Goal: Task Accomplishment & Management: Manage account settings

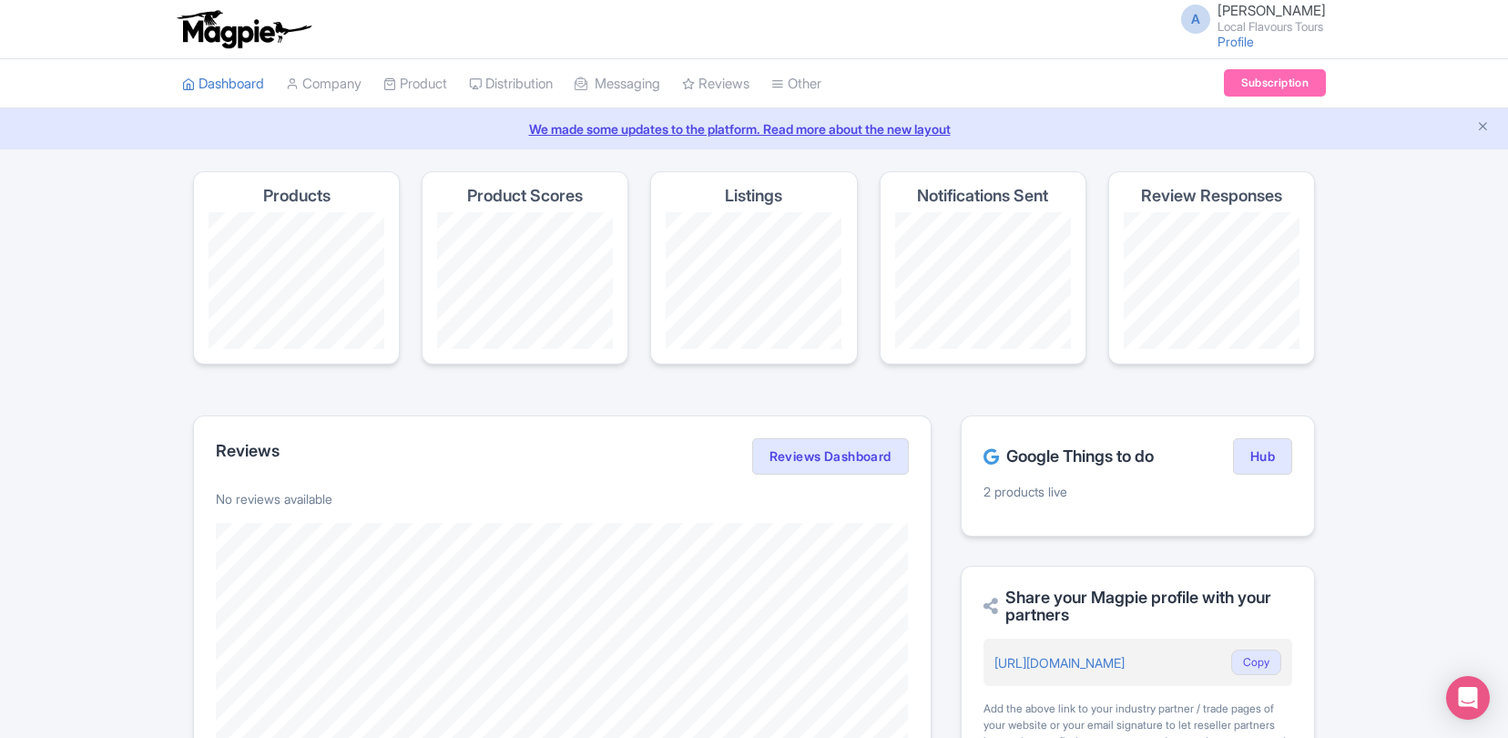
click at [1238, 5] on span "[PERSON_NAME]" at bounding box center [1272, 10] width 108 height 17
click at [1215, 86] on link "Users" at bounding box center [1238, 87] width 173 height 28
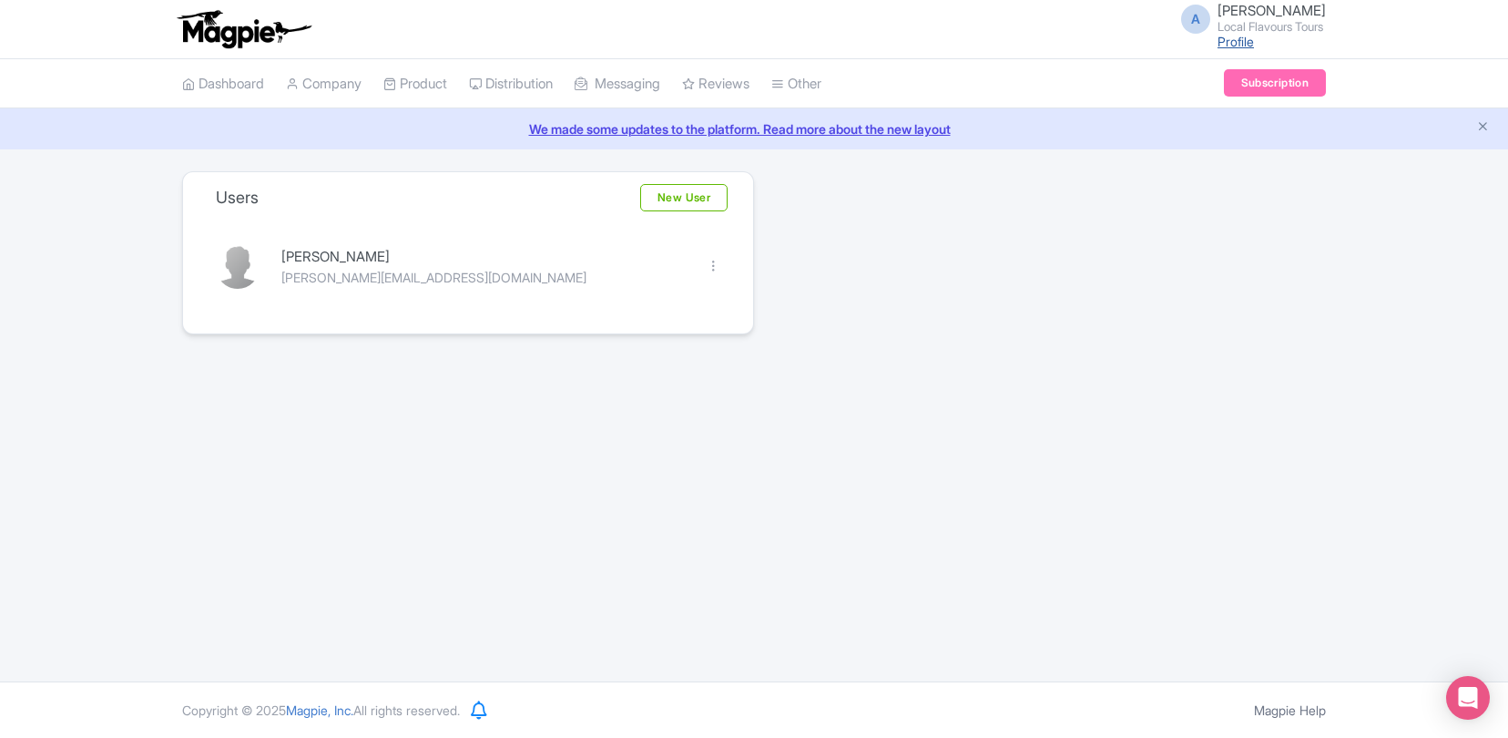
click at [1226, 47] on link "Profile" at bounding box center [1236, 41] width 36 height 15
click at [339, 73] on link "Company" at bounding box center [324, 84] width 76 height 50
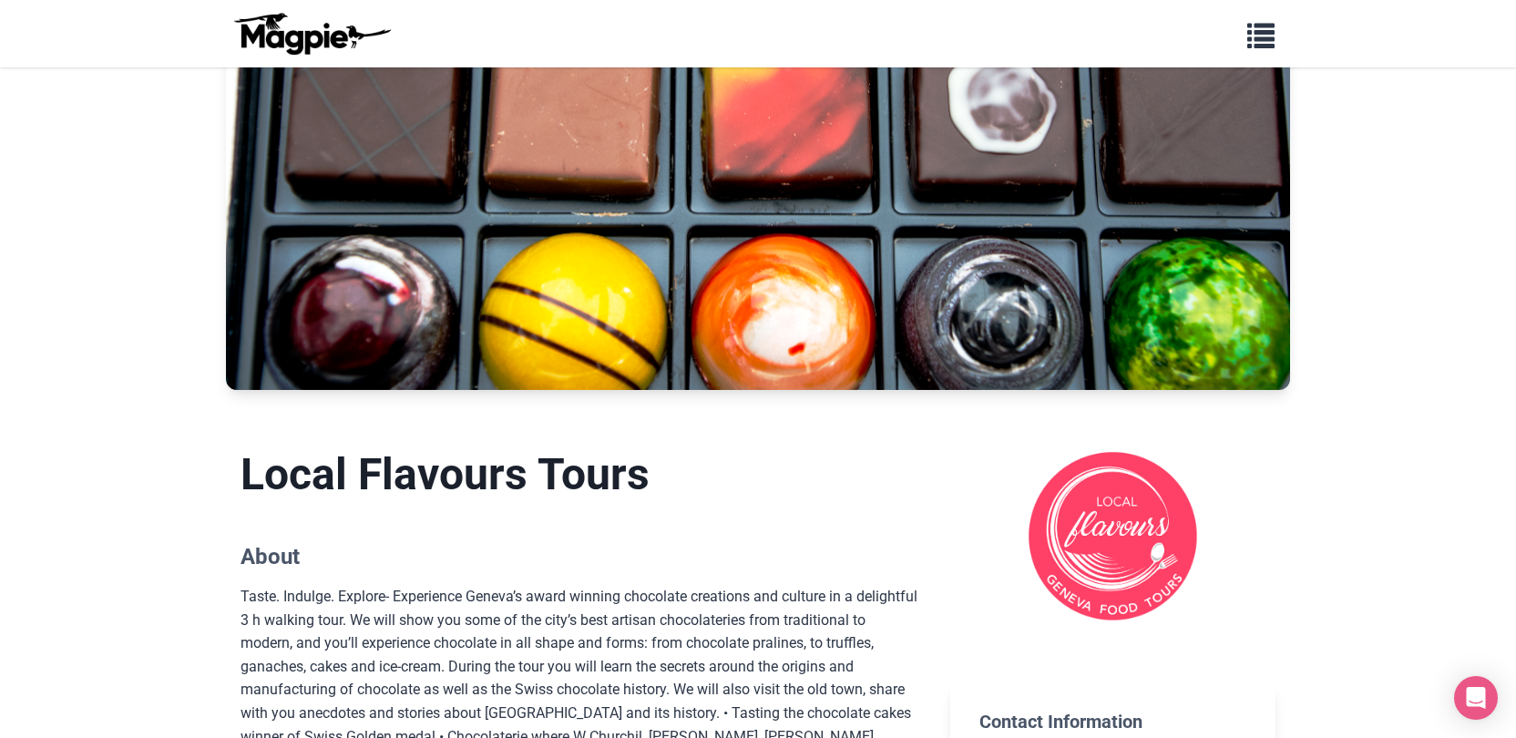
scroll to position [130, 0]
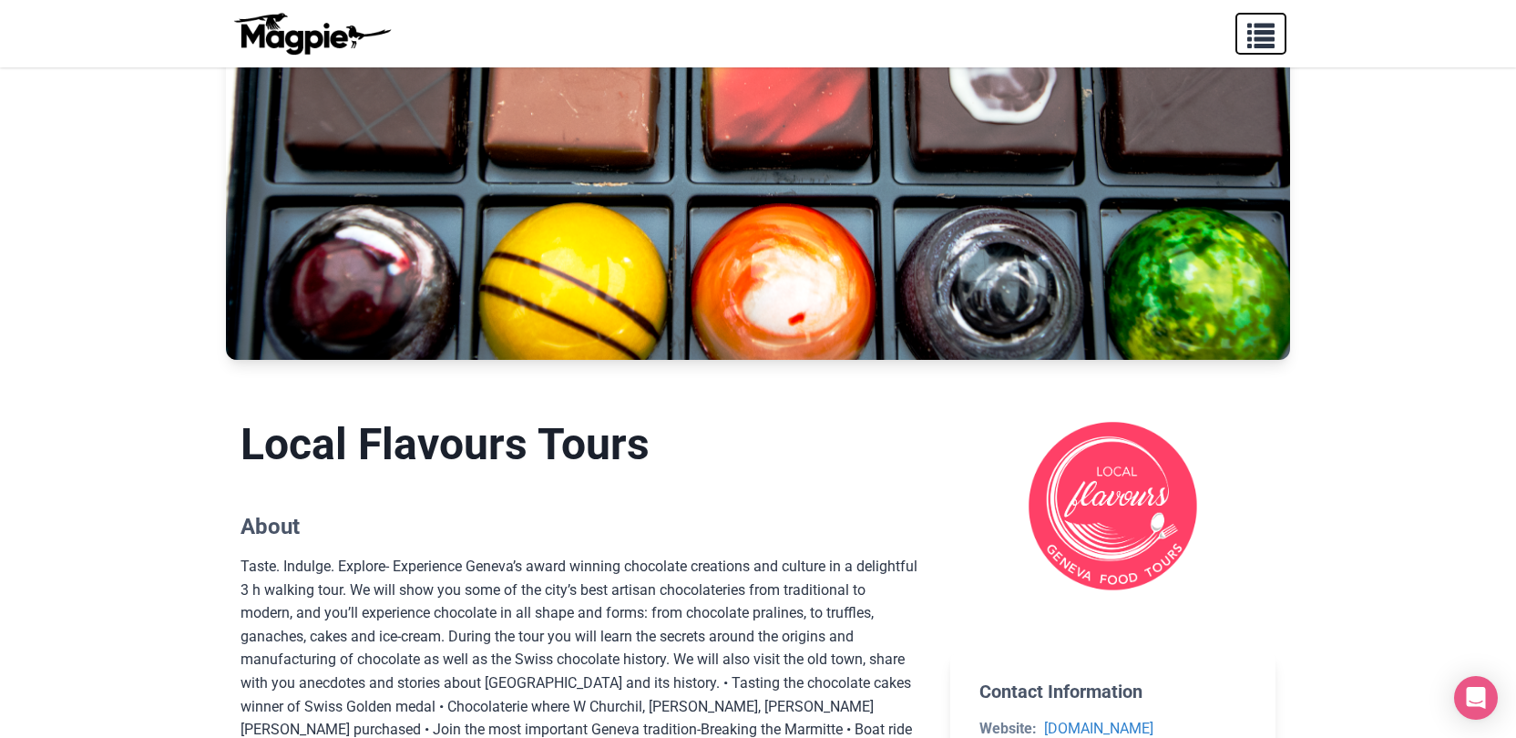
click at [1271, 39] on span "button" at bounding box center [1260, 31] width 27 height 27
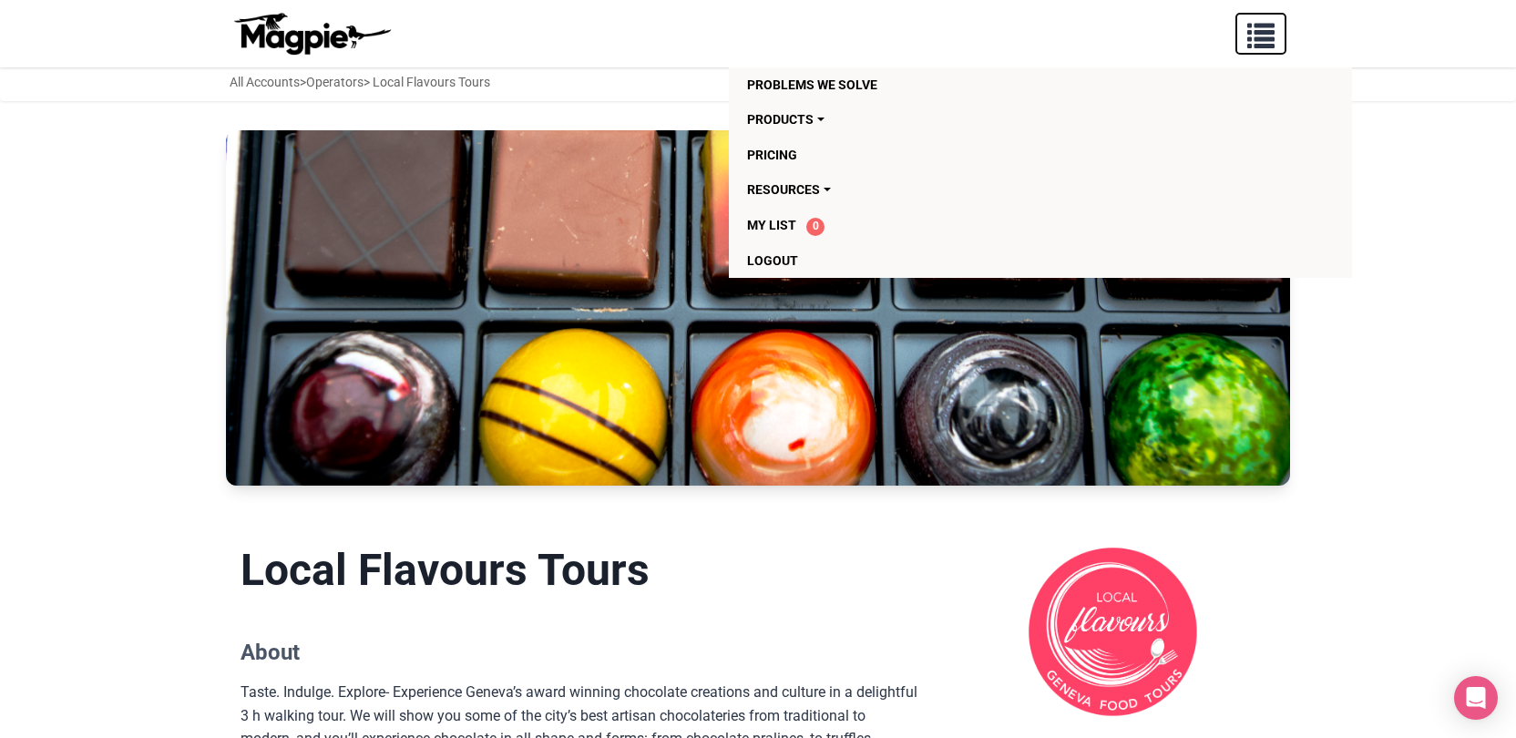
scroll to position [0, 0]
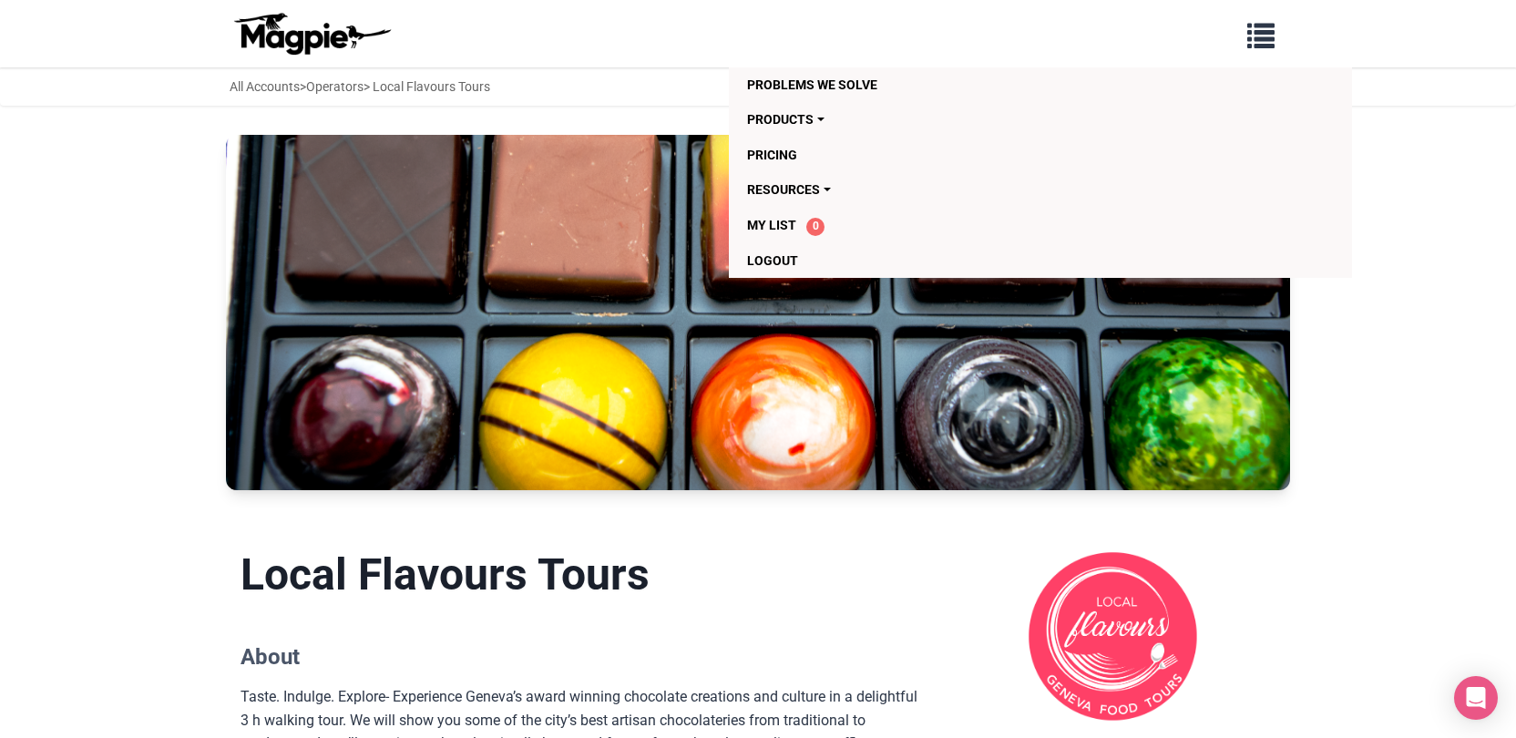
click at [602, 36] on div "Problems we solve Products Content Management and Distribution Magpie for Resel…" at bounding box center [757, 33] width 1093 height 53
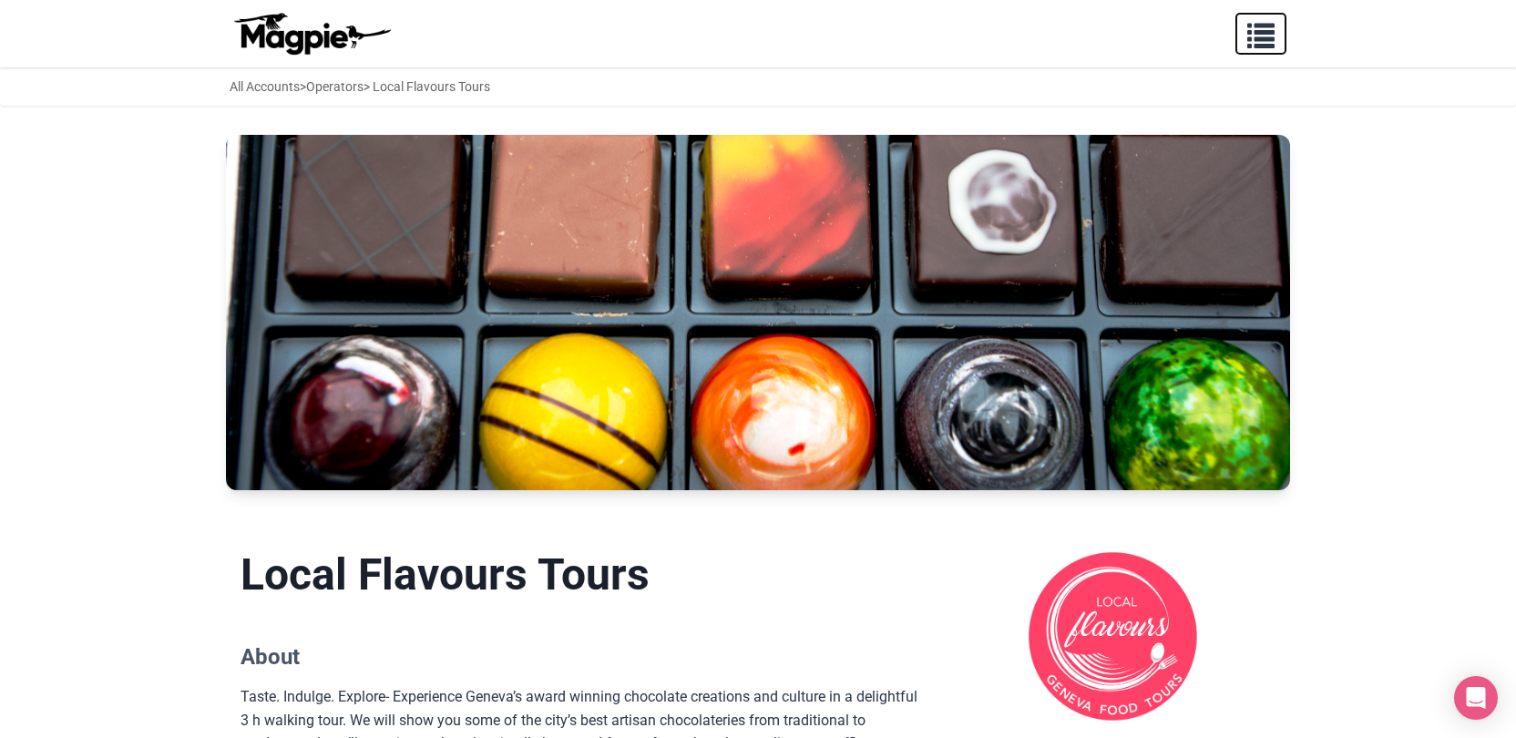
click at [1244, 47] on button "button" at bounding box center [1260, 34] width 51 height 42
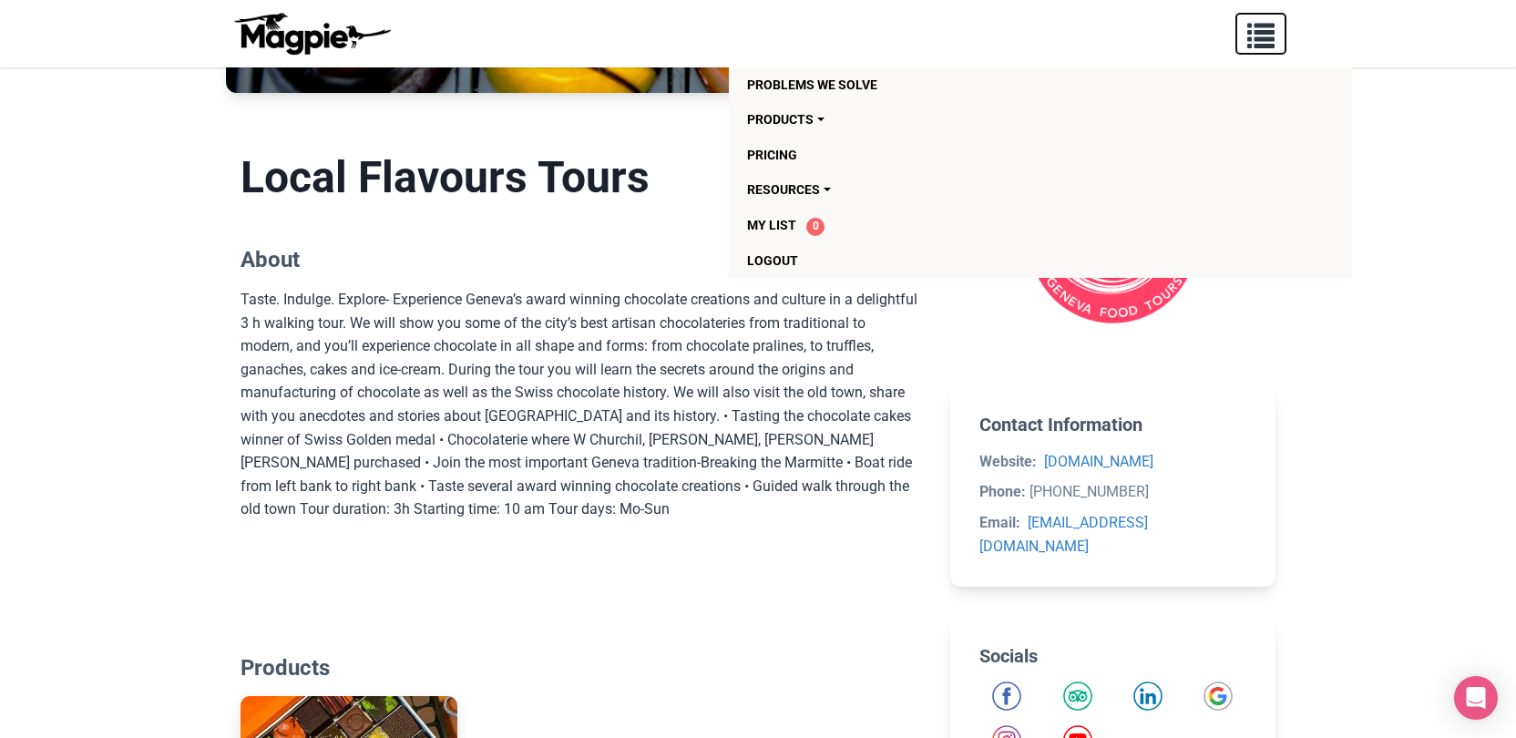
scroll to position [789, 0]
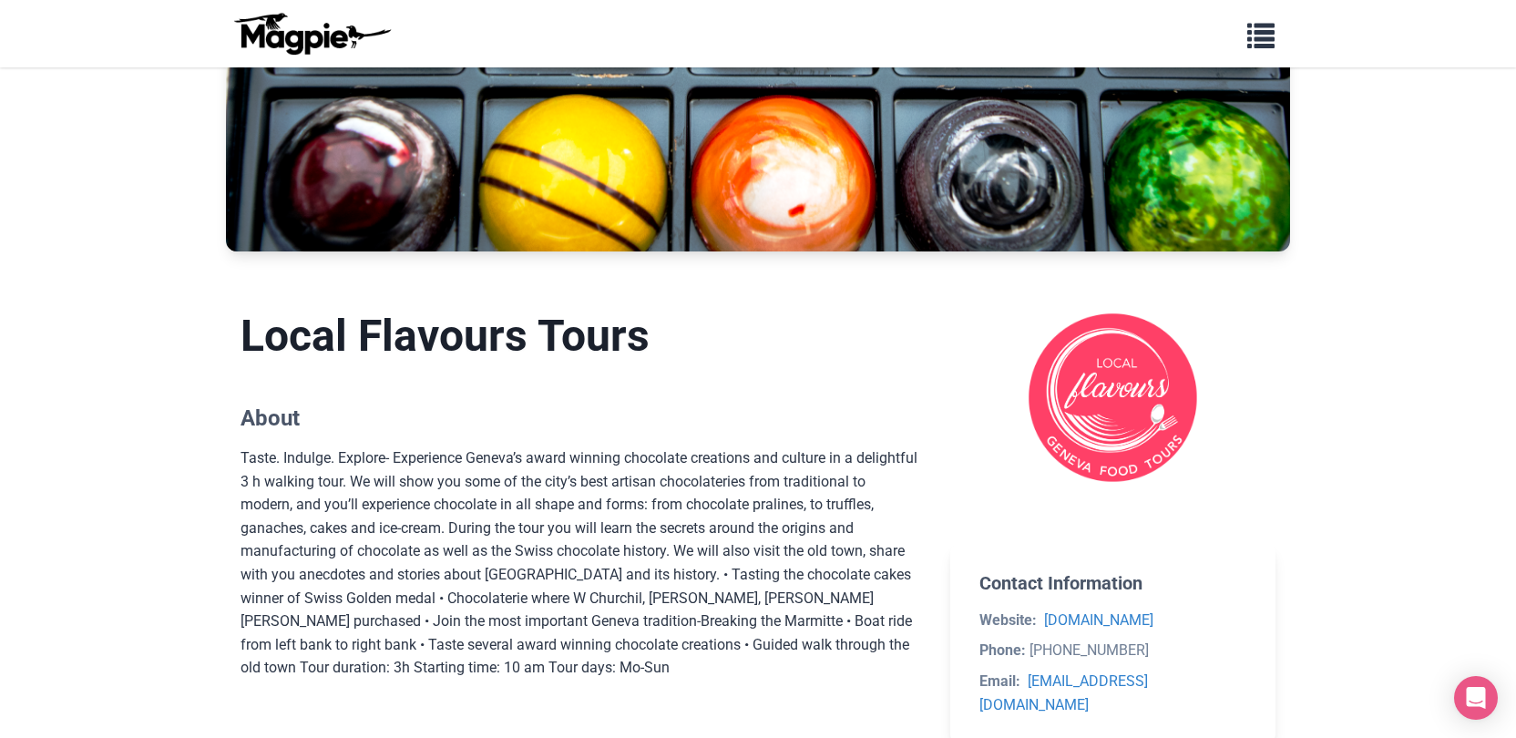
scroll to position [0, 0]
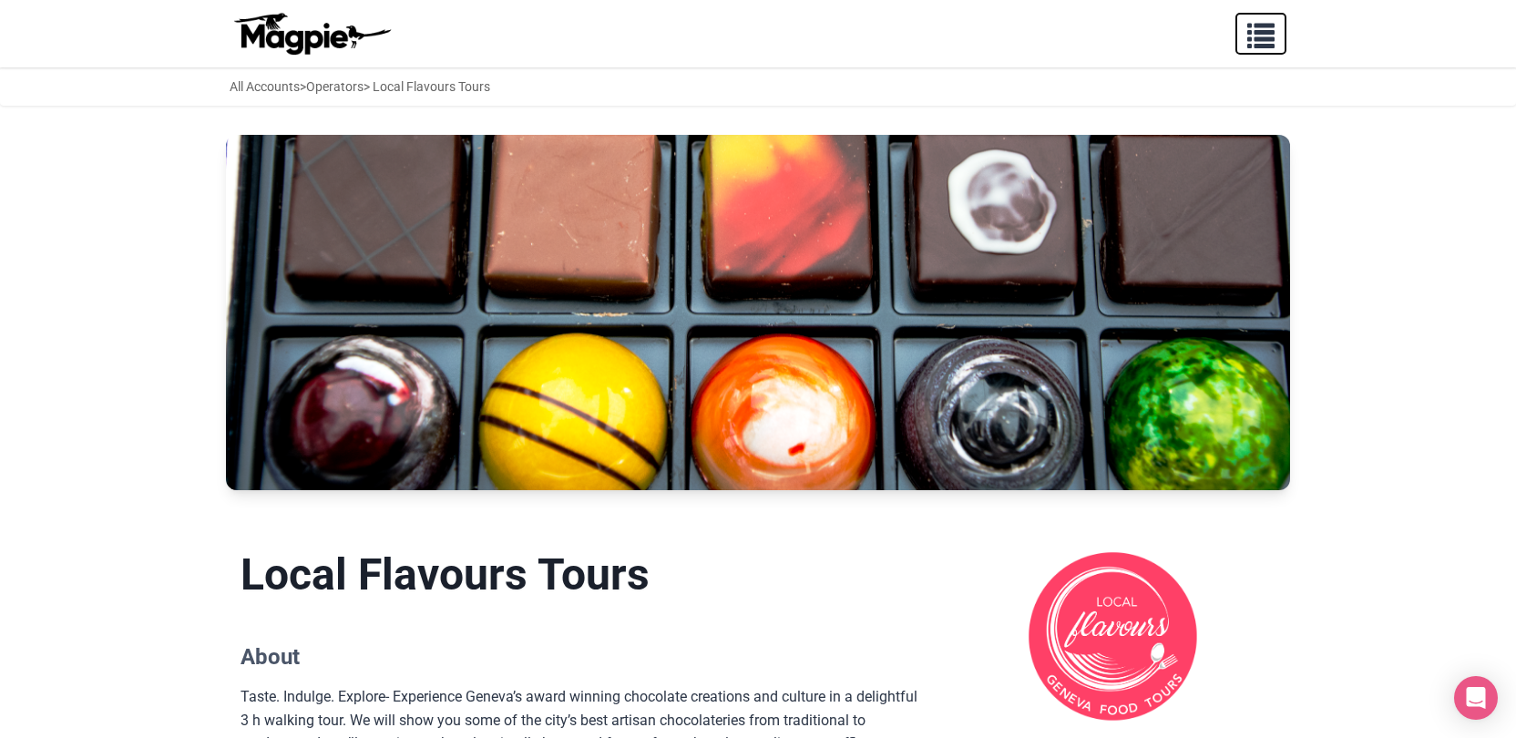
click at [1260, 35] on span "button" at bounding box center [1260, 31] width 27 height 27
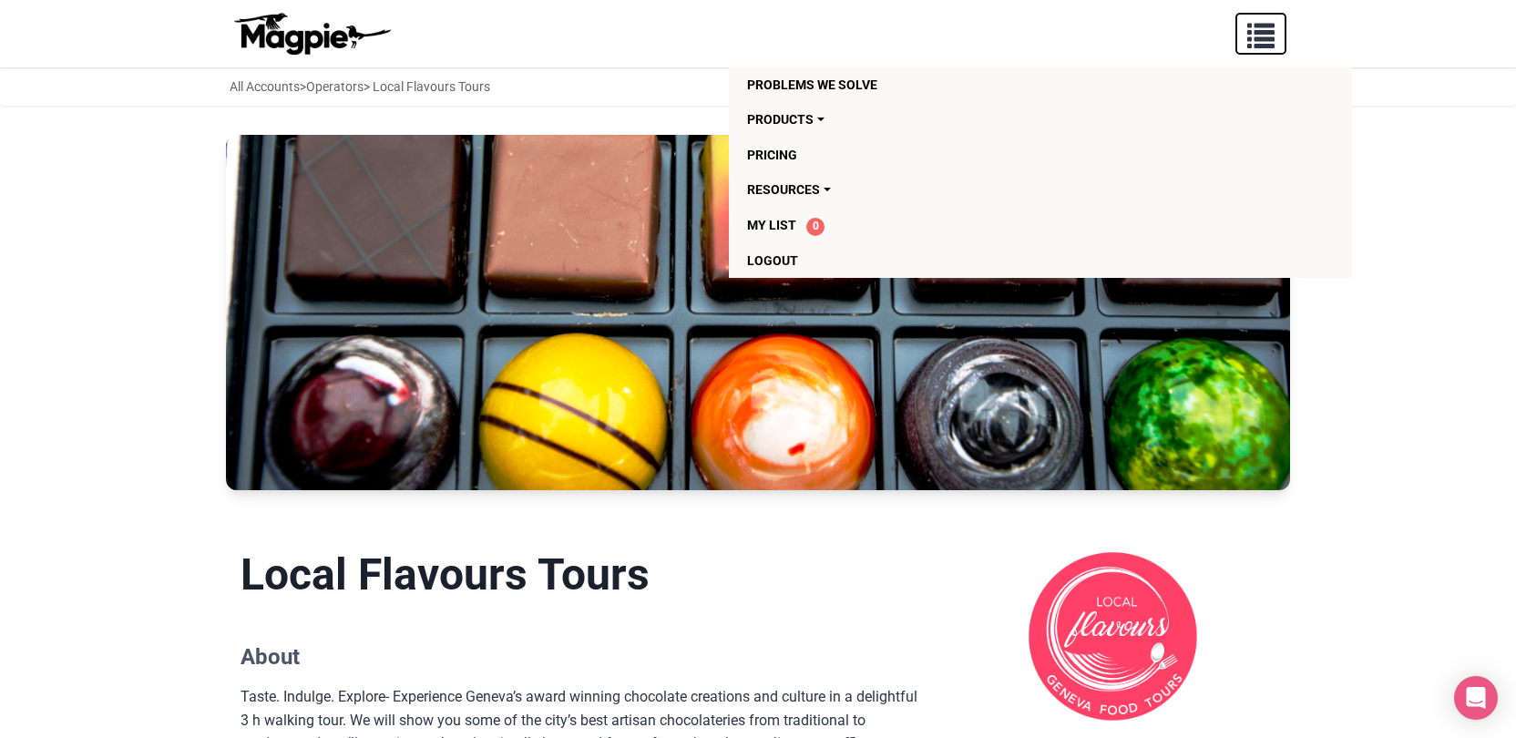
click at [1252, 28] on span "button" at bounding box center [1260, 31] width 27 height 27
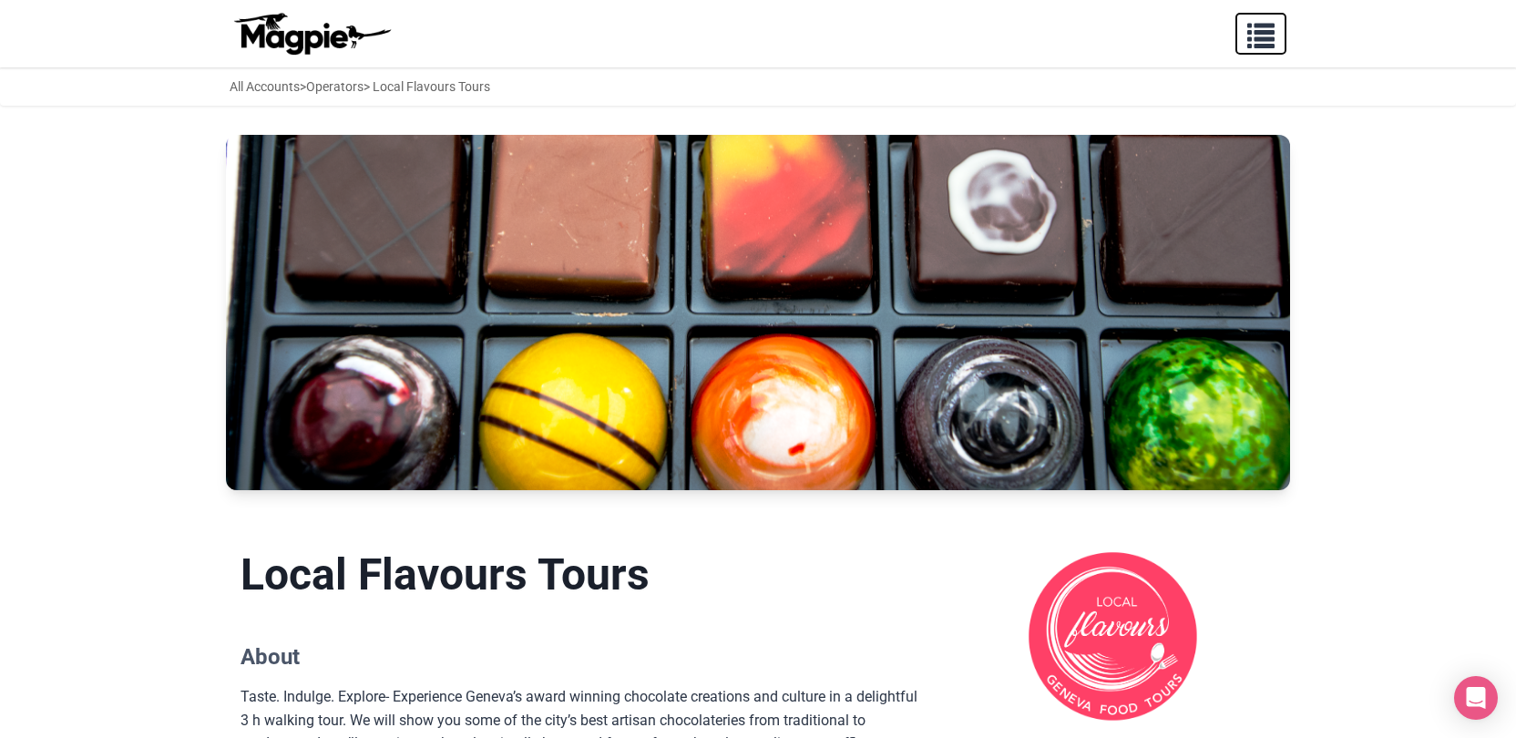
click at [1252, 28] on span "button" at bounding box center [1260, 31] width 27 height 27
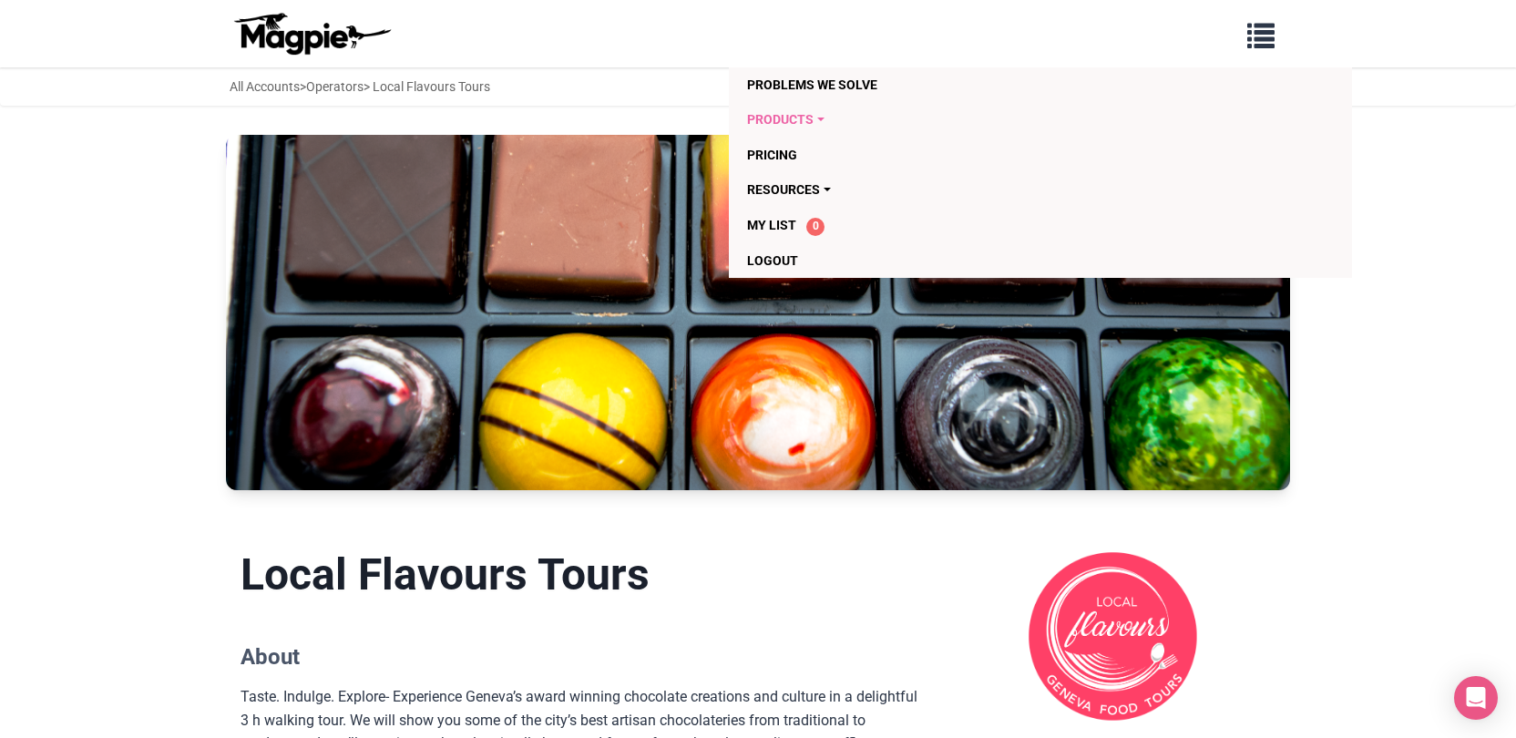
click at [798, 119] on link "Products" at bounding box center [935, 119] width 377 height 35
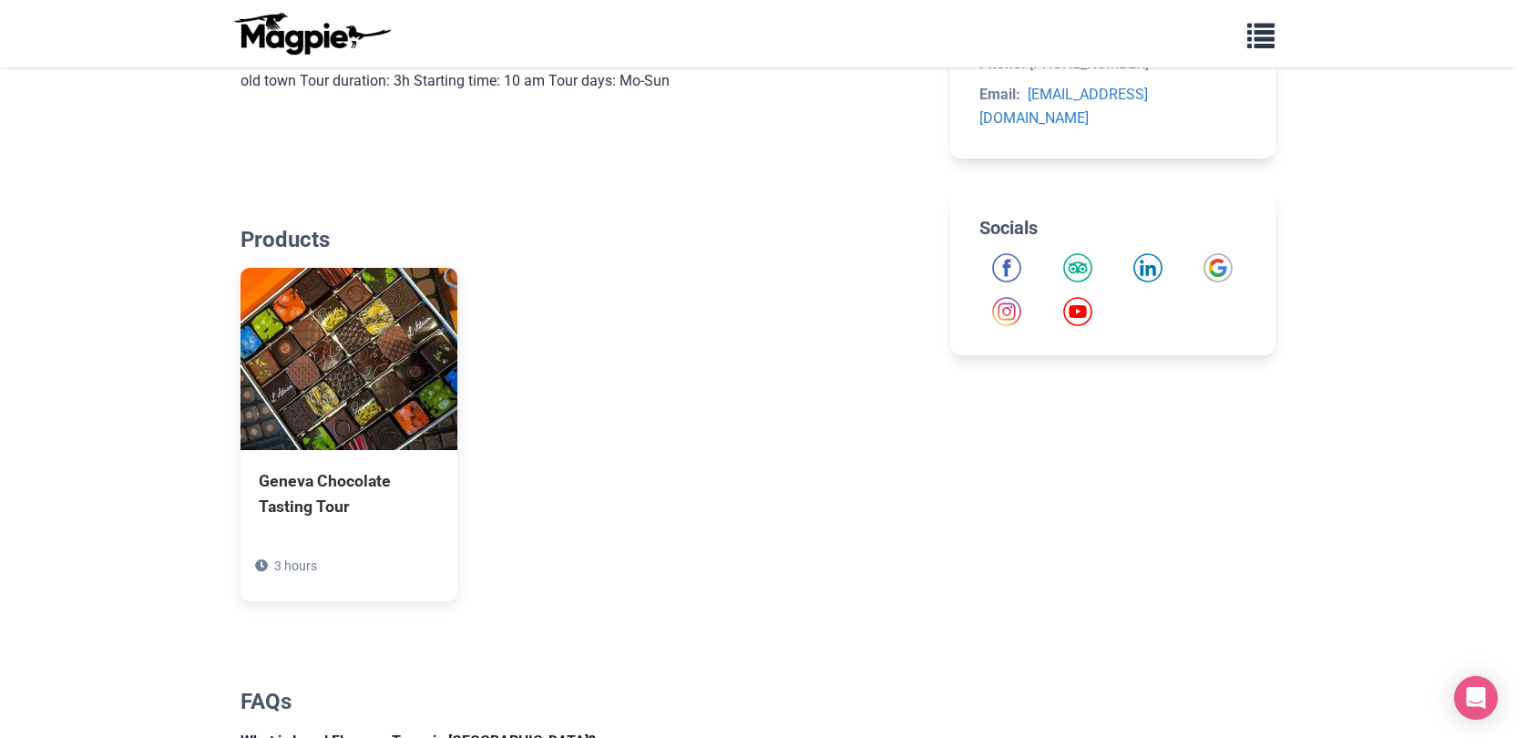
scroll to position [766, 0]
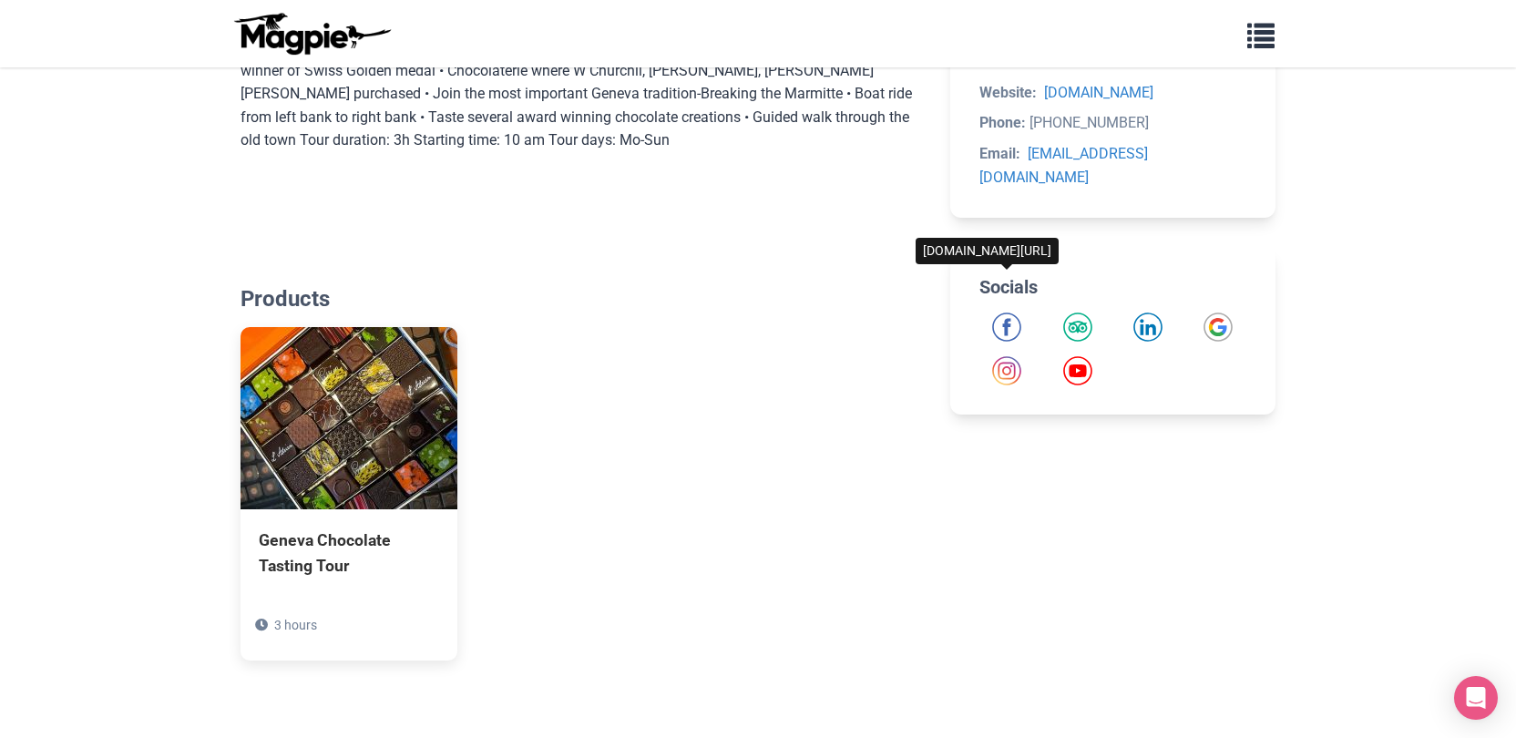
click at [1011, 312] on img "Facebook" at bounding box center [1006, 326] width 29 height 29
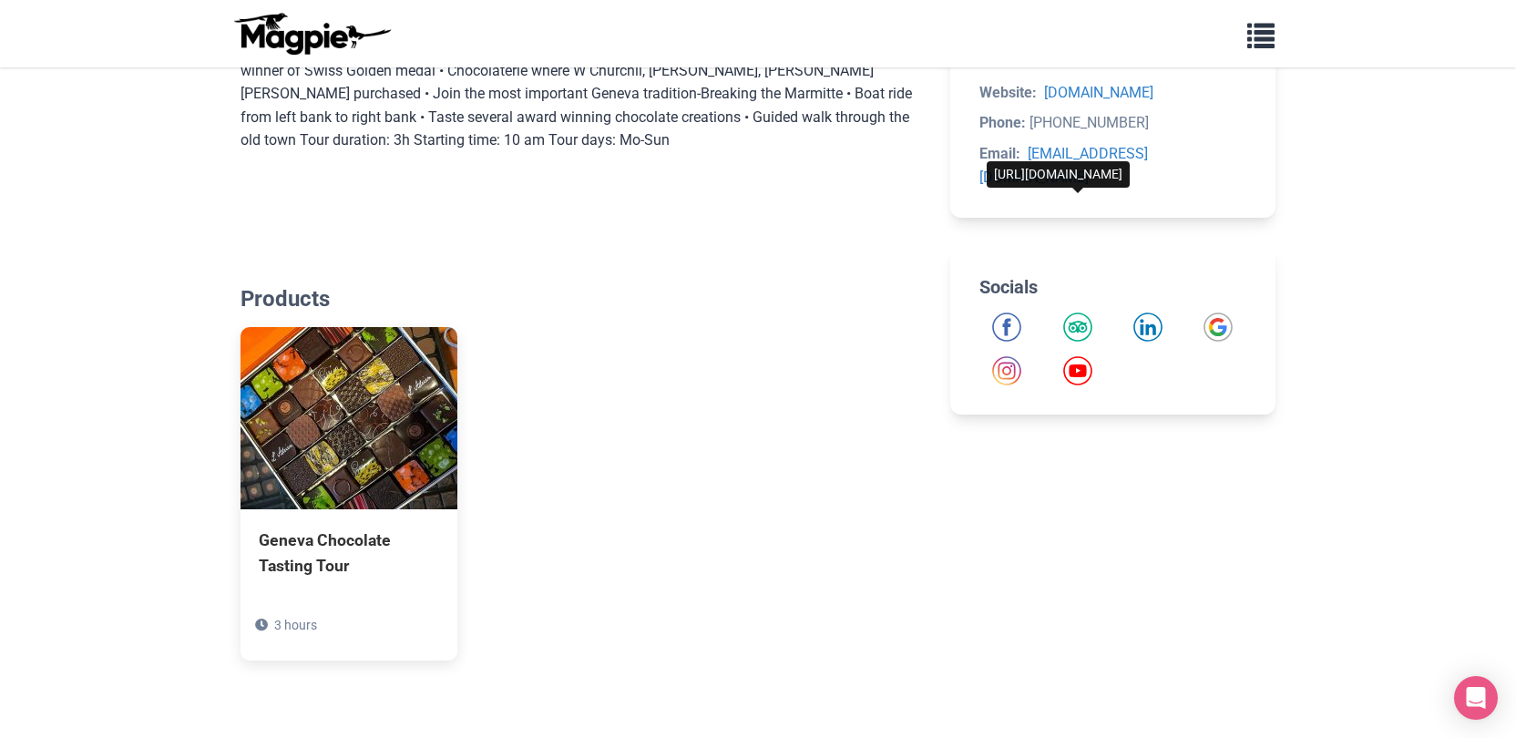
click at [1073, 312] on img "Tripadvisor" at bounding box center [1077, 326] width 29 height 29
click at [1149, 312] on img "LinkedIn" at bounding box center [1147, 326] width 29 height 29
click at [1213, 312] on img "Google" at bounding box center [1217, 326] width 29 height 29
click at [1009, 356] on img "Instagram" at bounding box center [1006, 370] width 29 height 29
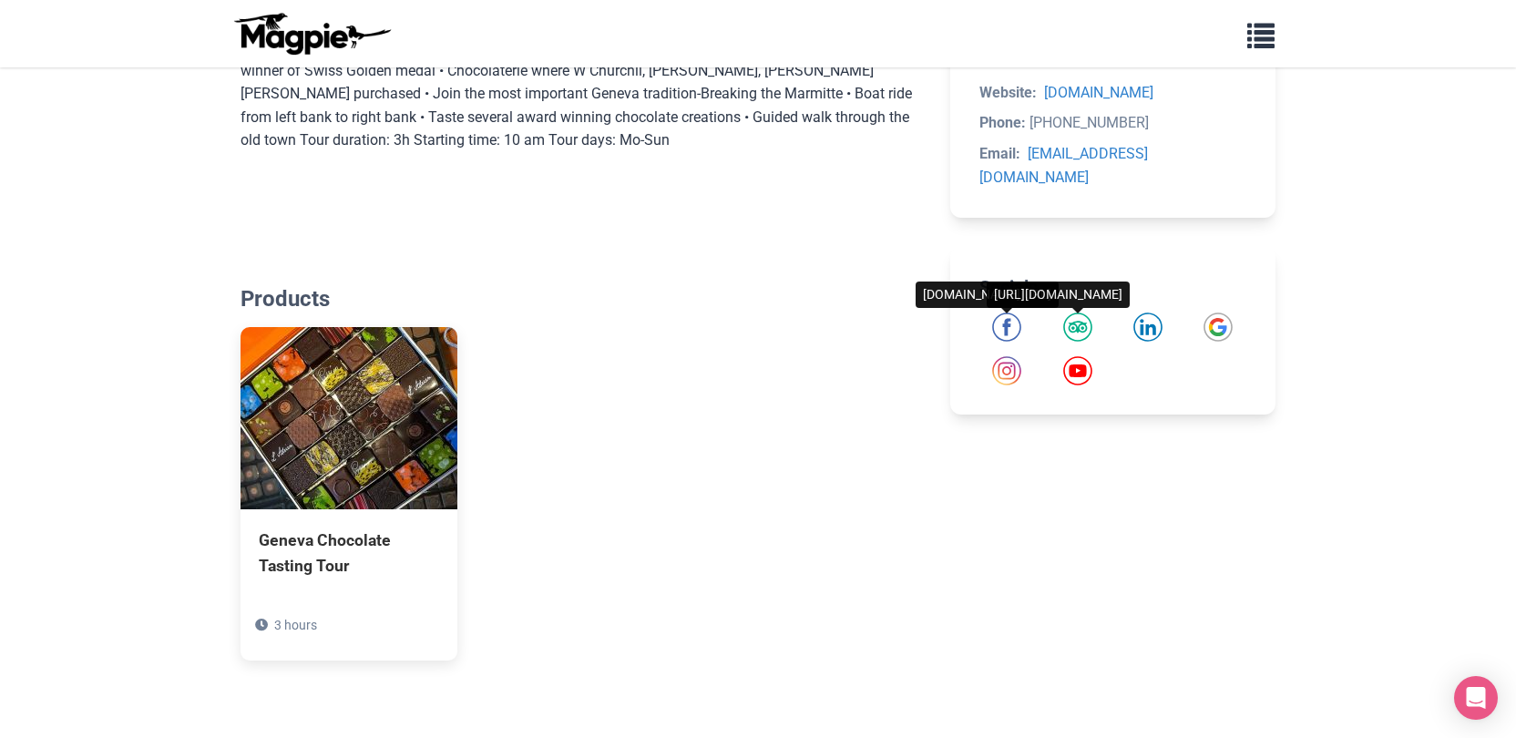
click at [1078, 356] on img "YouTube" at bounding box center [1077, 370] width 29 height 29
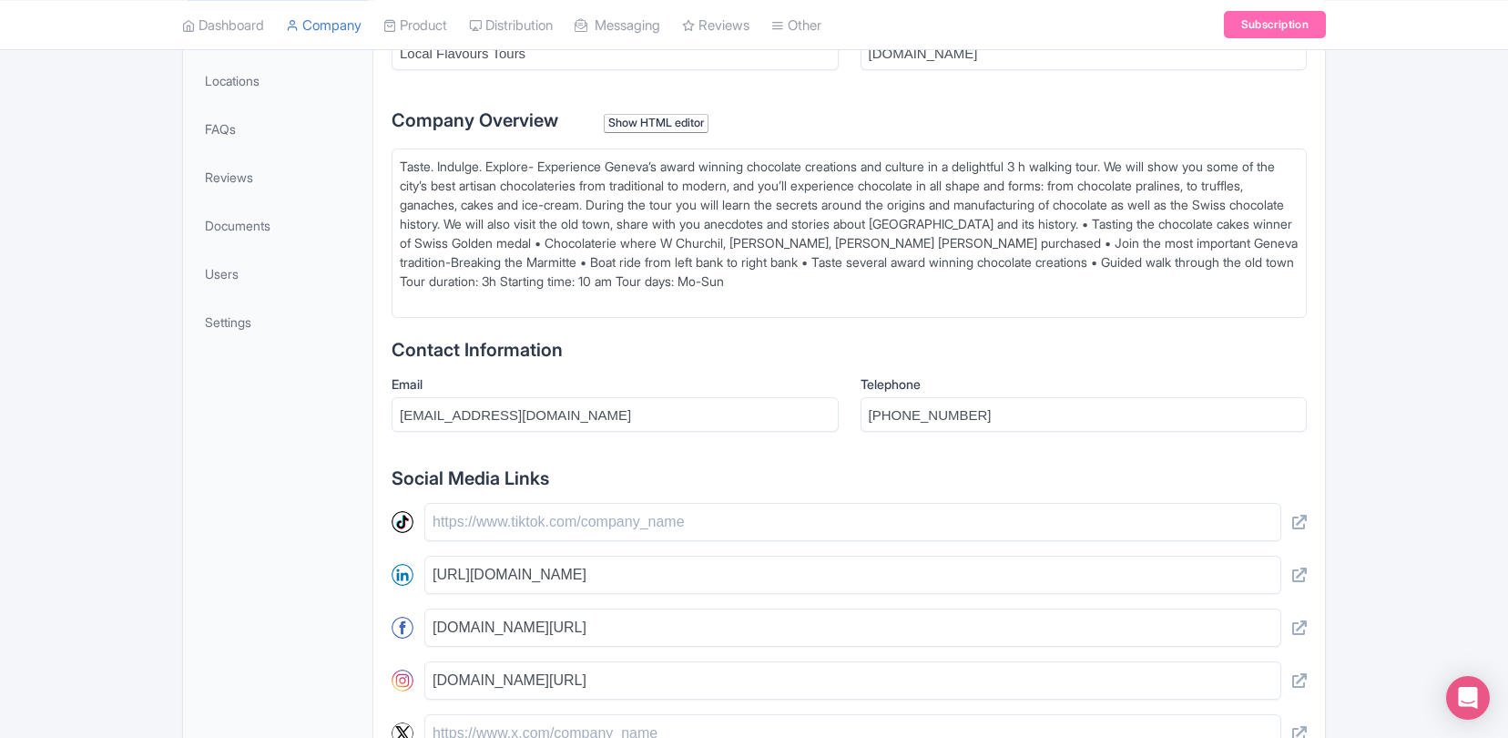
scroll to position [468, 0]
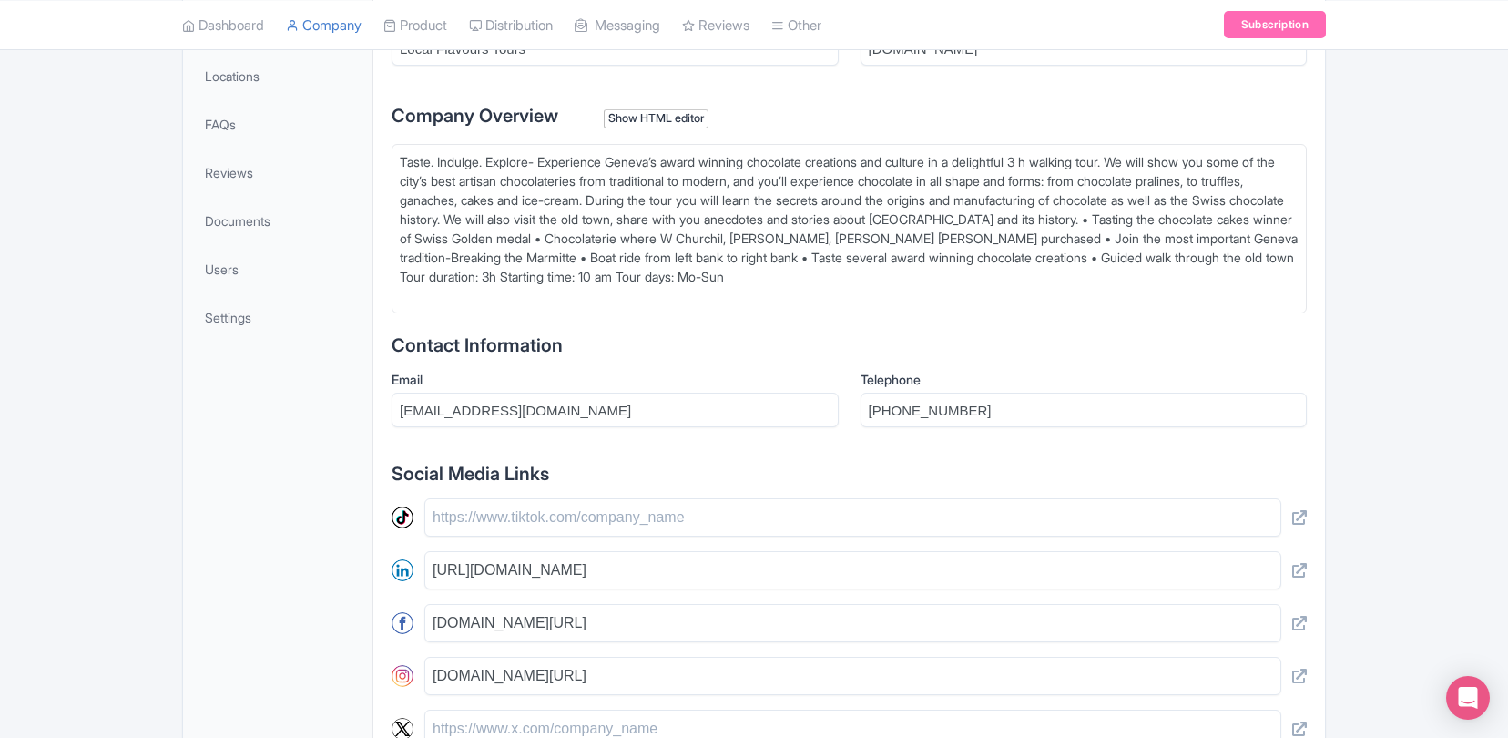
click at [702, 271] on div "Taste. Indulge. Explore- Experience Geneva’s award winning chocolate creations …" at bounding box center [849, 228] width 899 height 153
click at [679, 273] on div "Taste. Indulge. Explore- Experience Geneva’s award winning chocolate creations …" at bounding box center [849, 228] width 899 height 153
type trix-editor "<div>Taste. Indulge. Explore- Experience Geneva’s award winning chocolate creat…"
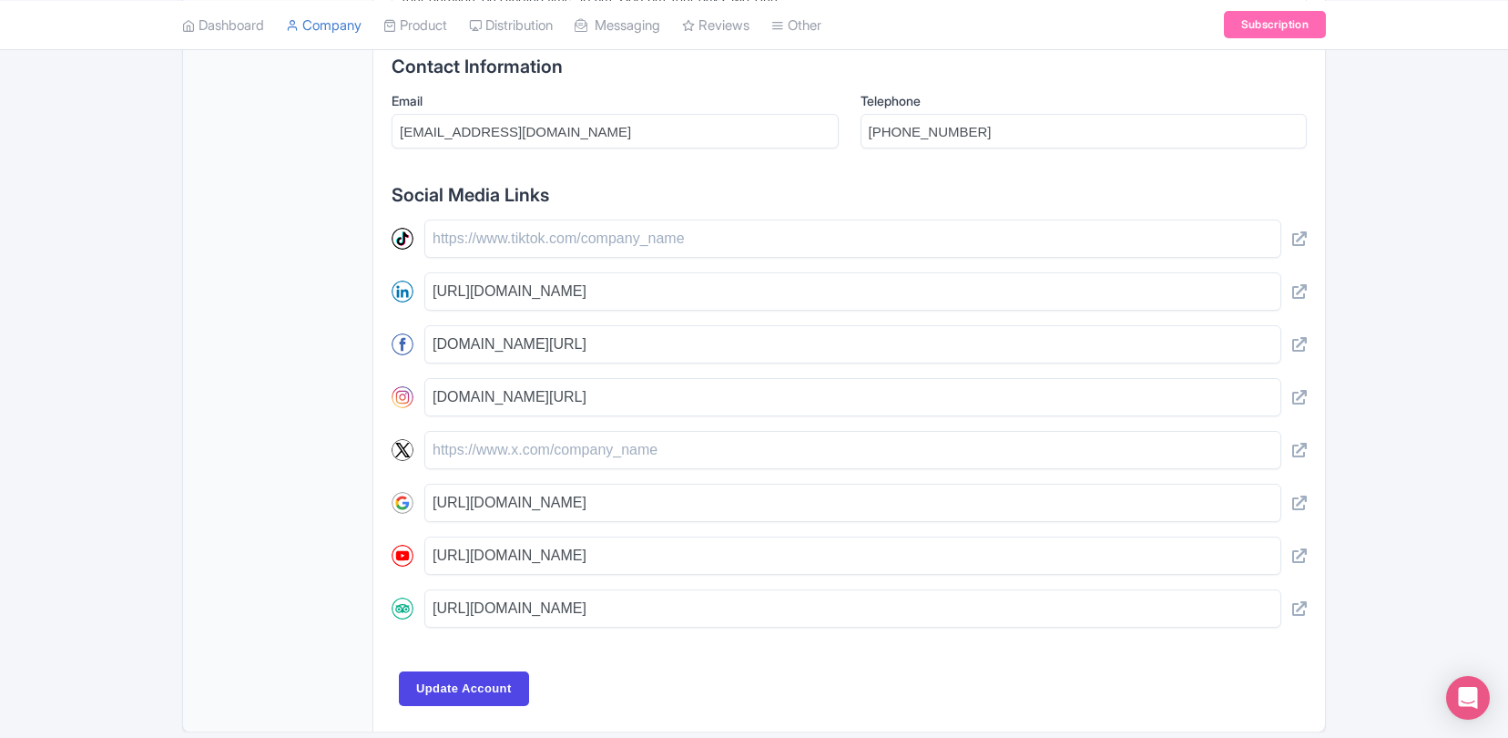
scroll to position [751, 0]
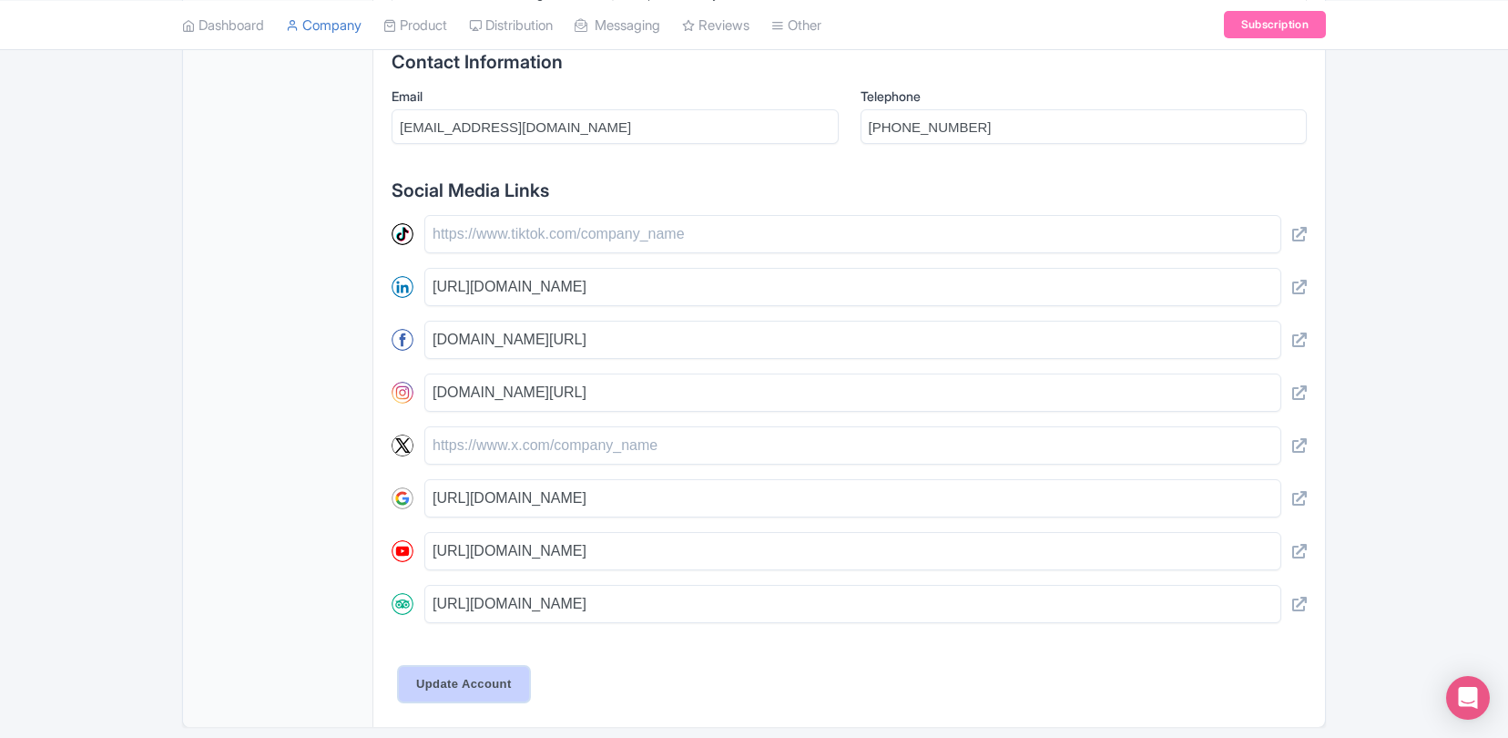
click at [479, 681] on input "Update Account" at bounding box center [464, 684] width 130 height 35
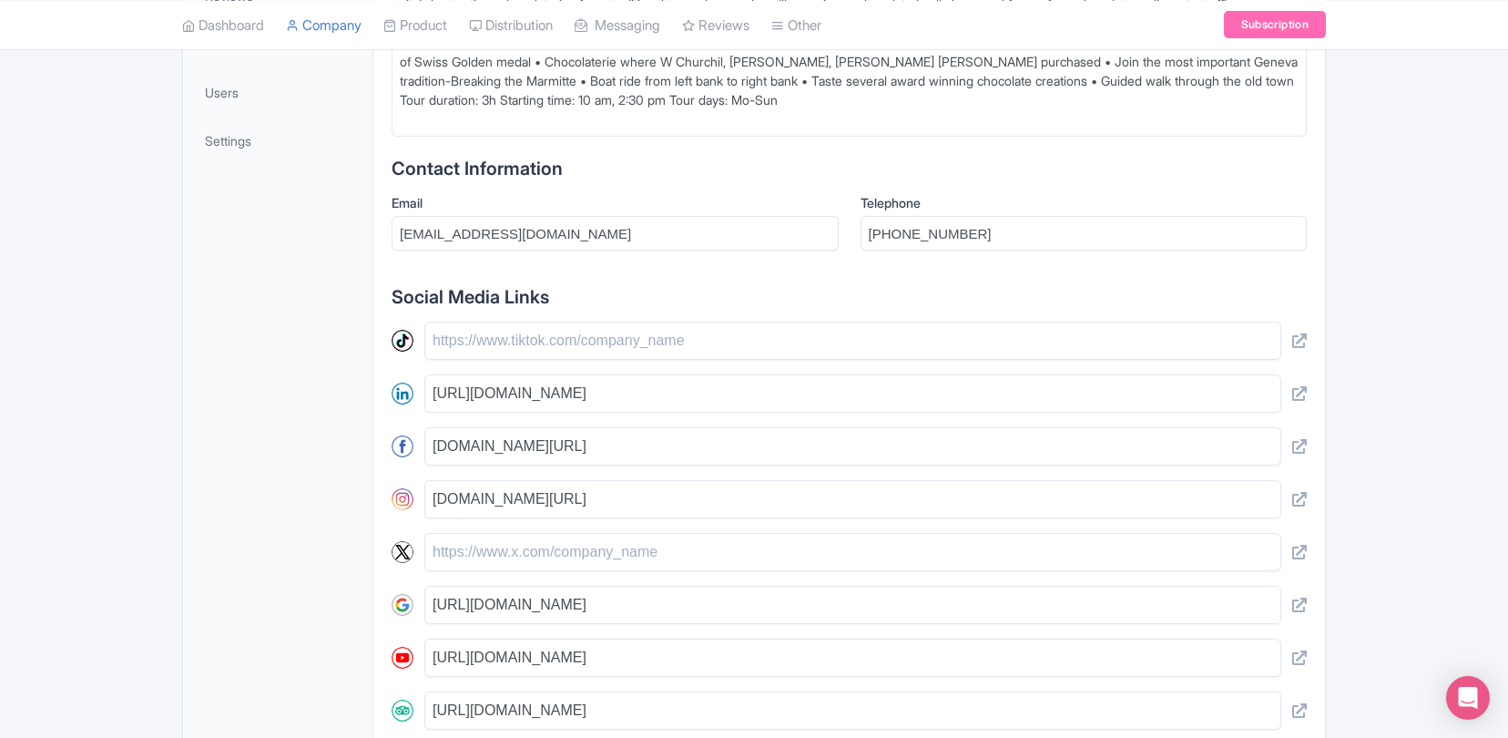
scroll to position [647, 0]
drag, startPoint x: 727, startPoint y: 499, endPoint x: 397, endPoint y: 498, distance: 329.7
click at [397, 498] on div "[DOMAIN_NAME][URL]" at bounding box center [849, 497] width 915 height 38
paste input "[URL][DOMAIN_NAME]"
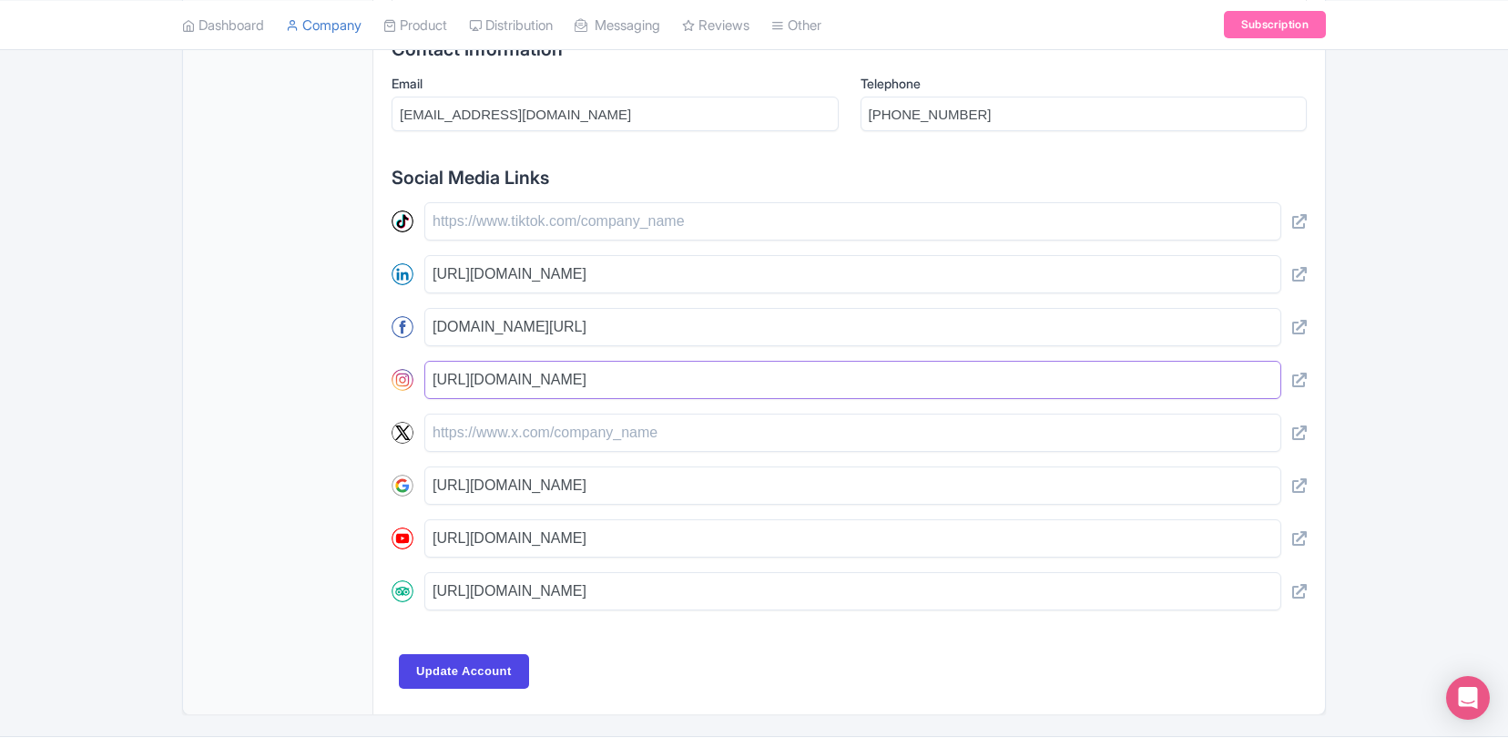
scroll to position [819, 0]
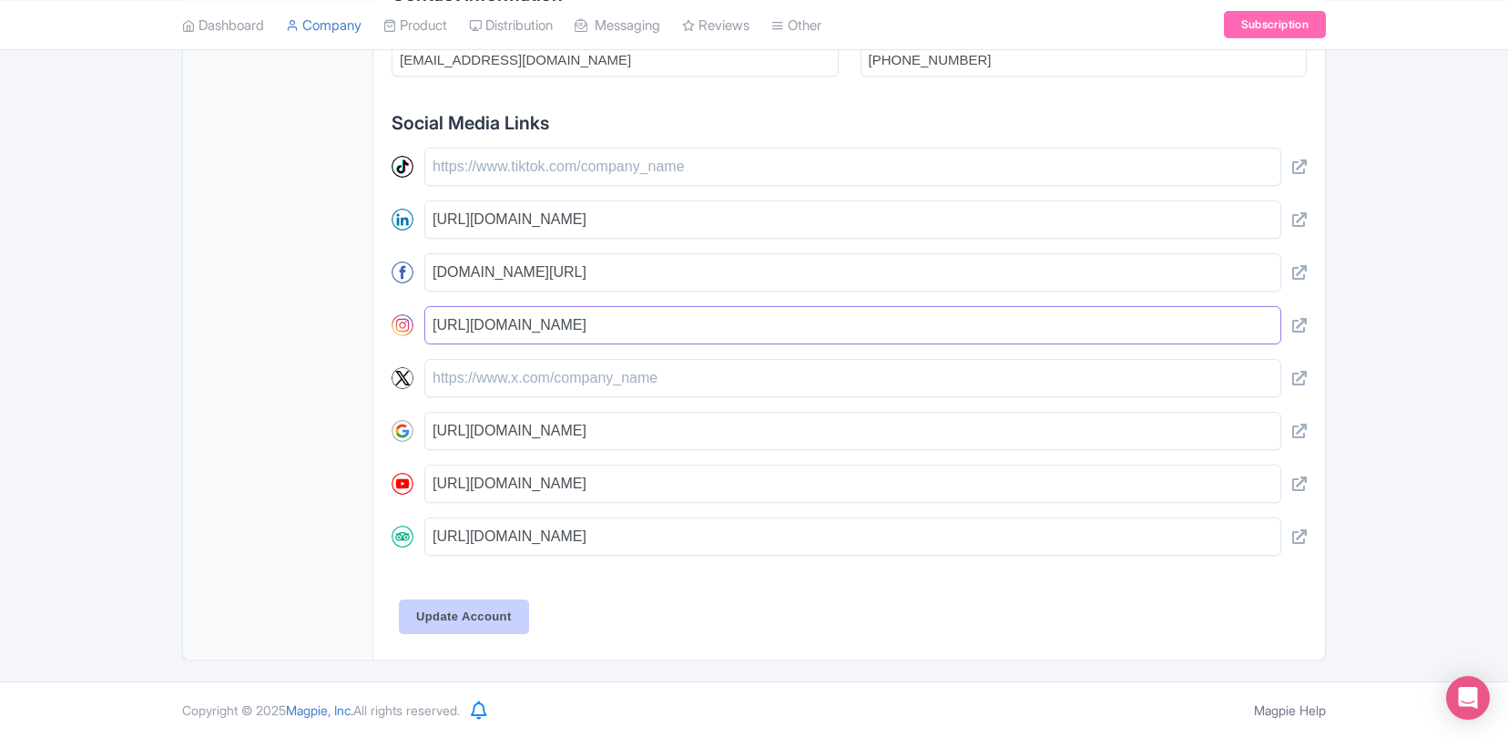
type input "[URL][DOMAIN_NAME]"
click at [473, 618] on input "Update Account" at bounding box center [464, 616] width 130 height 35
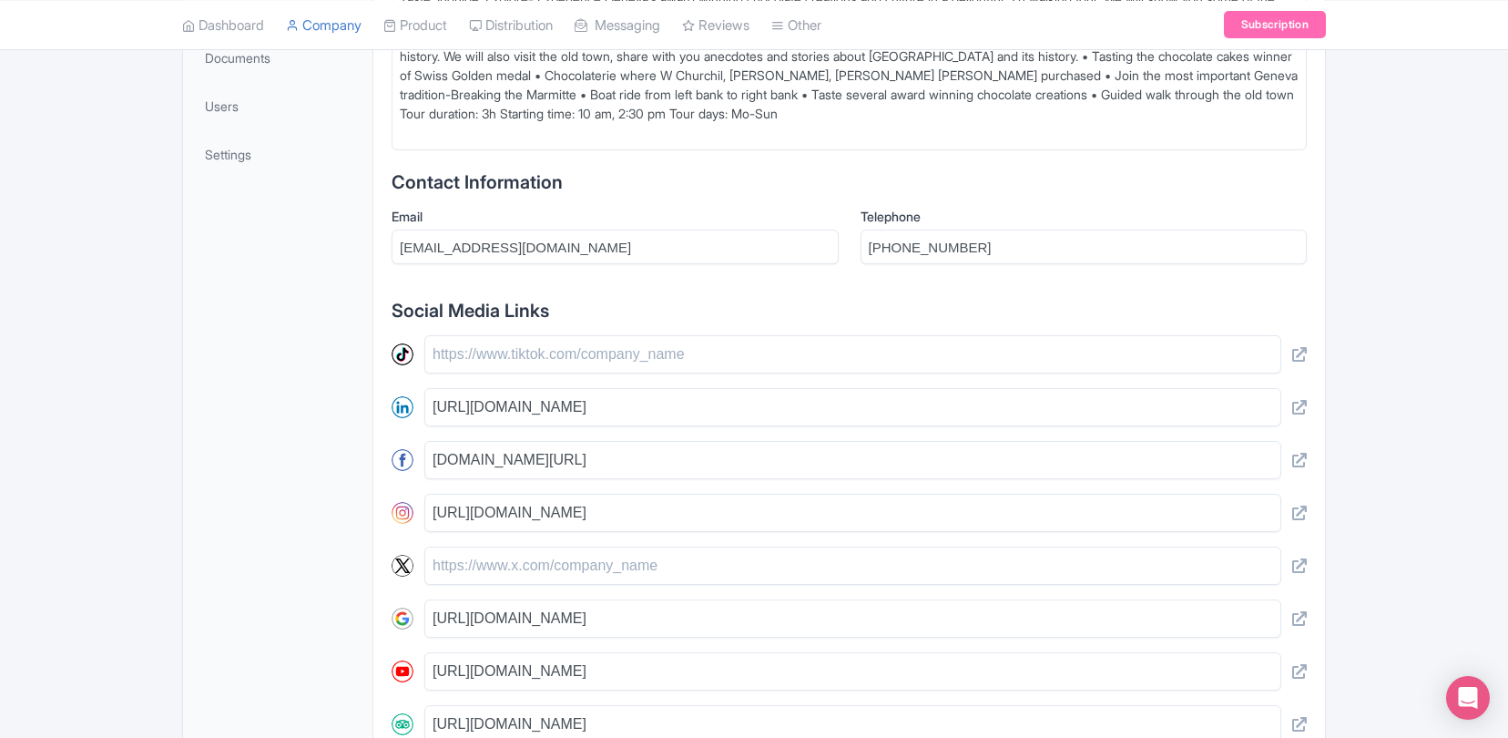
scroll to position [666, 0]
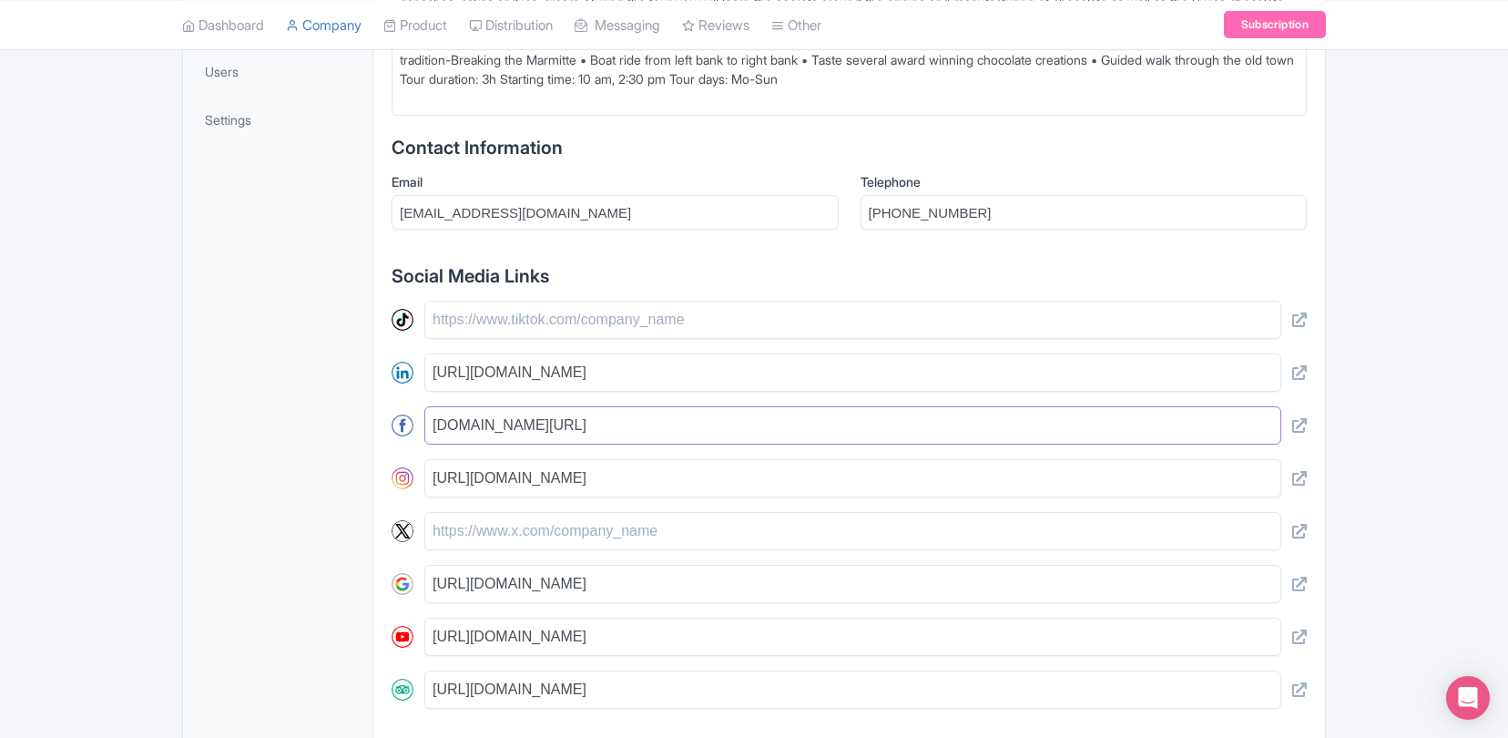
click at [728, 429] on input "[DOMAIN_NAME][URL]" at bounding box center [852, 425] width 857 height 38
paste input "https://"
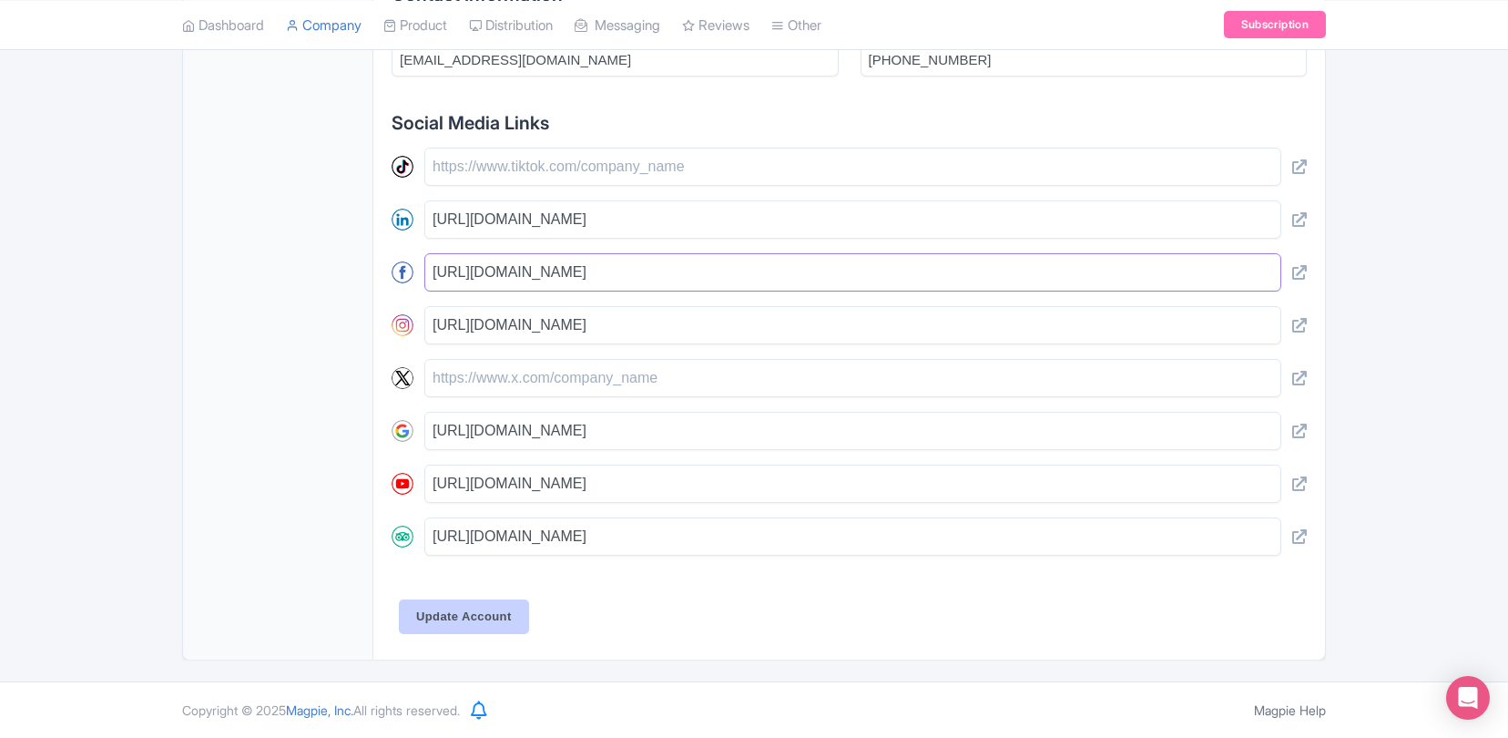
type input "https://www.facebook.com/LocalFlavoursTours"
click at [475, 615] on input "Update Account" at bounding box center [464, 616] width 130 height 35
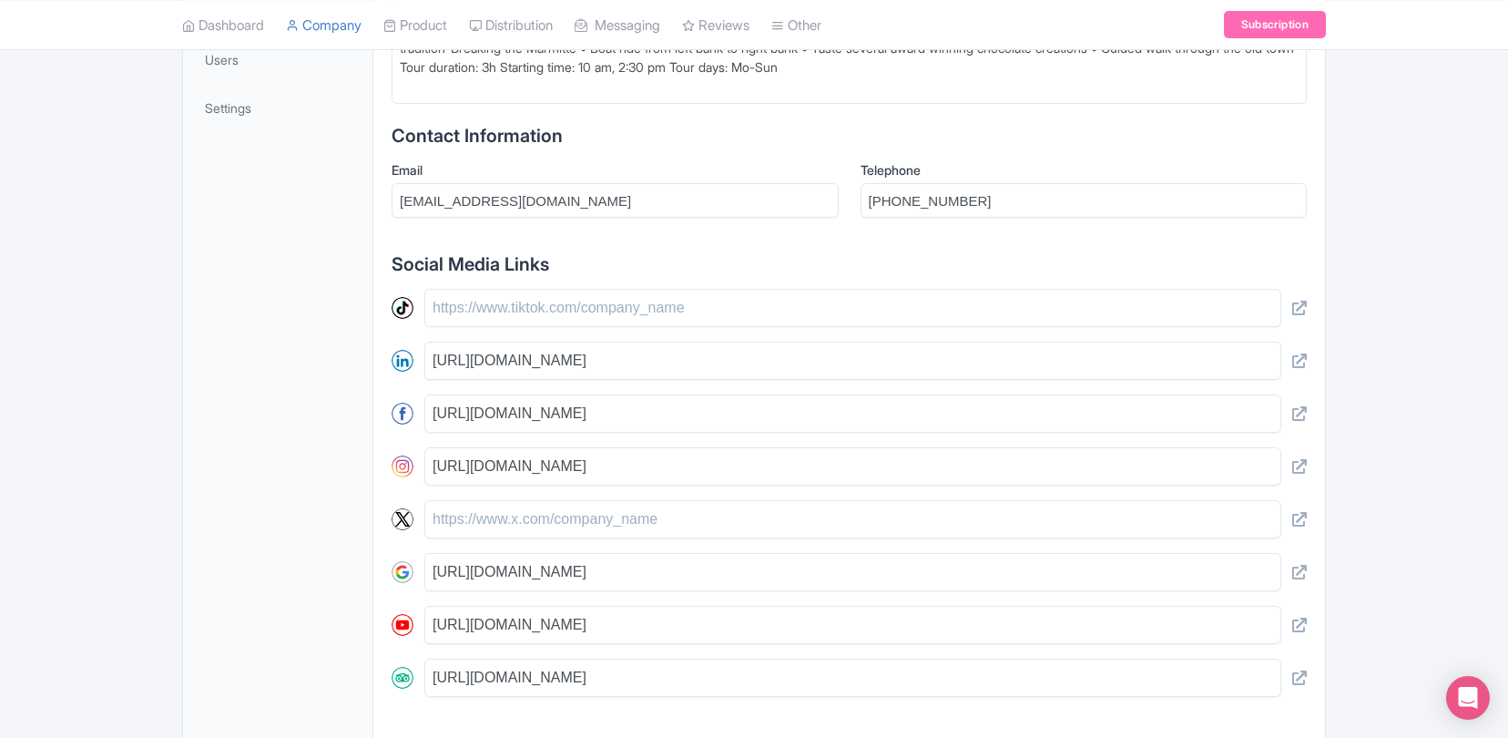
scroll to position [682, 0]
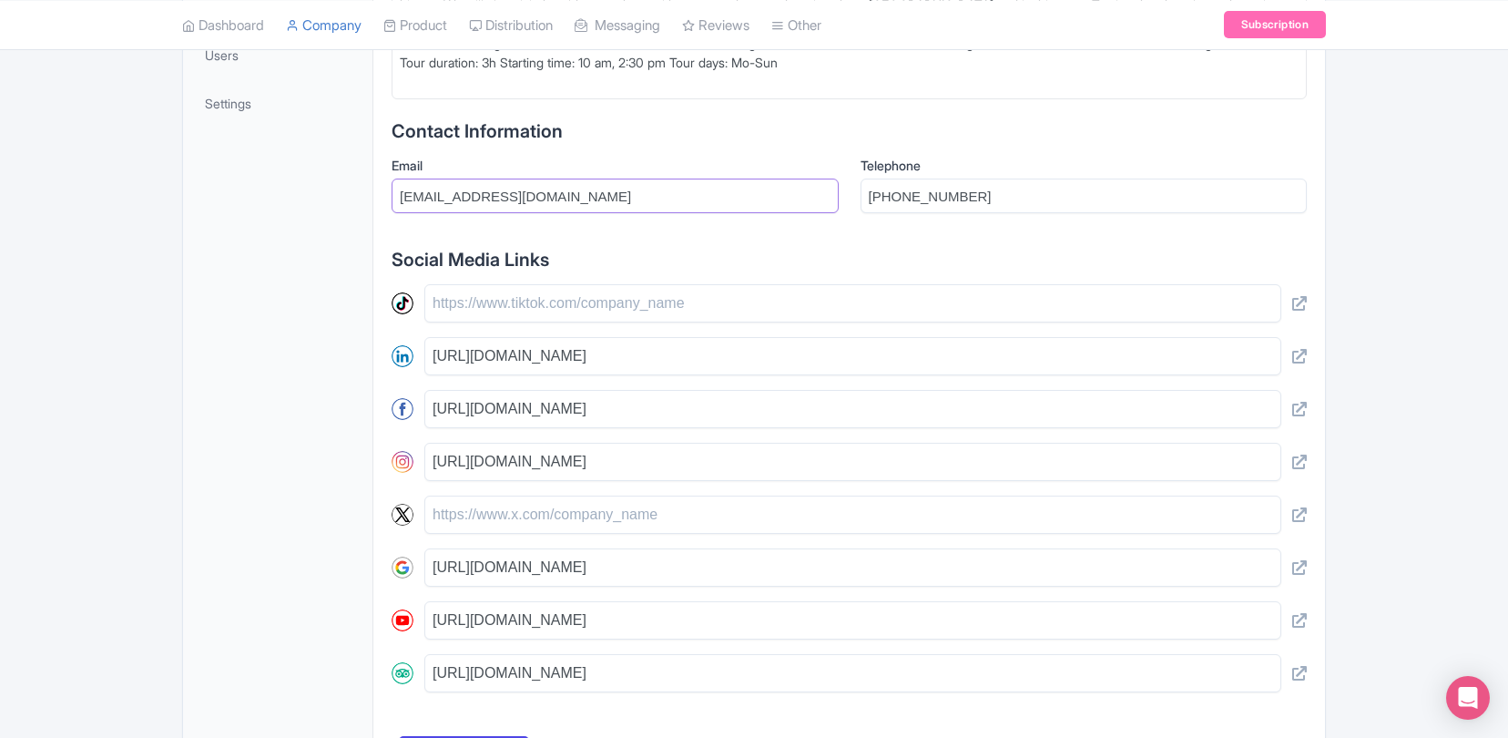
click at [615, 197] on input "info@localflaavourstourss.com" at bounding box center [615, 196] width 447 height 35
click at [570, 191] on input "Email" at bounding box center [615, 196] width 447 height 35
paste input "[EMAIL_ADDRESS][DOMAIN_NAME]"
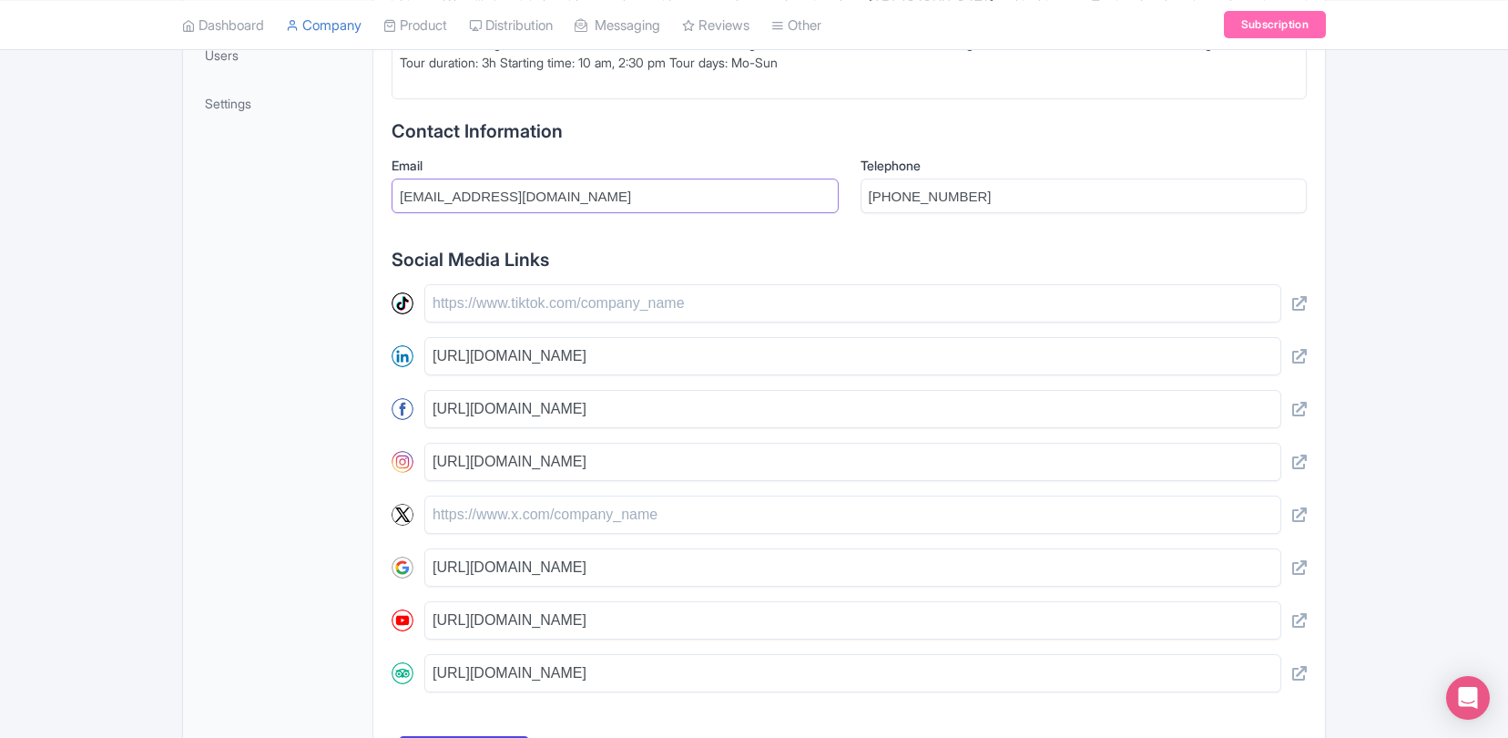
type input "[EMAIL_ADDRESS][DOMAIN_NAME]"
click at [1429, 117] on div "Success Account updated successfully Update cover photo View as visitor Update …" at bounding box center [754, 142] width 1508 height 1307
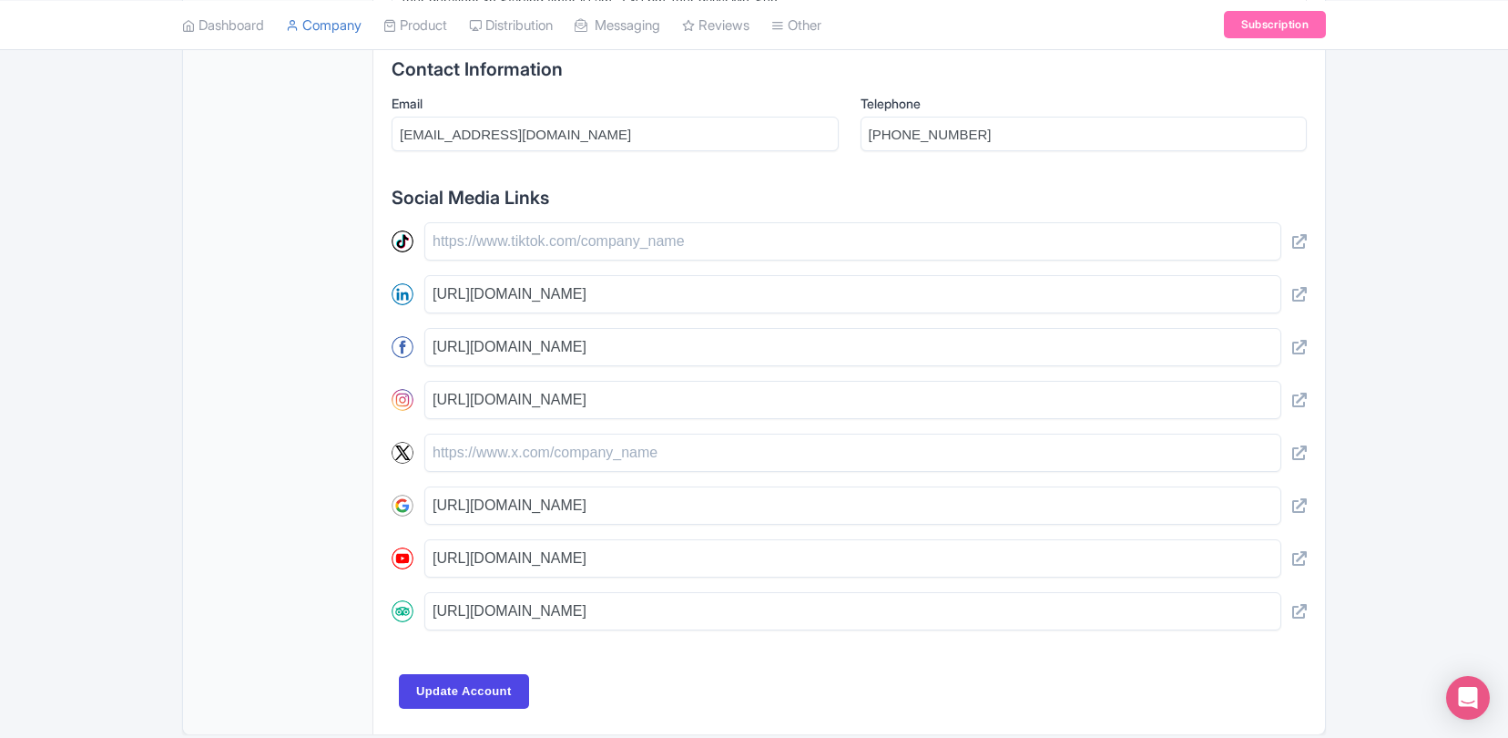
scroll to position [819, 0]
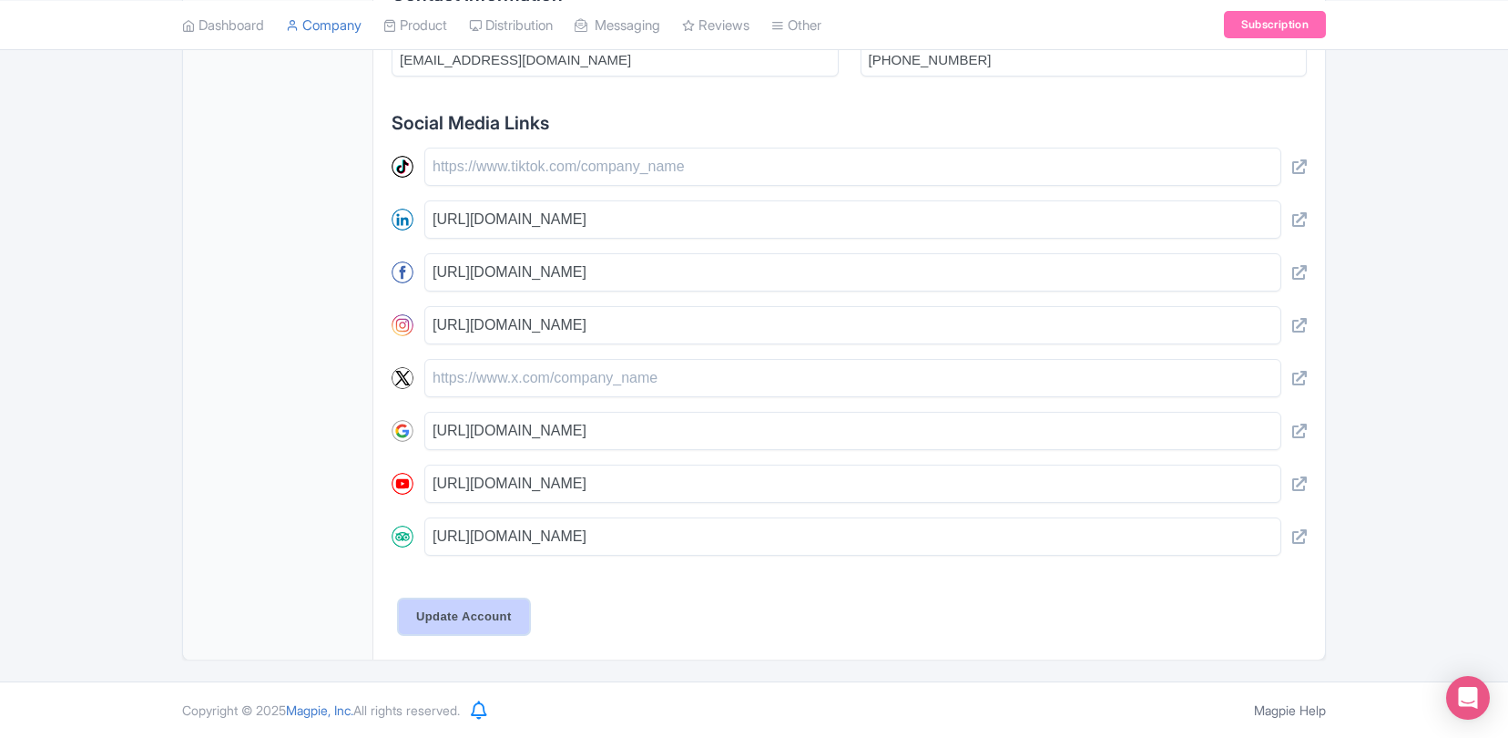
click at [475, 619] on input "Update Account" at bounding box center [464, 616] width 130 height 35
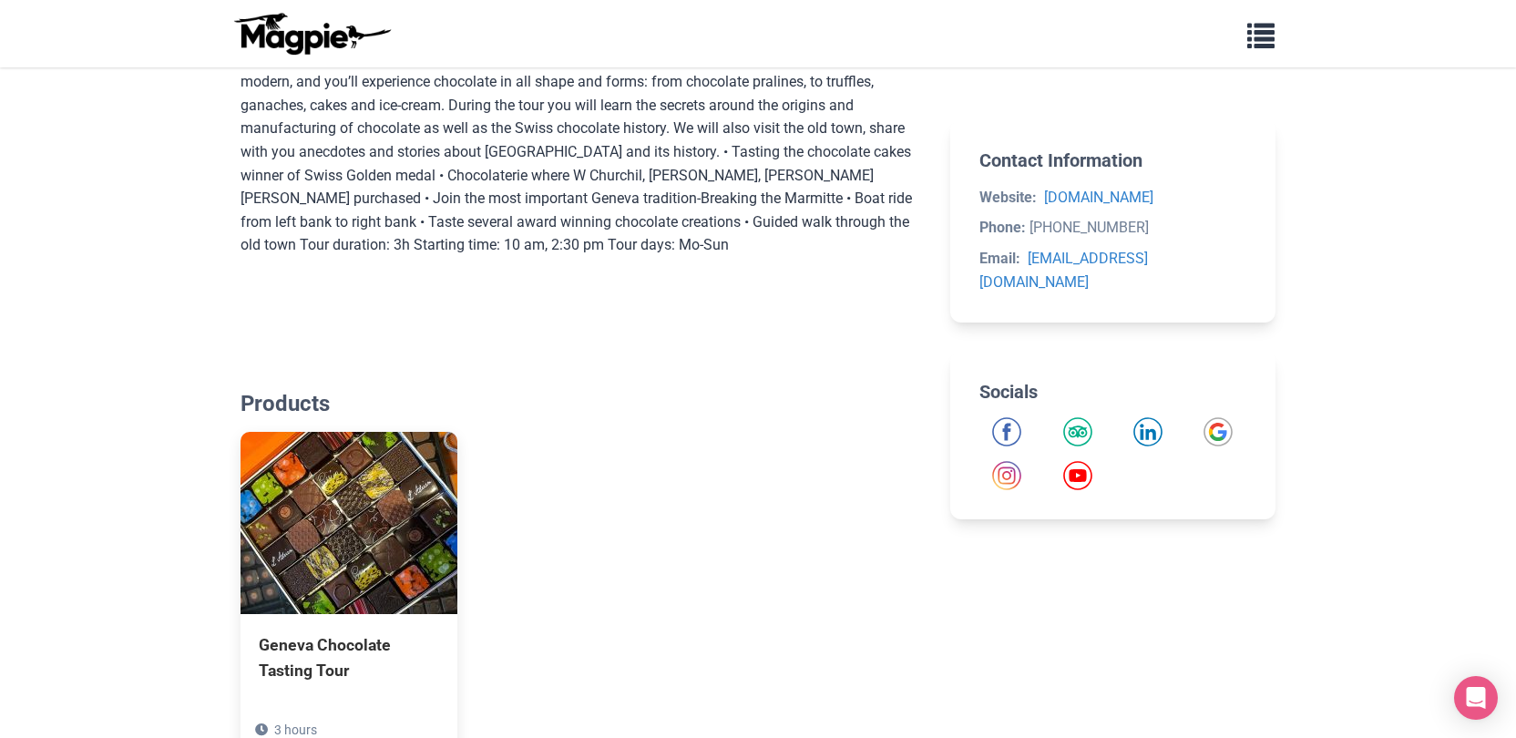
scroll to position [667, 0]
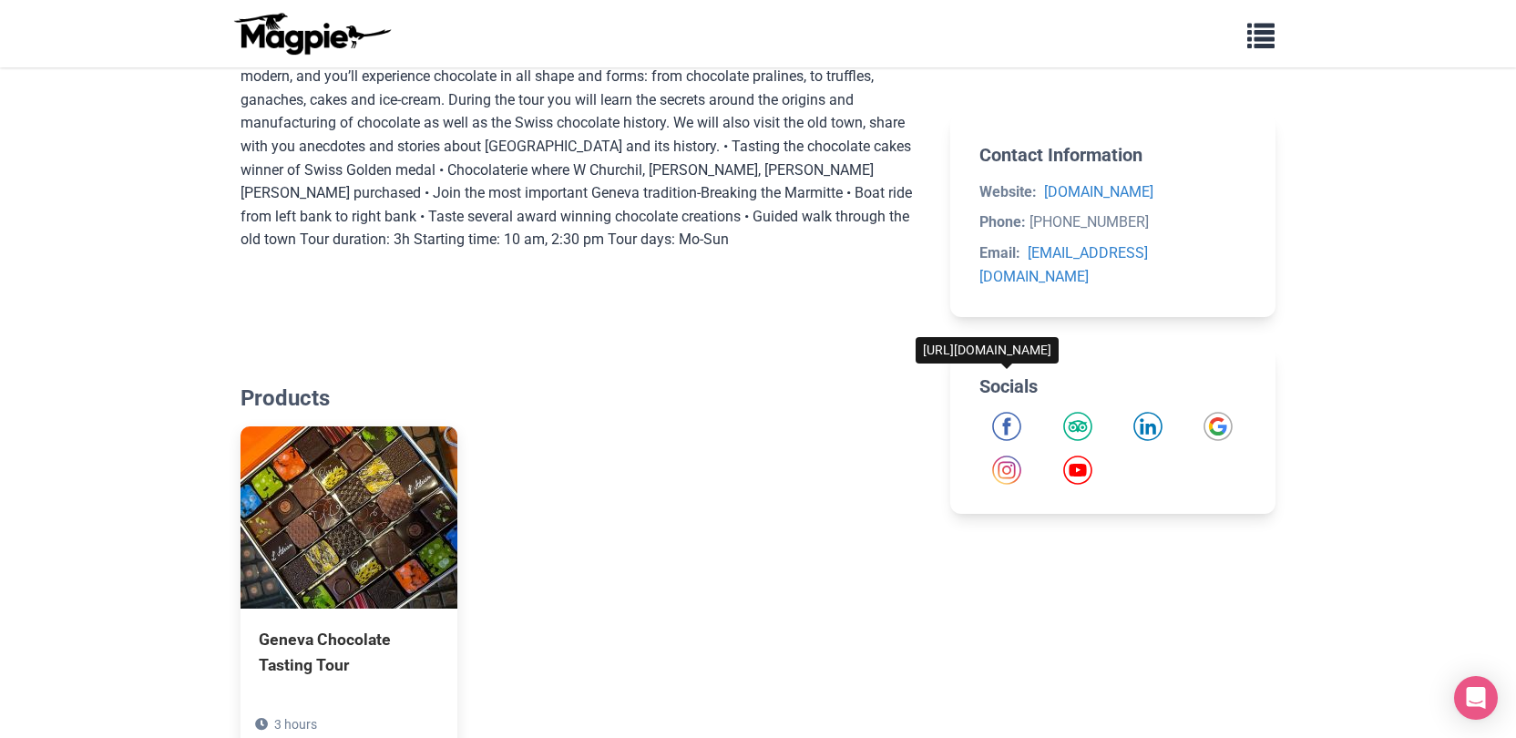
click at [1017, 412] on img "Facebook" at bounding box center [1006, 426] width 29 height 29
click at [1004, 455] on img "Instagram" at bounding box center [1006, 469] width 29 height 29
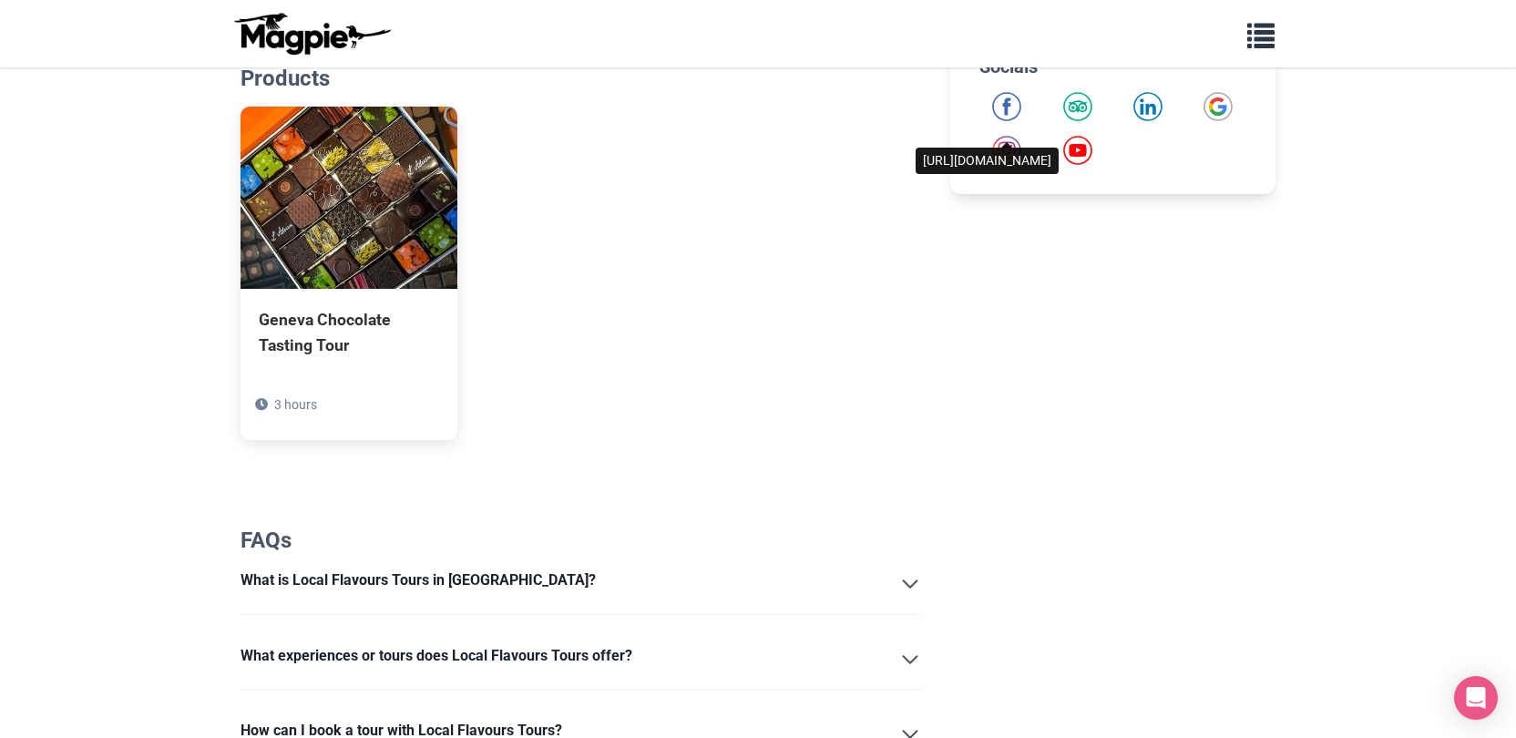
scroll to position [956, 0]
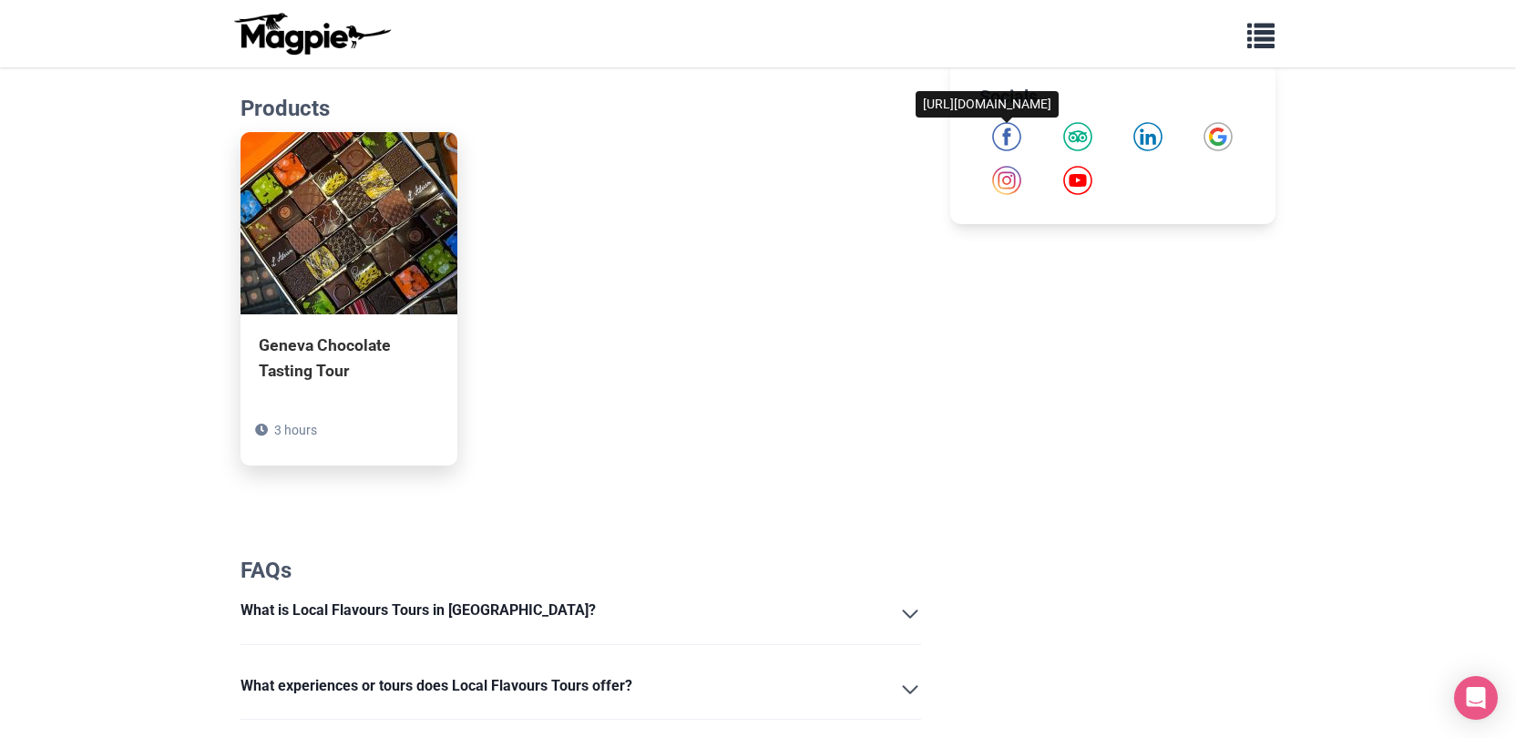
click at [346, 270] on img at bounding box center [348, 223] width 217 height 182
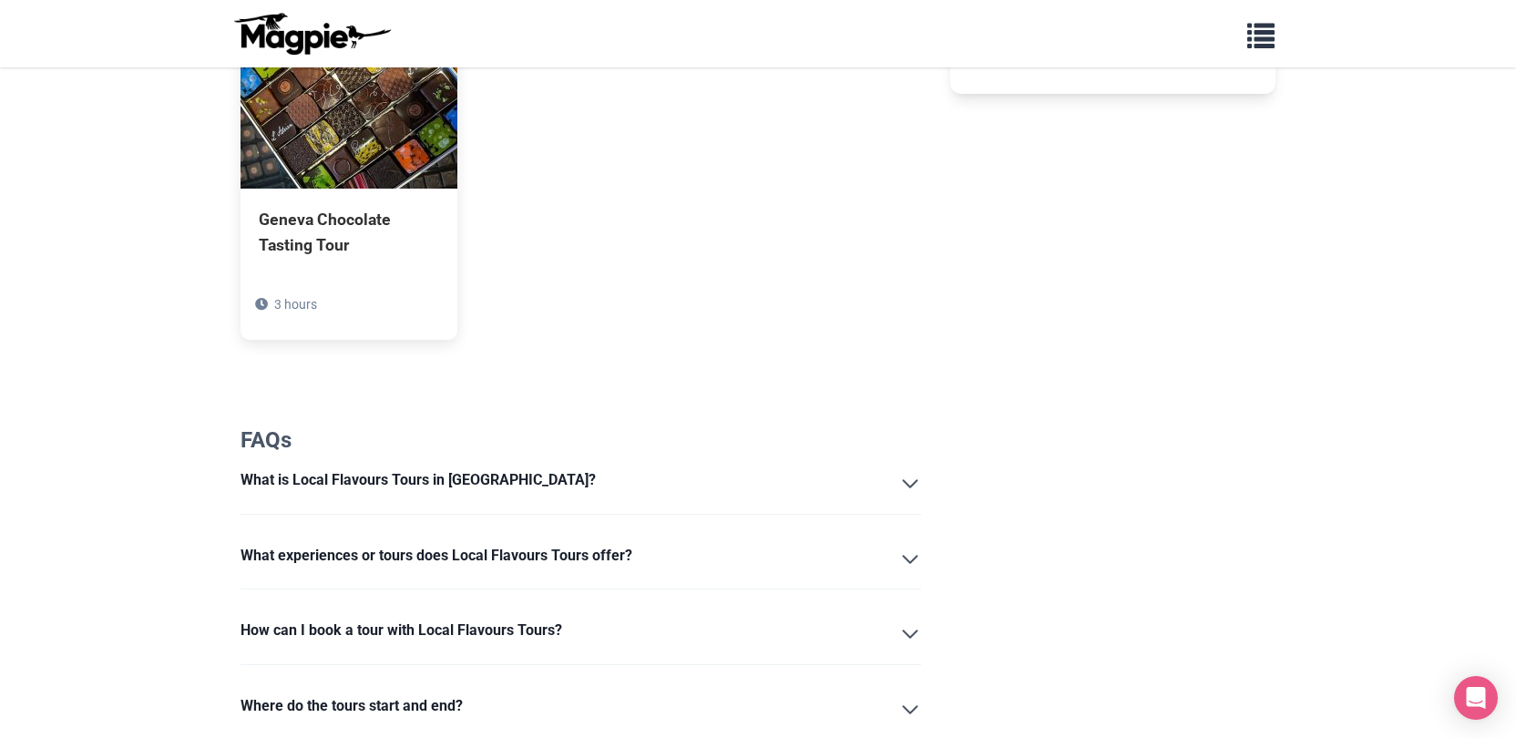
scroll to position [1124, 0]
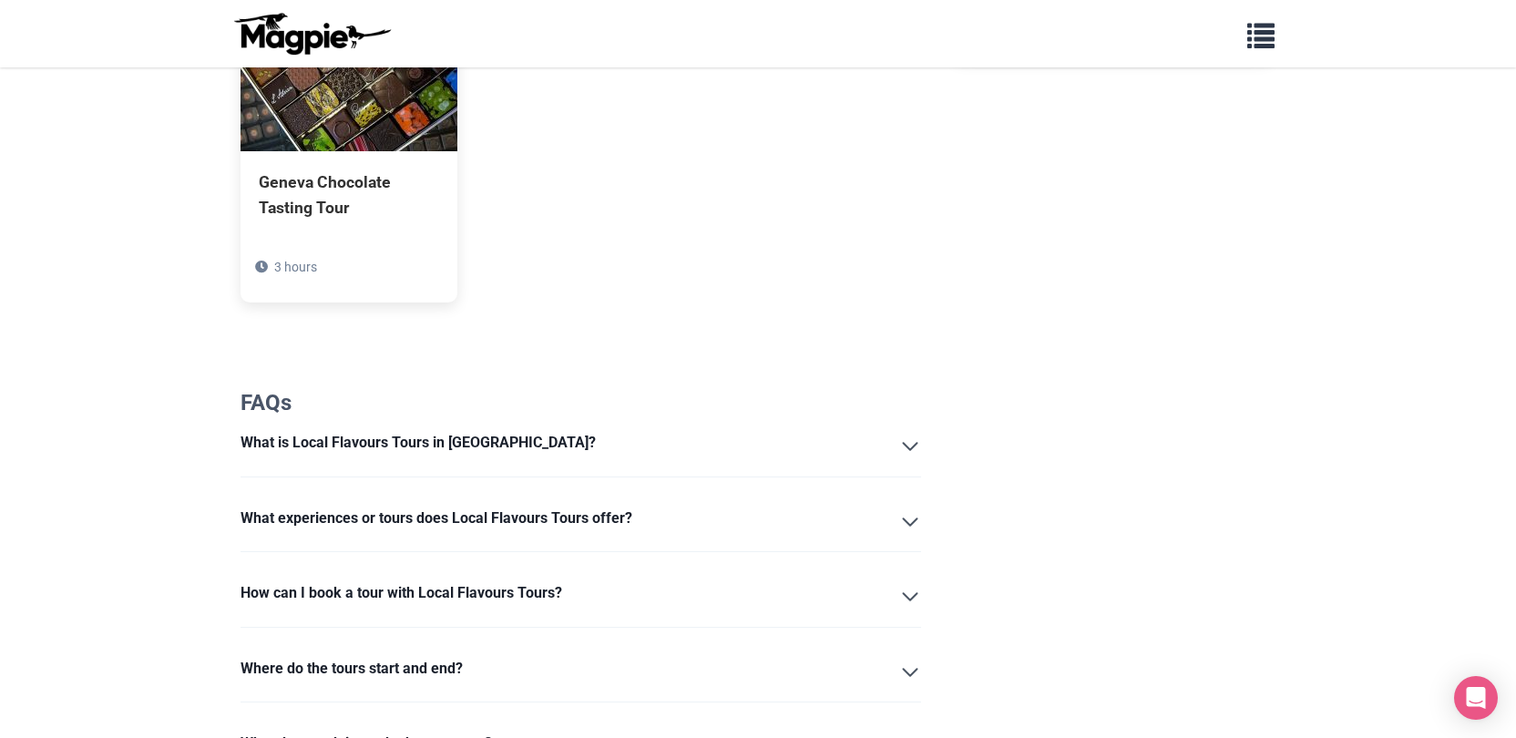
click at [914, 454] on summary "What is Local Flavours Tours in [GEOGRAPHIC_DATA]?" at bounding box center [580, 446] width 680 height 31
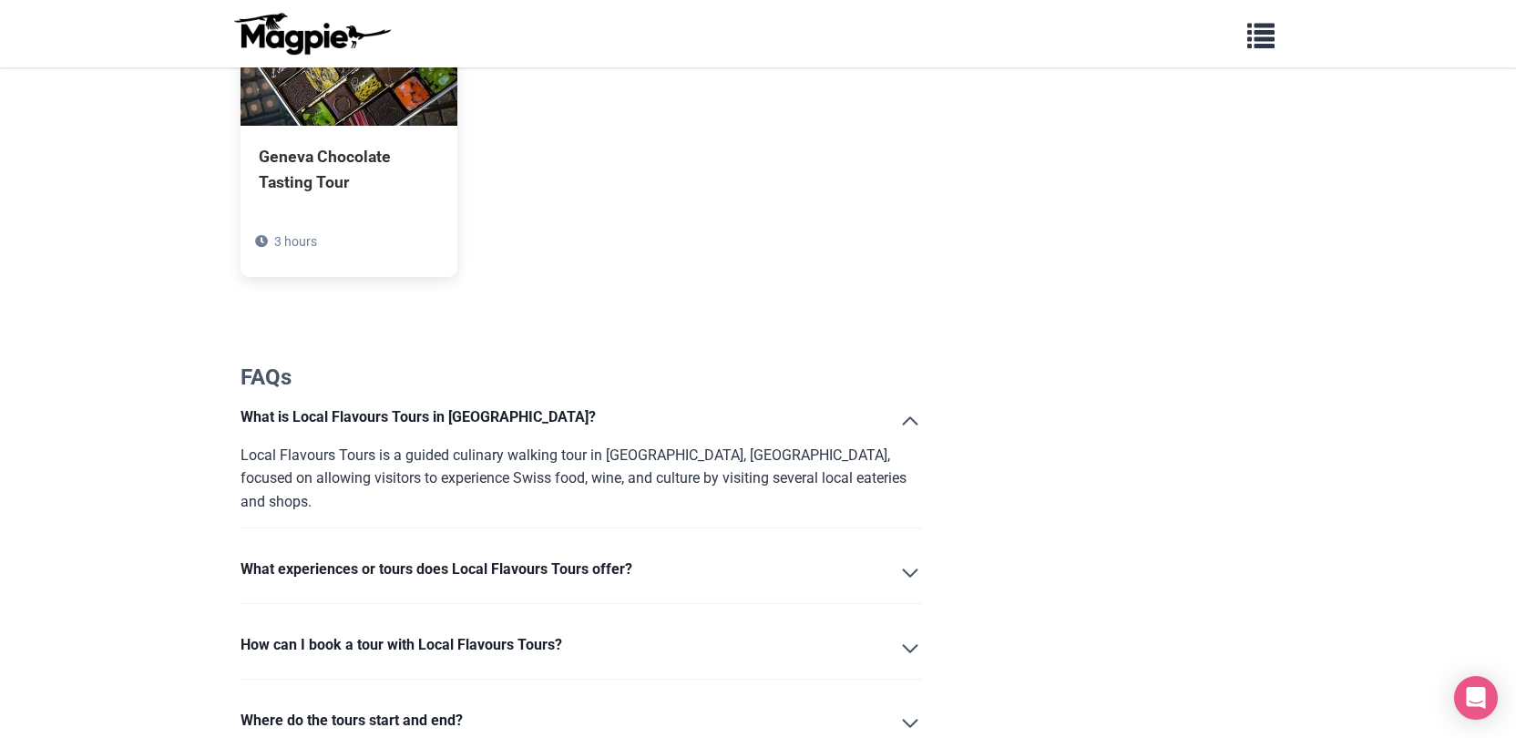
scroll to position [1173, 0]
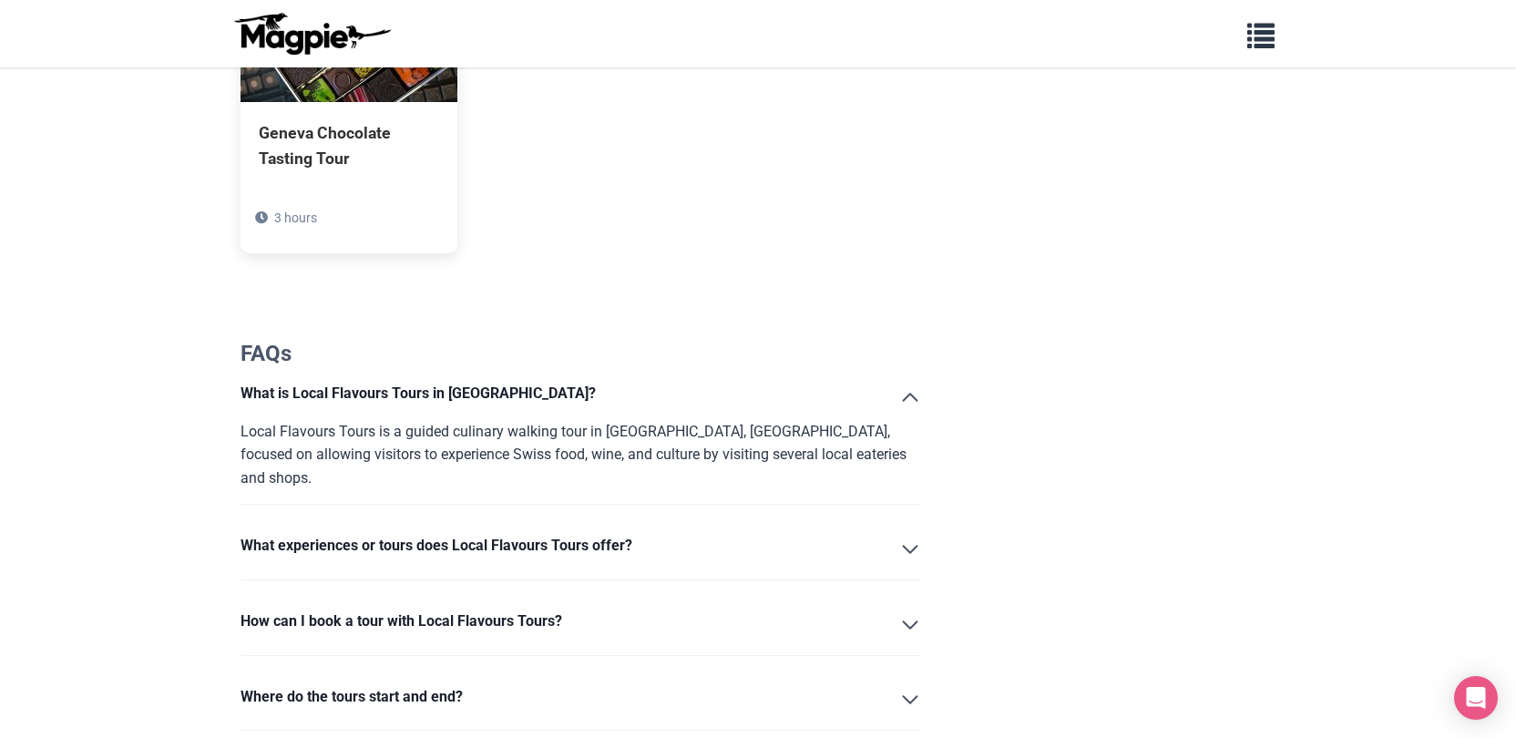
click at [906, 534] on summary "What experiences or tours does Local Flavours Tours offer?" at bounding box center [580, 549] width 680 height 31
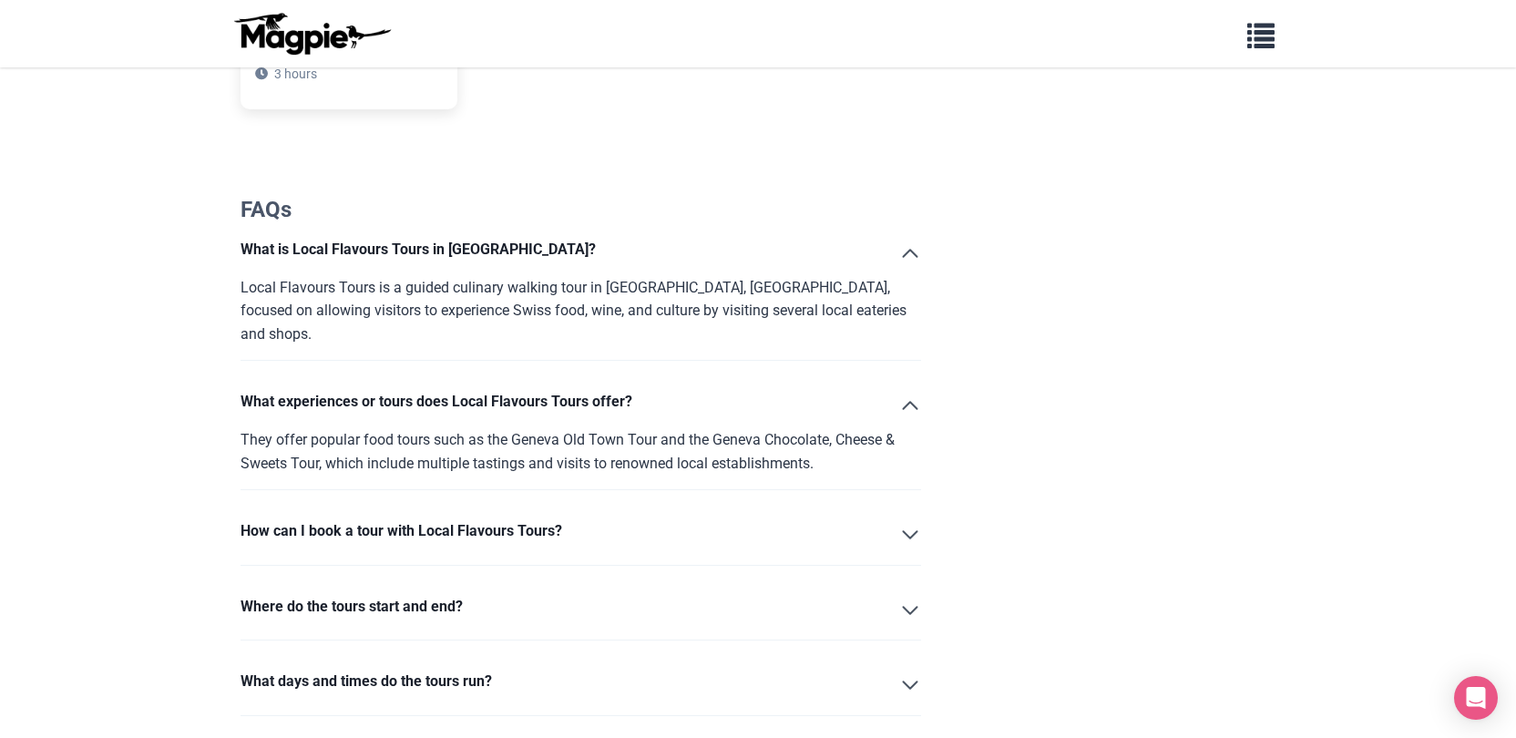
scroll to position [1319, 0]
click at [910, 517] on summary "How can I book a tour with Local Flavours Tours?" at bounding box center [580, 532] width 680 height 31
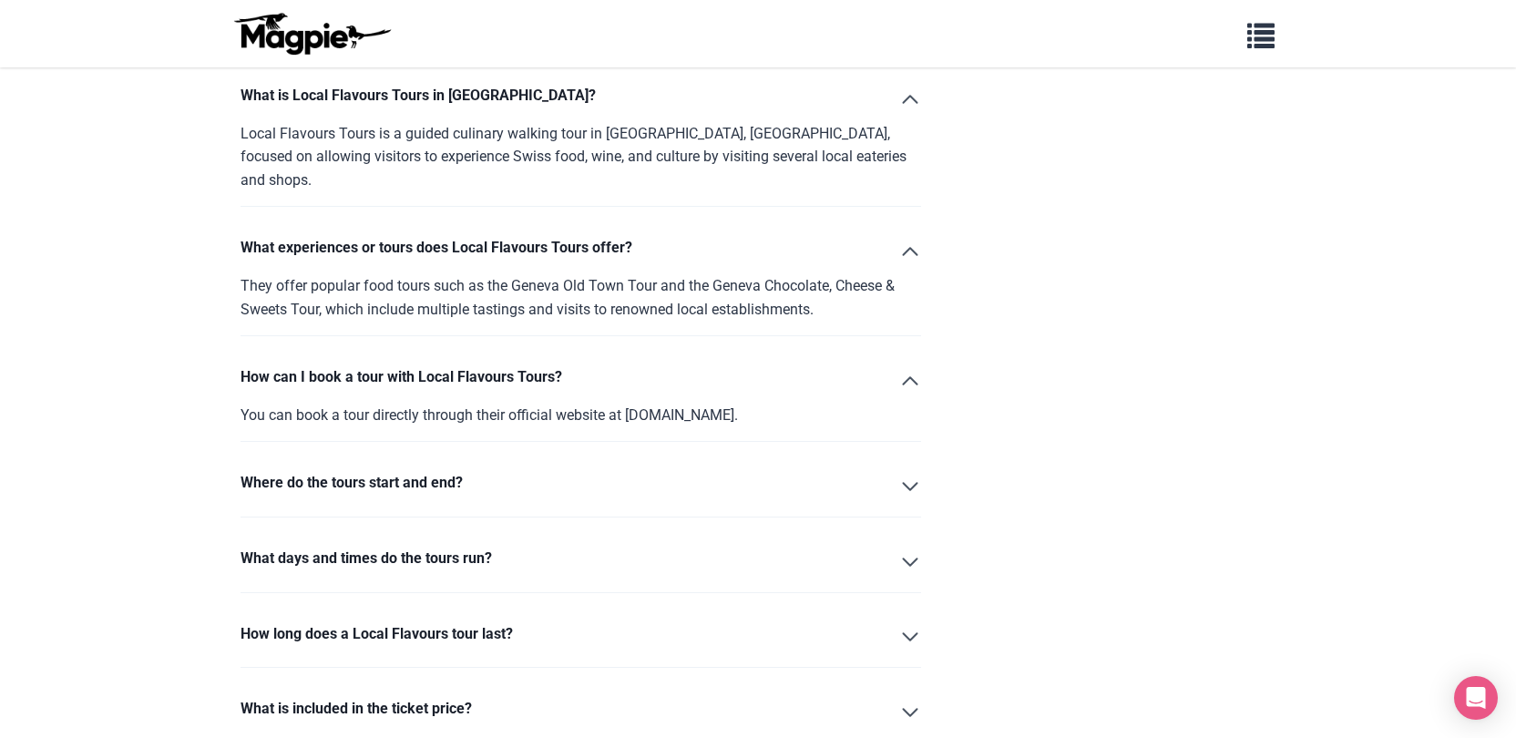
scroll to position [1469, 0]
click at [909, 473] on summary "Where do the tours start and end?" at bounding box center [580, 488] width 680 height 31
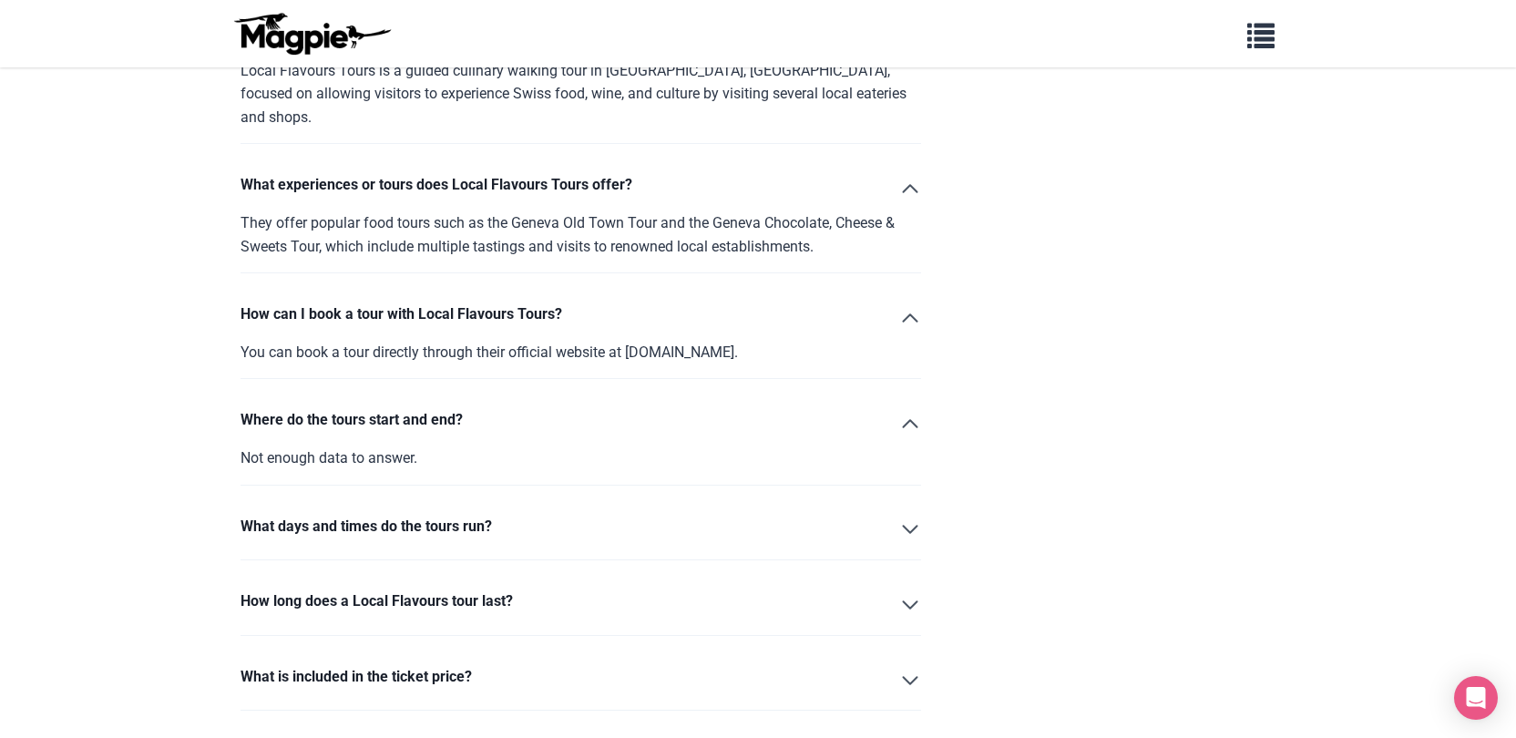
scroll to position [1535, 0]
click at [906, 514] on summary "What days and times do the tours run?" at bounding box center [580, 529] width 680 height 31
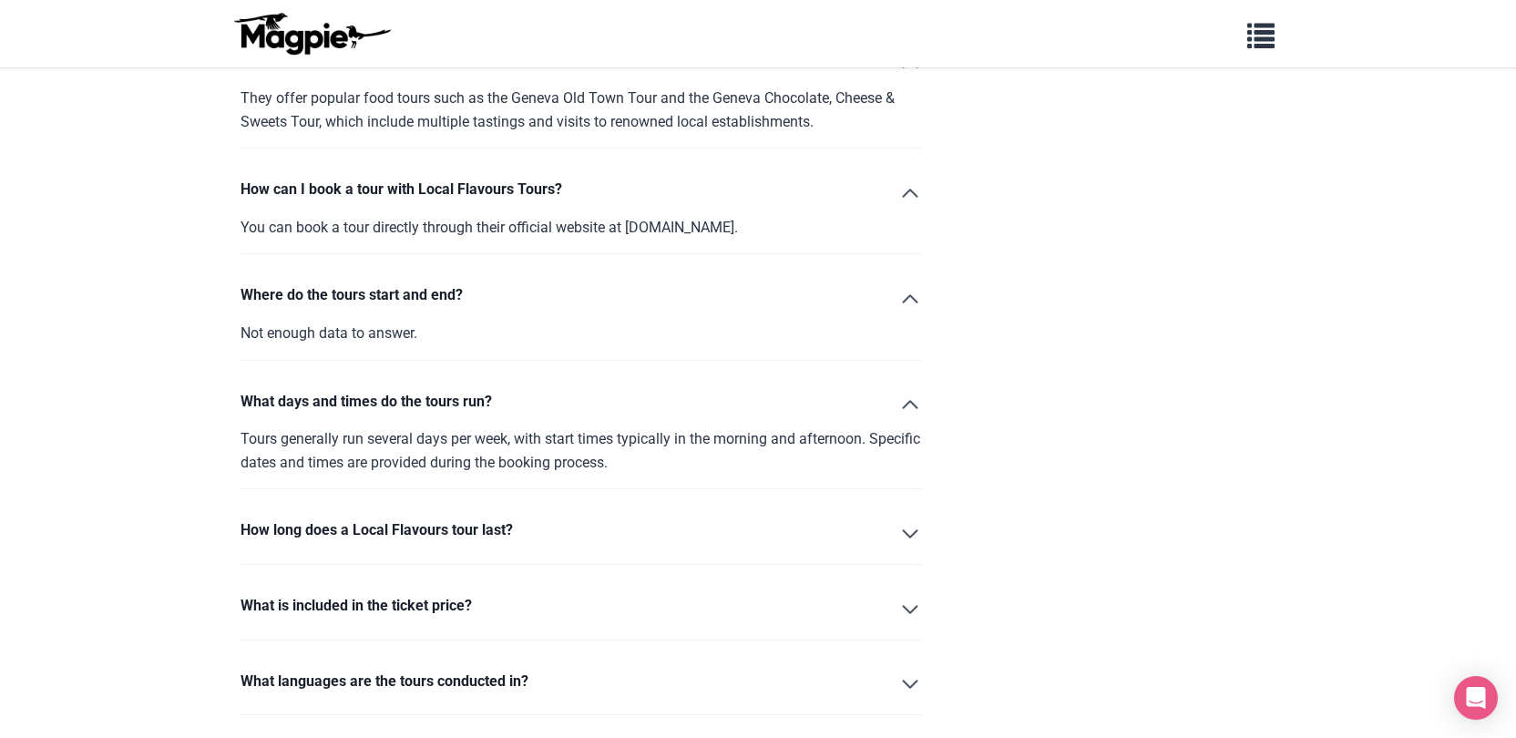
scroll to position [1658, 0]
click at [905, 519] on summary "How long does a Local Flavours tour last?" at bounding box center [580, 534] width 680 height 31
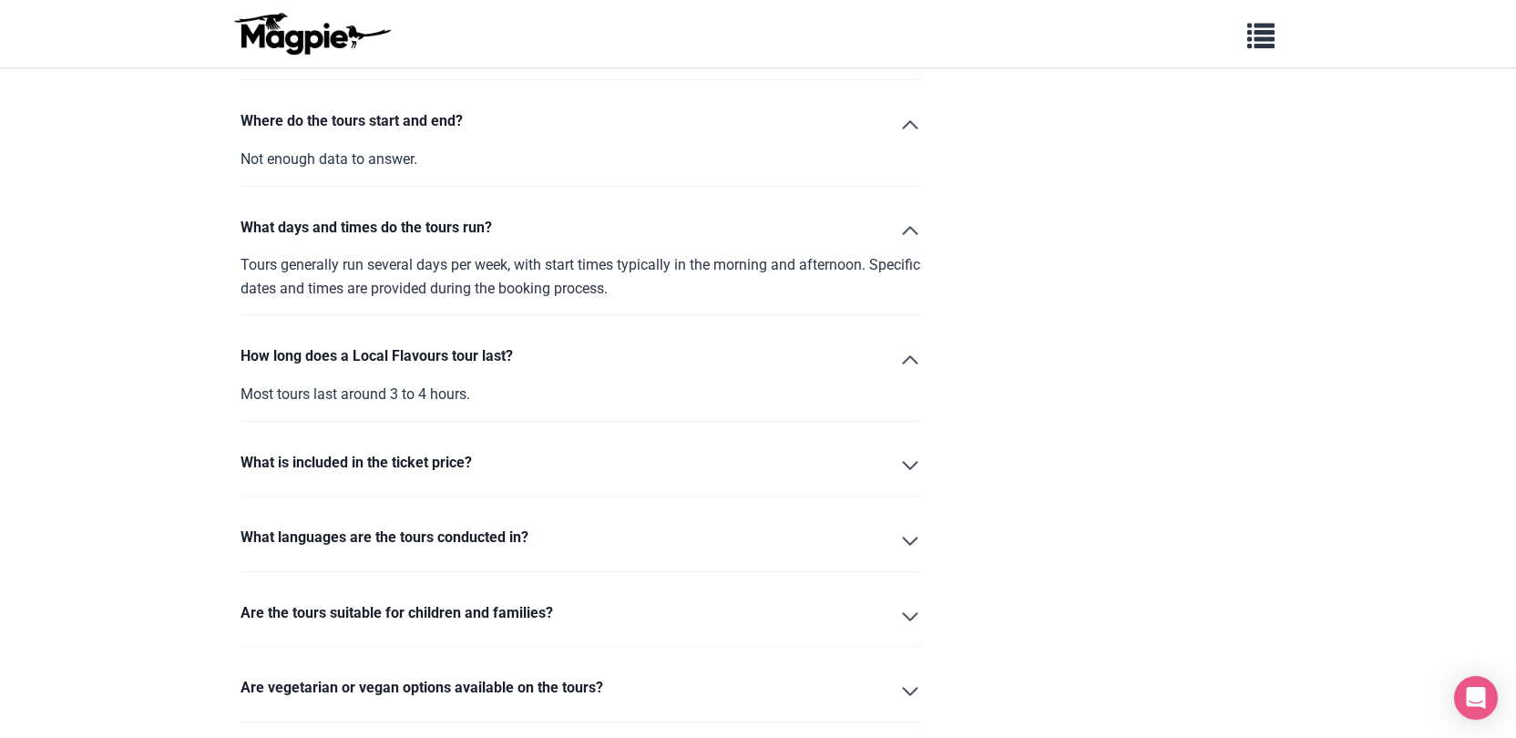
scroll to position [1834, 0]
click at [907, 524] on summary "What languages are the tours conducted in?" at bounding box center [580, 539] width 680 height 31
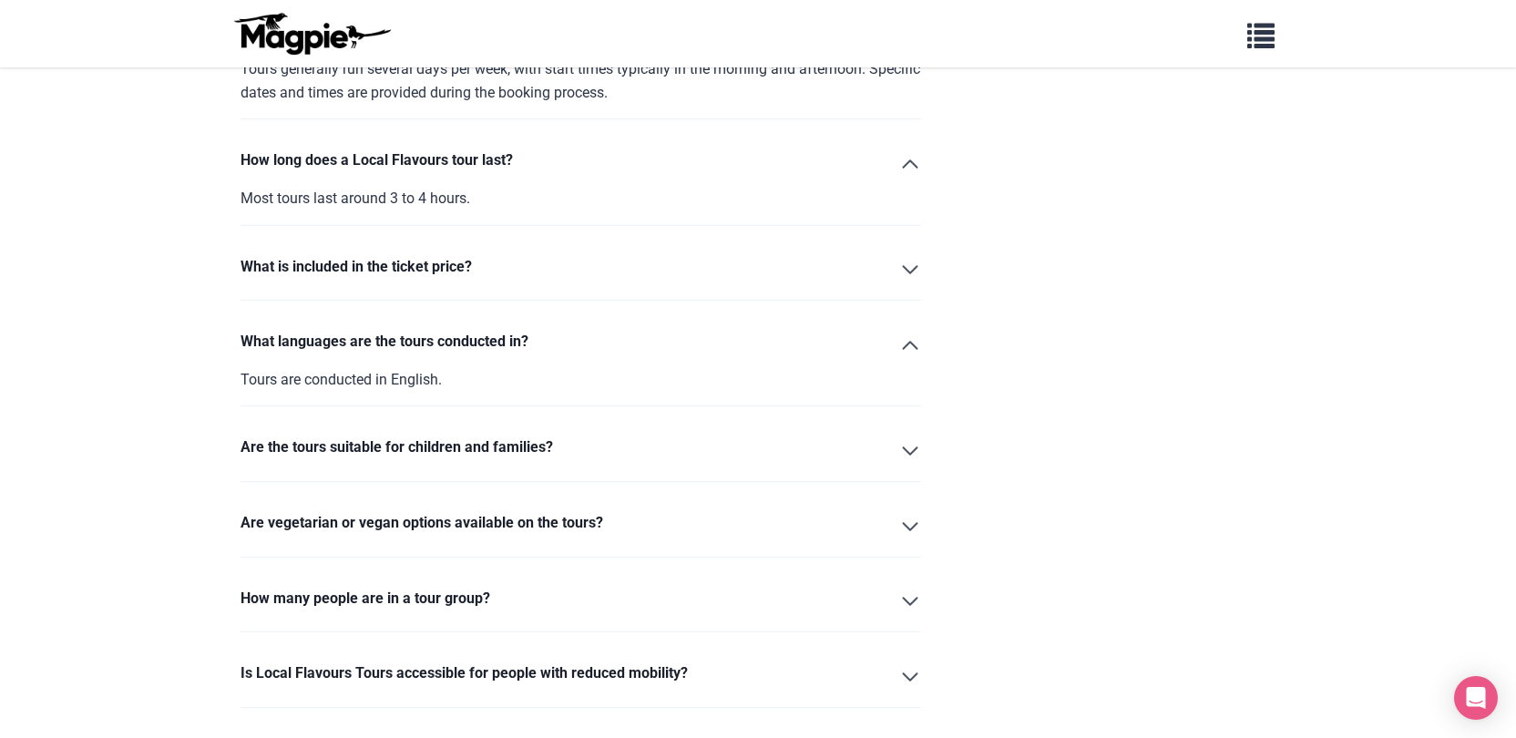
scroll to position [2031, 0]
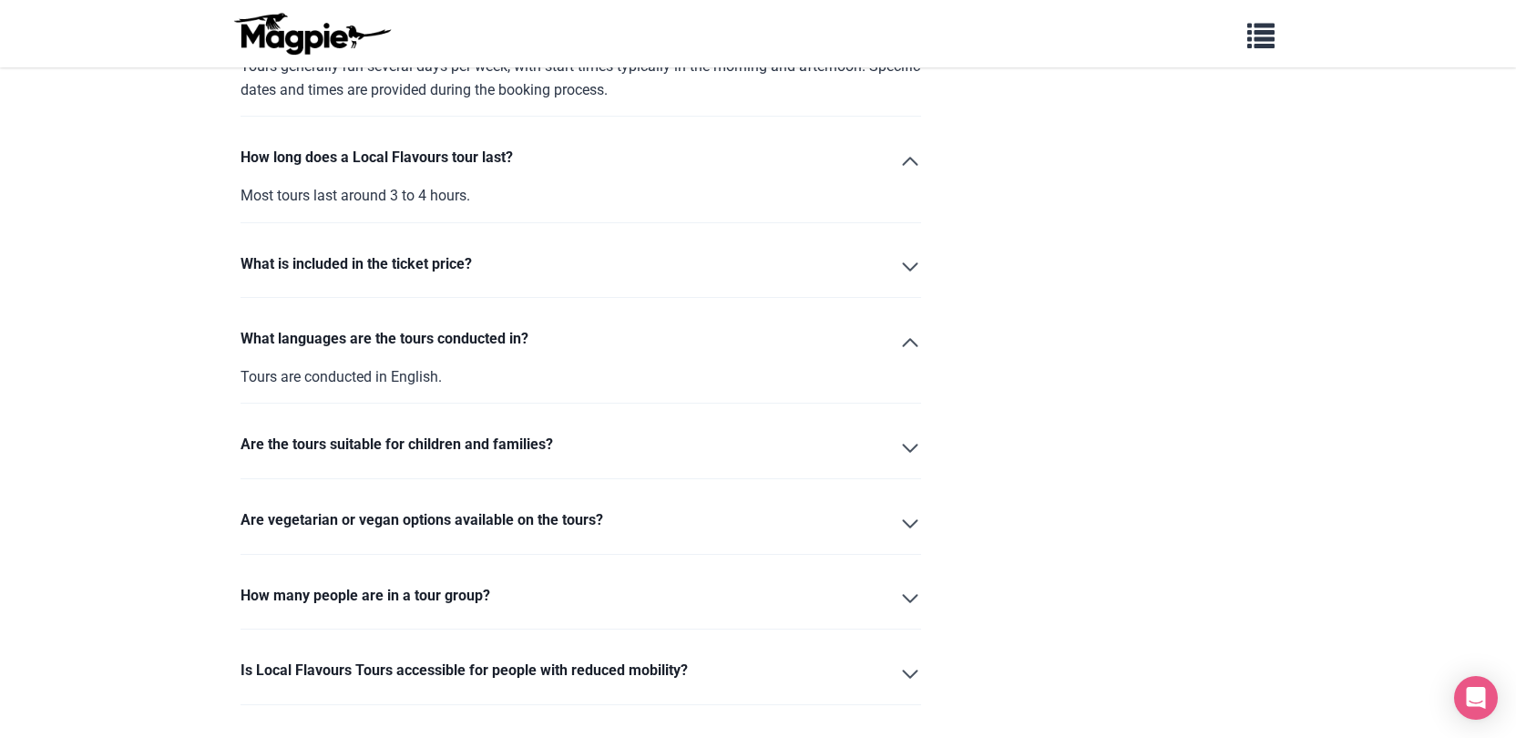
click at [905, 433] on summary "Are the tours suitable for children and families?" at bounding box center [580, 448] width 680 height 31
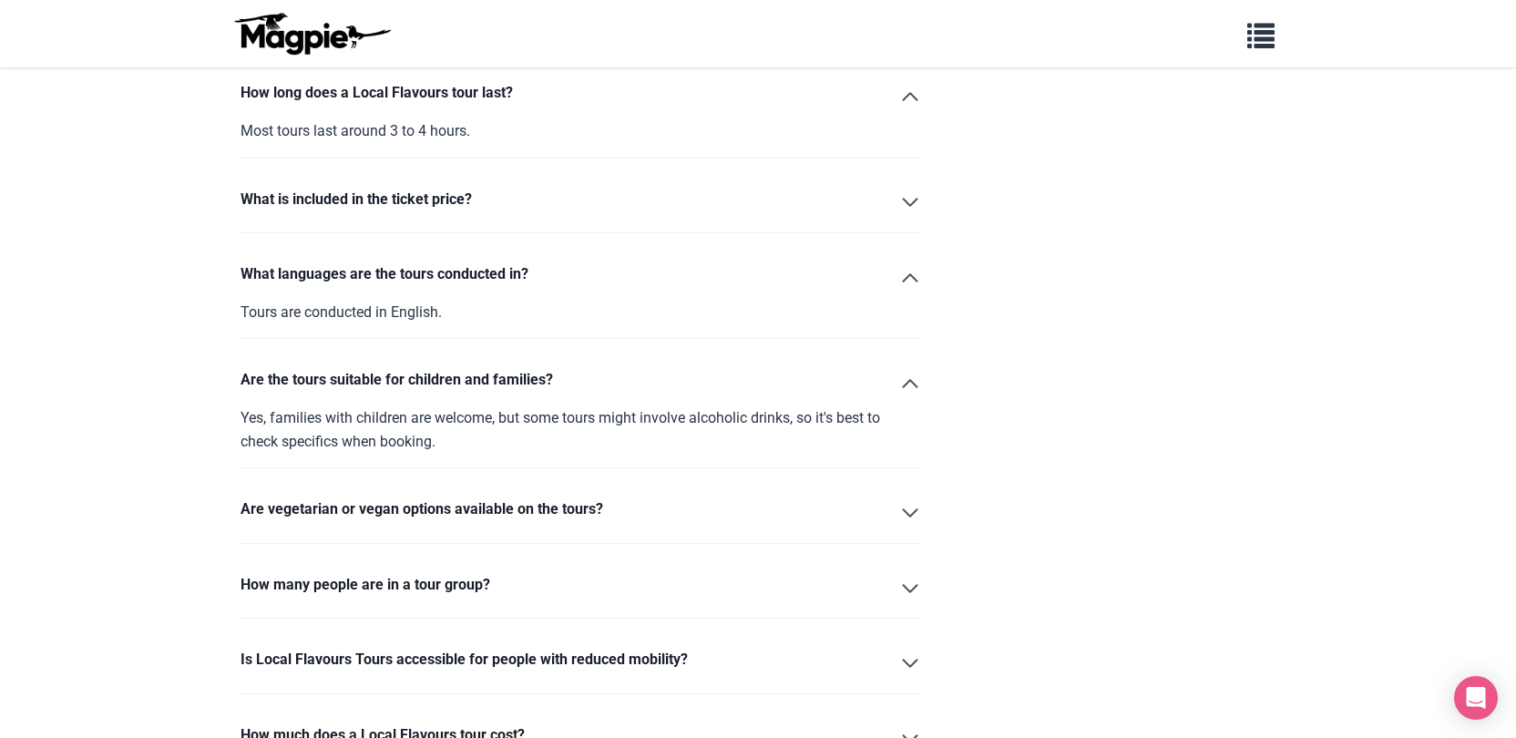
scroll to position [2117, 0]
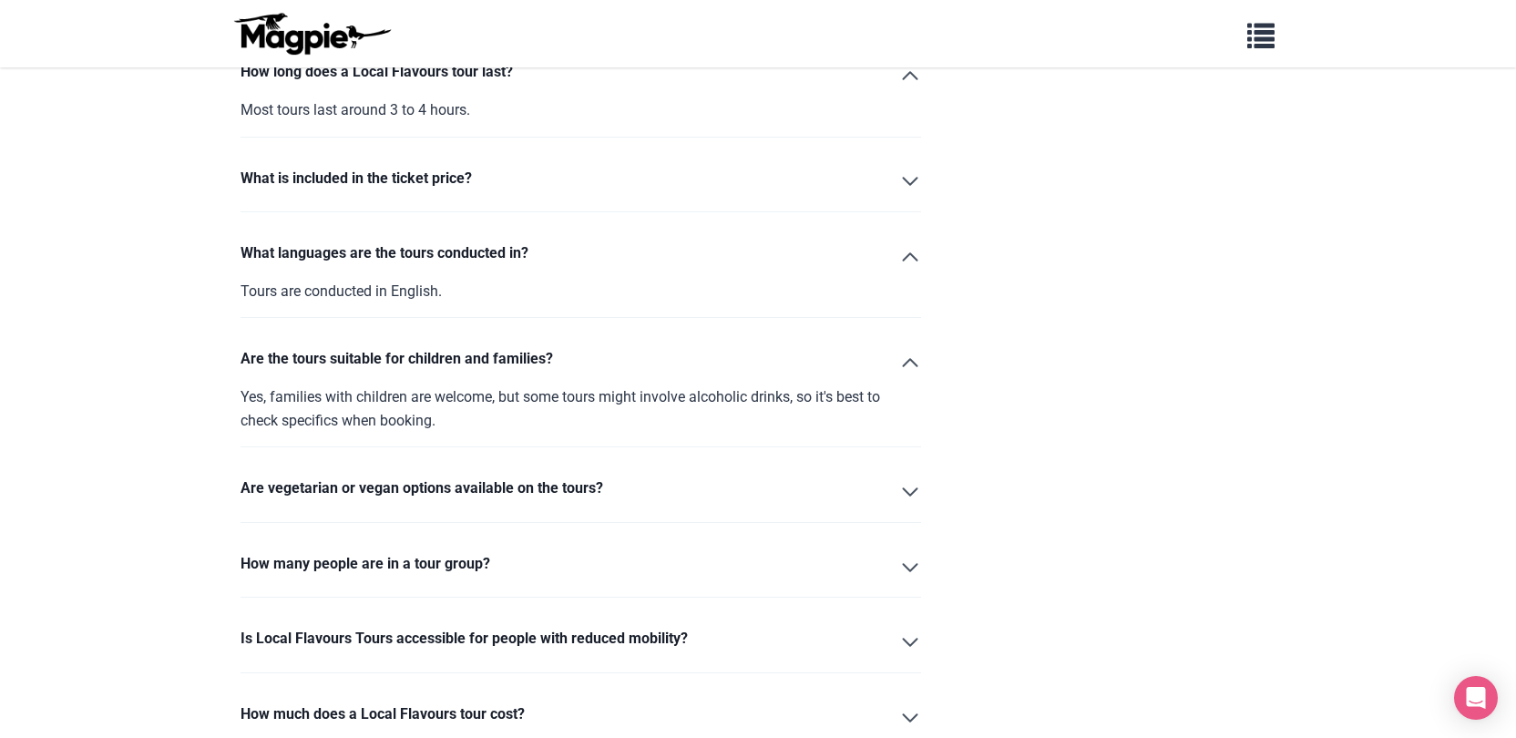
click at [907, 476] on summary "Are vegetarian or vegan options available on the tours?" at bounding box center [580, 491] width 680 height 31
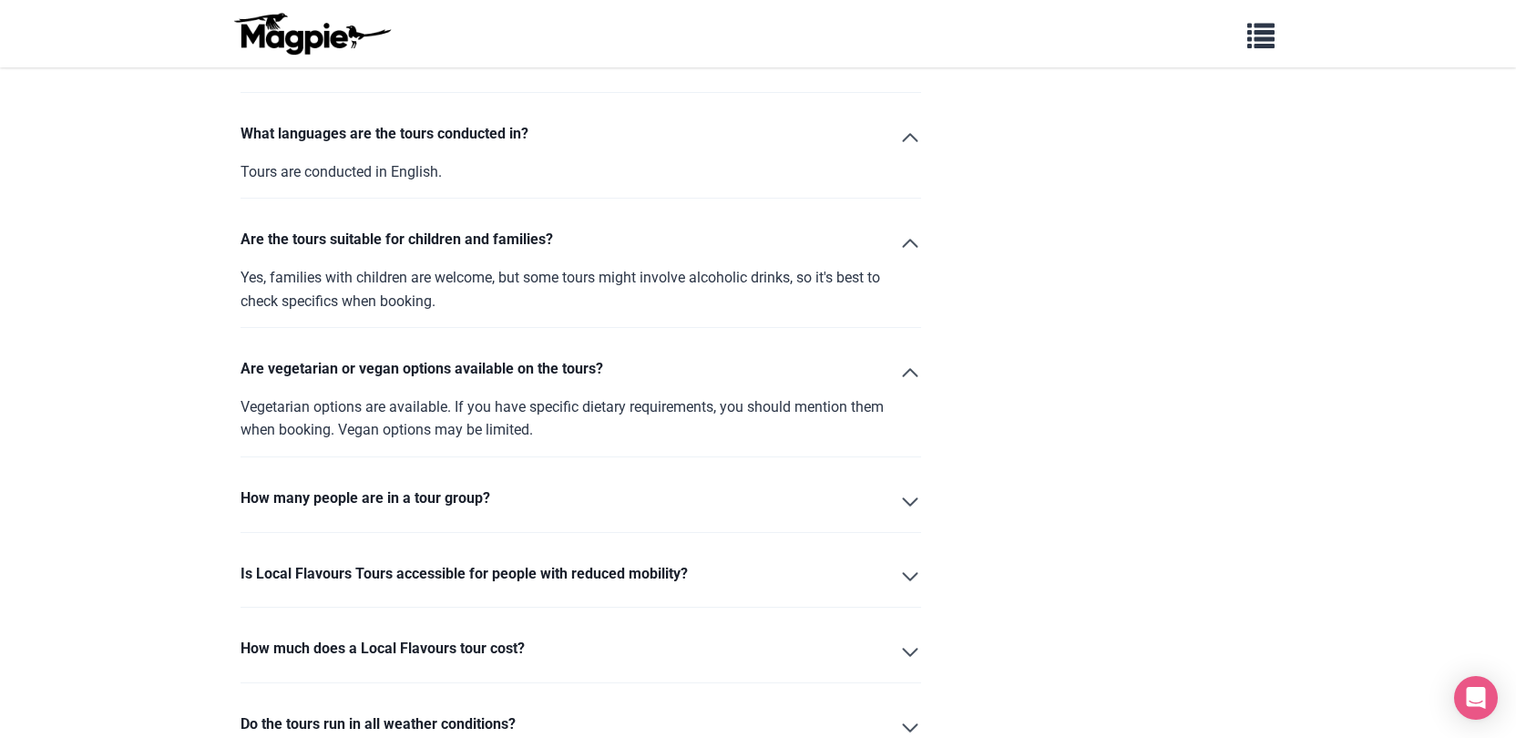
scroll to position [2237, 0]
click at [907, 485] on summary "How many people are in a tour group?" at bounding box center [580, 500] width 680 height 31
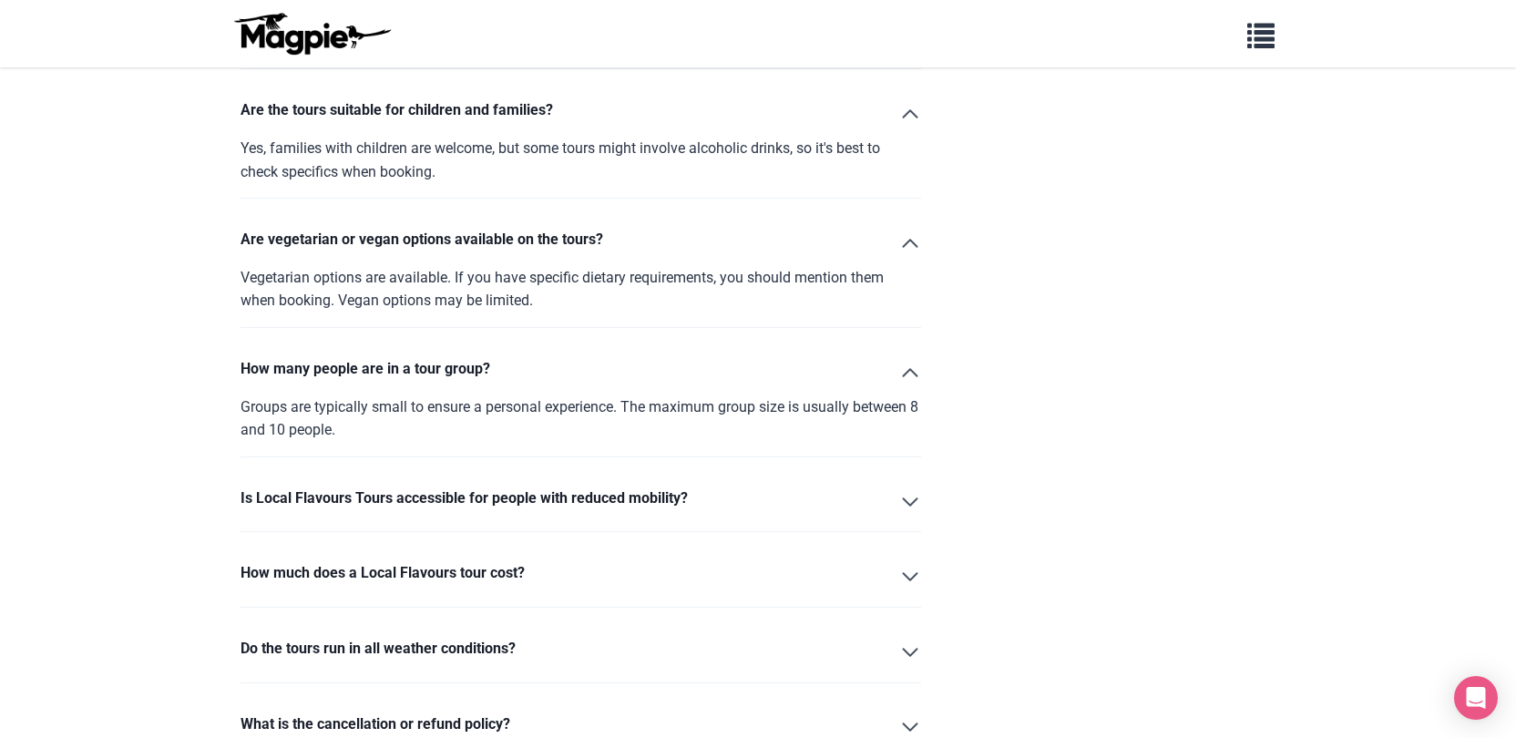
click at [907, 486] on summary "Is Local Flavours Tours accessible for people with reduced mobility?" at bounding box center [580, 501] width 680 height 31
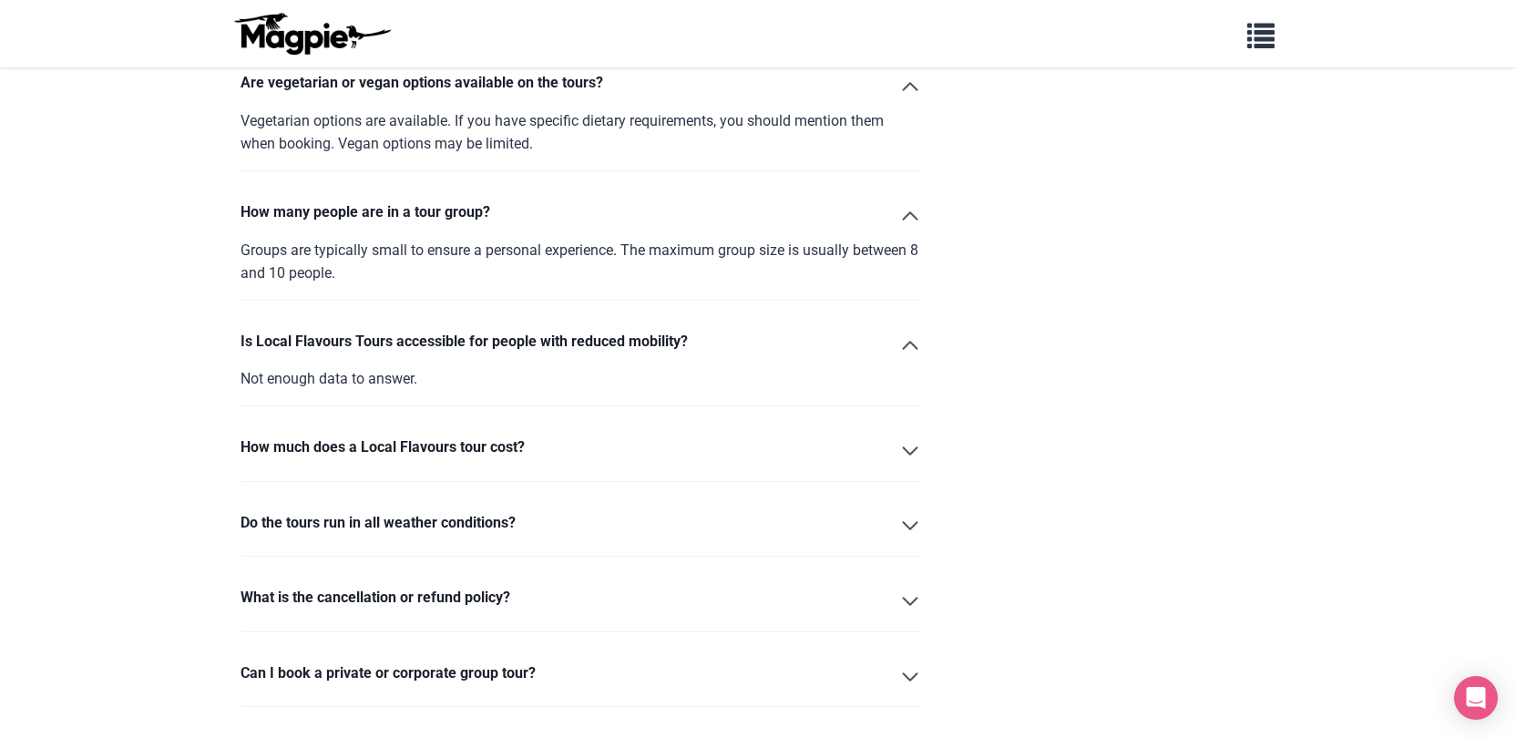
click at [902, 435] on summary "How much does a Local Flavours tour cost?" at bounding box center [580, 450] width 680 height 31
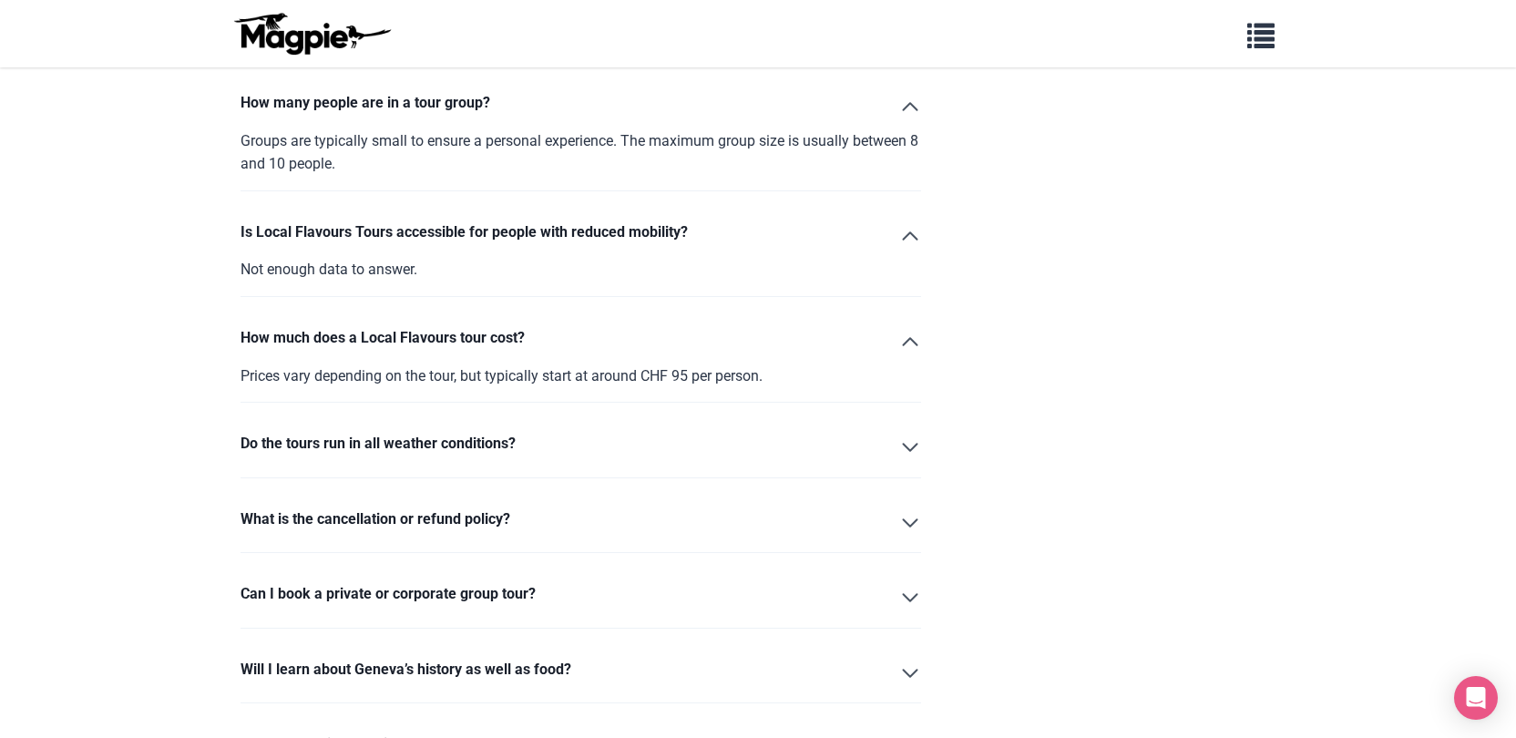
scroll to position [2658, 0]
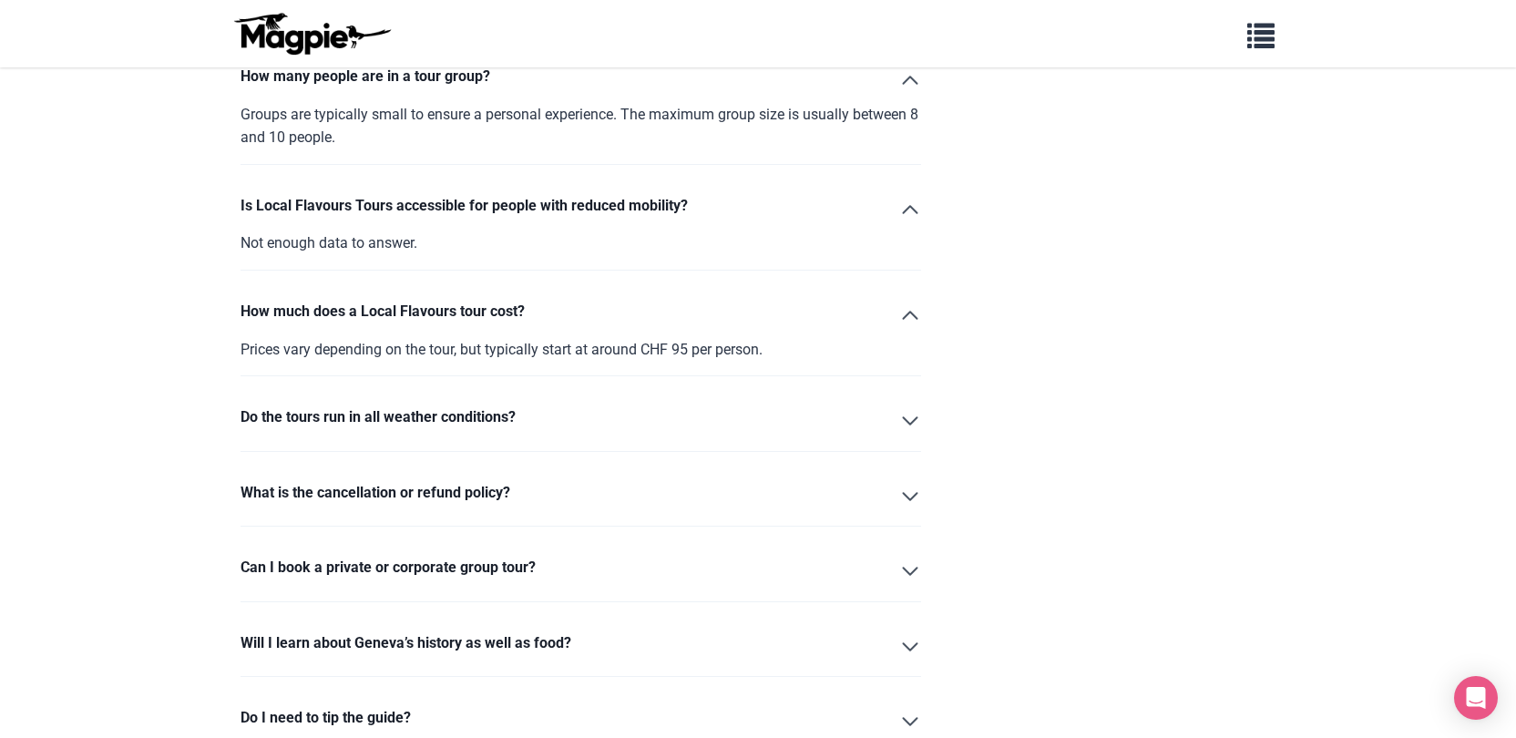
click at [902, 418] on details "Do the tours run in all weather conditions? Yes, tours take place rain or shine…" at bounding box center [580, 421] width 680 height 61
click at [903, 405] on summary "Do the tours run in all weather conditions?" at bounding box center [580, 420] width 680 height 31
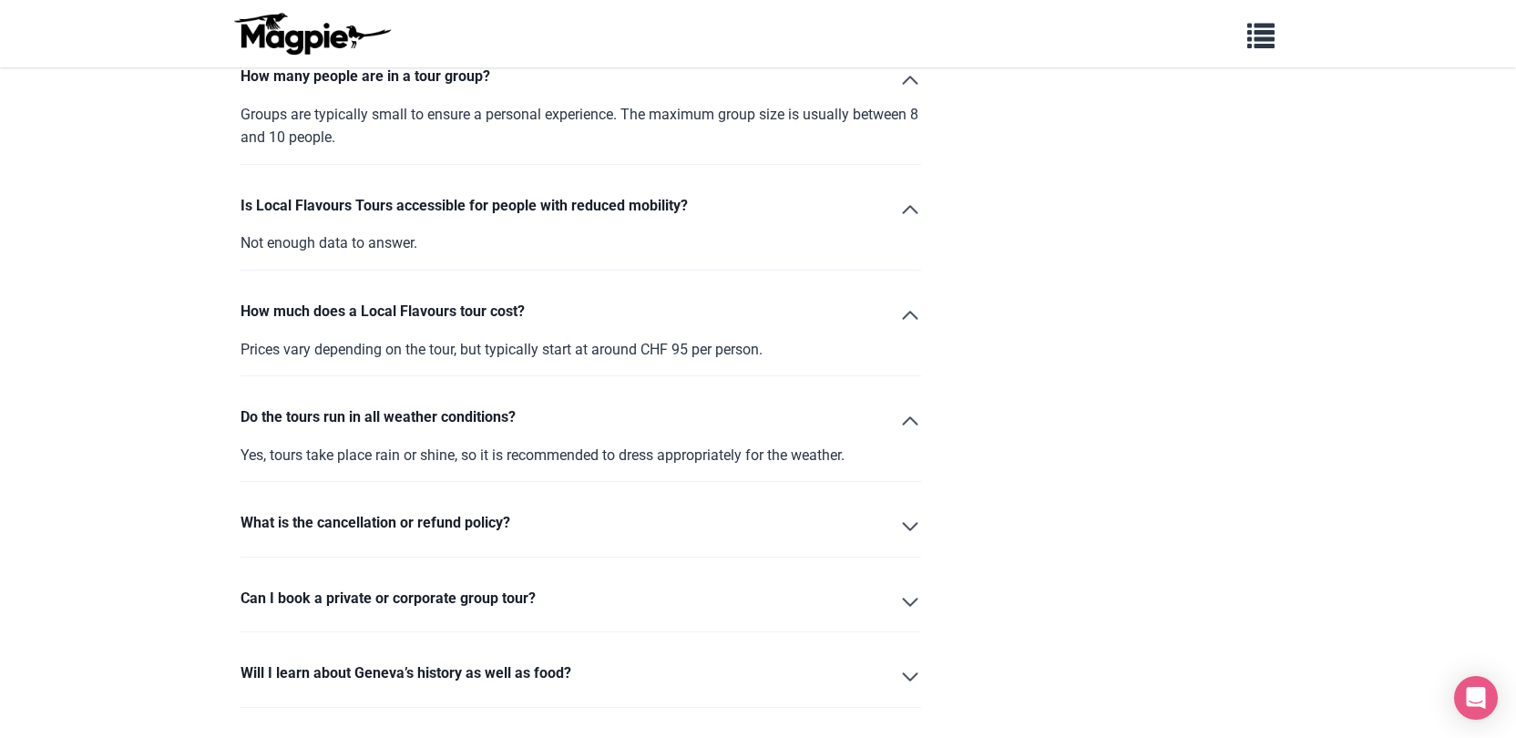
click at [908, 511] on summary "What is the cancellation or refund policy?" at bounding box center [580, 526] width 680 height 31
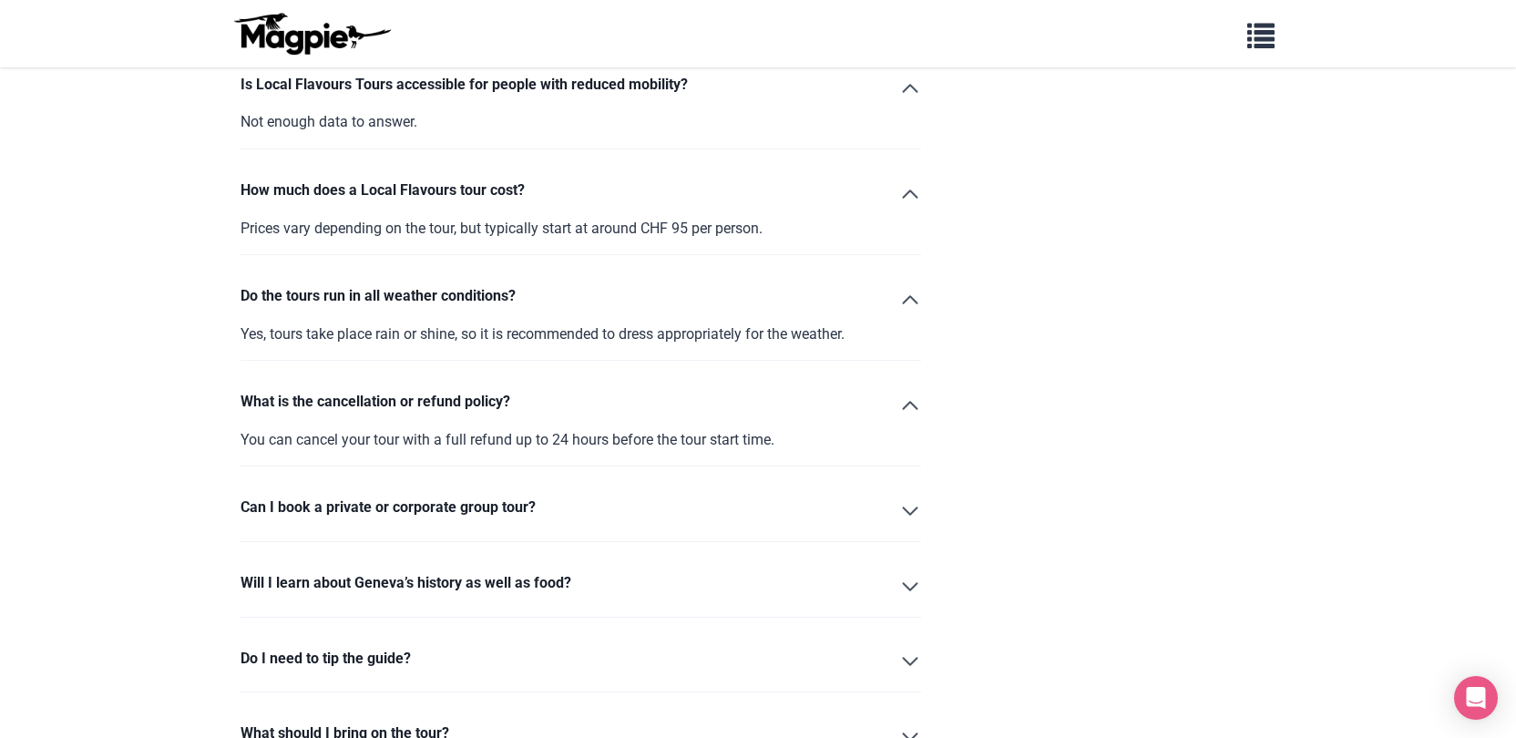
scroll to position [2816, 0]
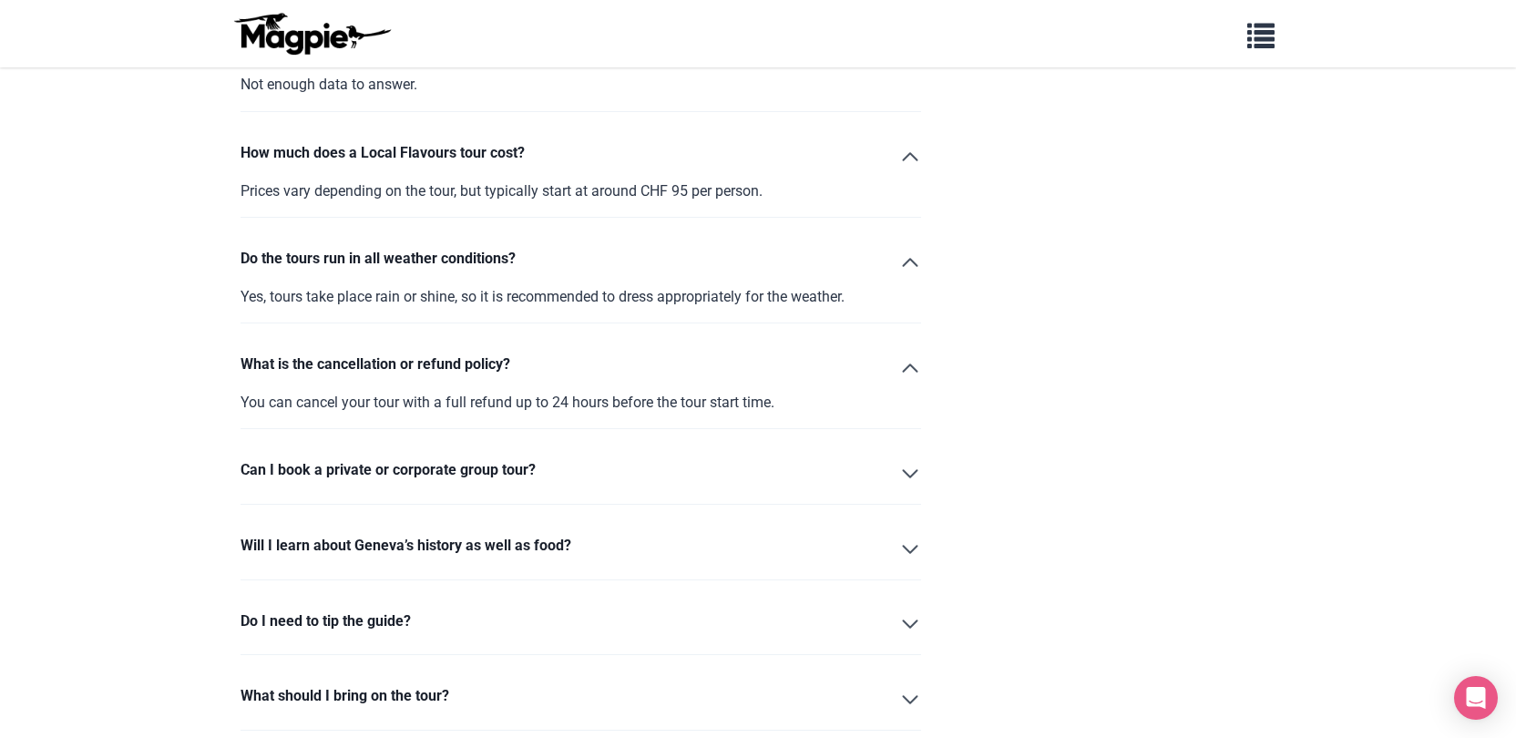
click at [909, 458] on summary "Can I book a private or corporate group tour?" at bounding box center [580, 473] width 680 height 31
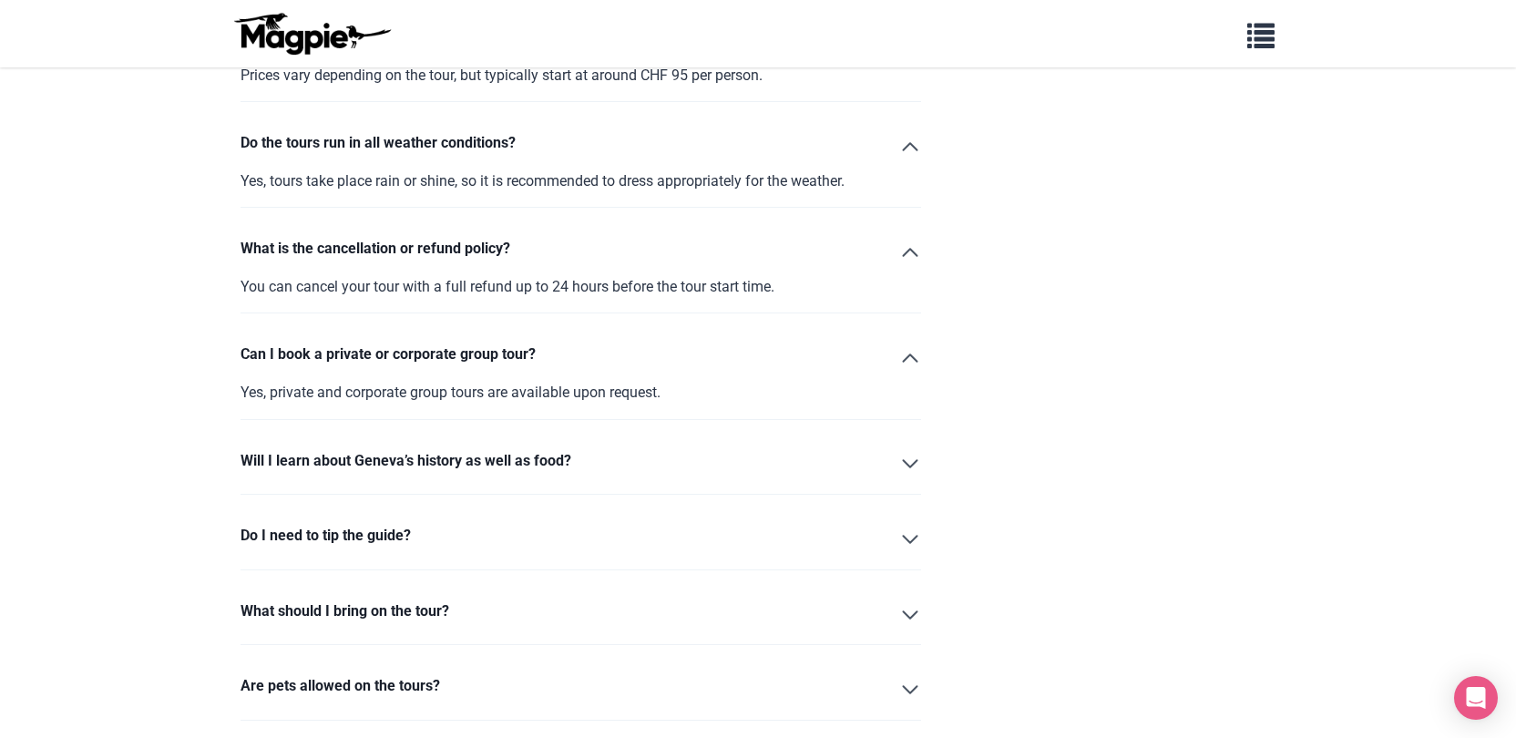
click at [910, 449] on summary "Will I learn about Geneva’s history as well as food?" at bounding box center [580, 464] width 680 height 31
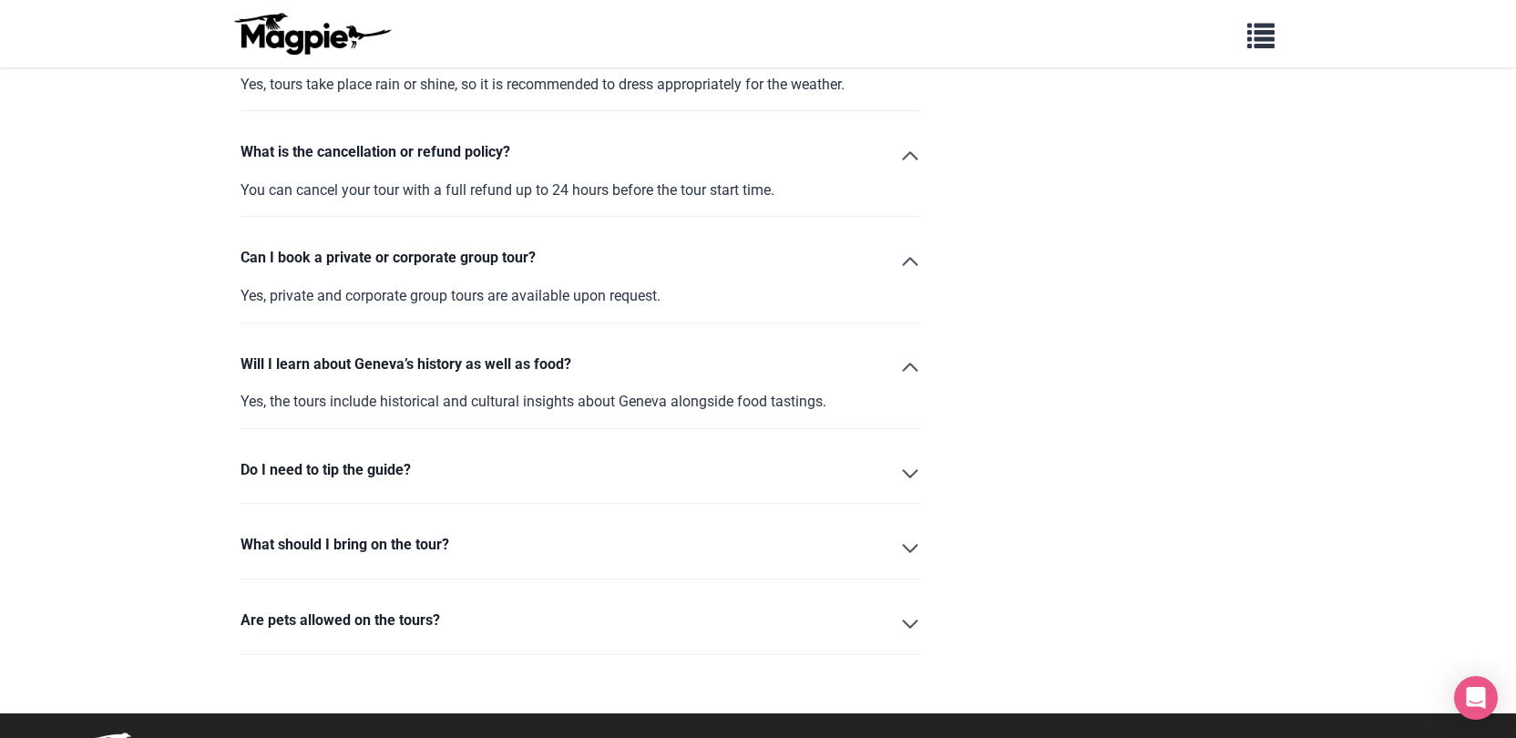
scroll to position [3033, 0]
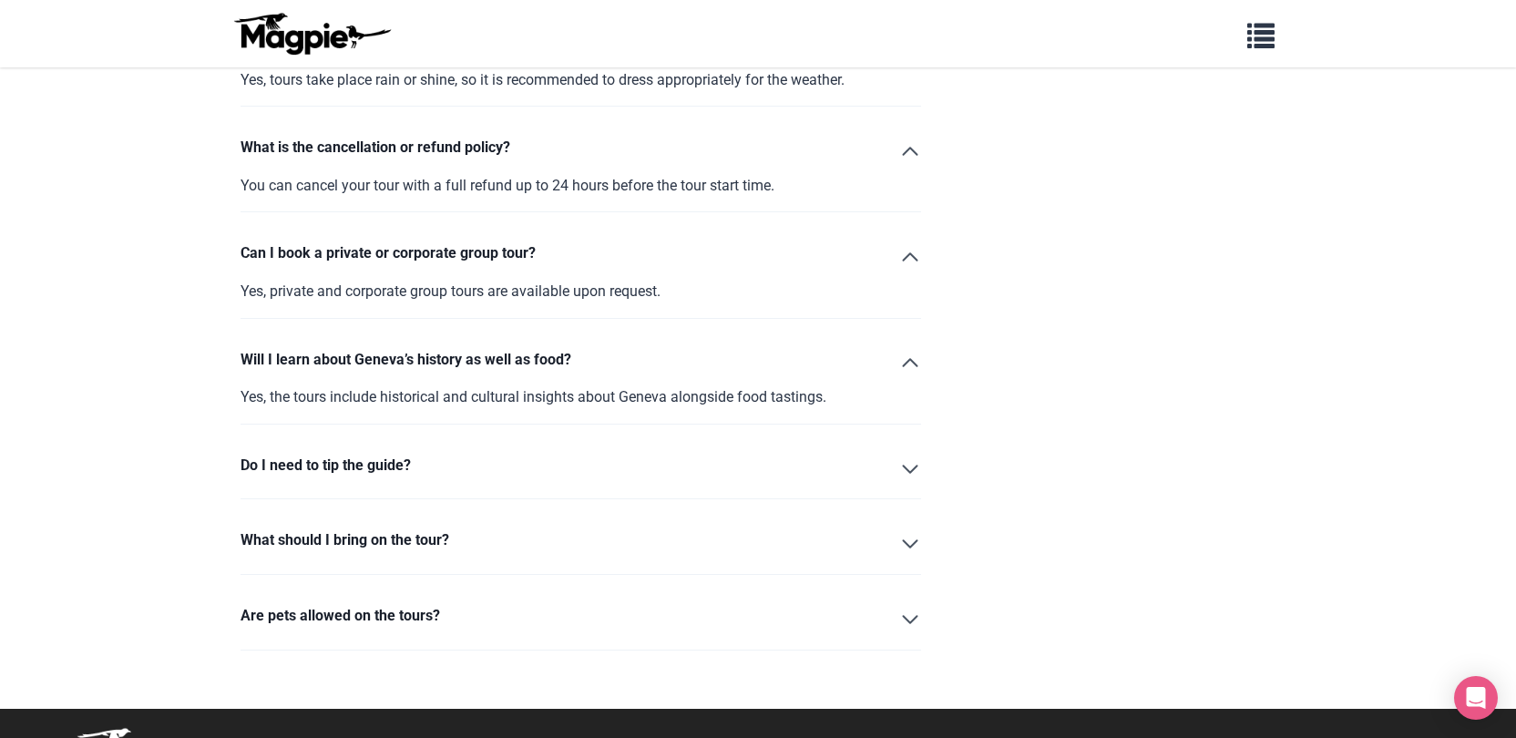
click at [910, 454] on summary "Do I need to tip the guide?" at bounding box center [580, 469] width 680 height 31
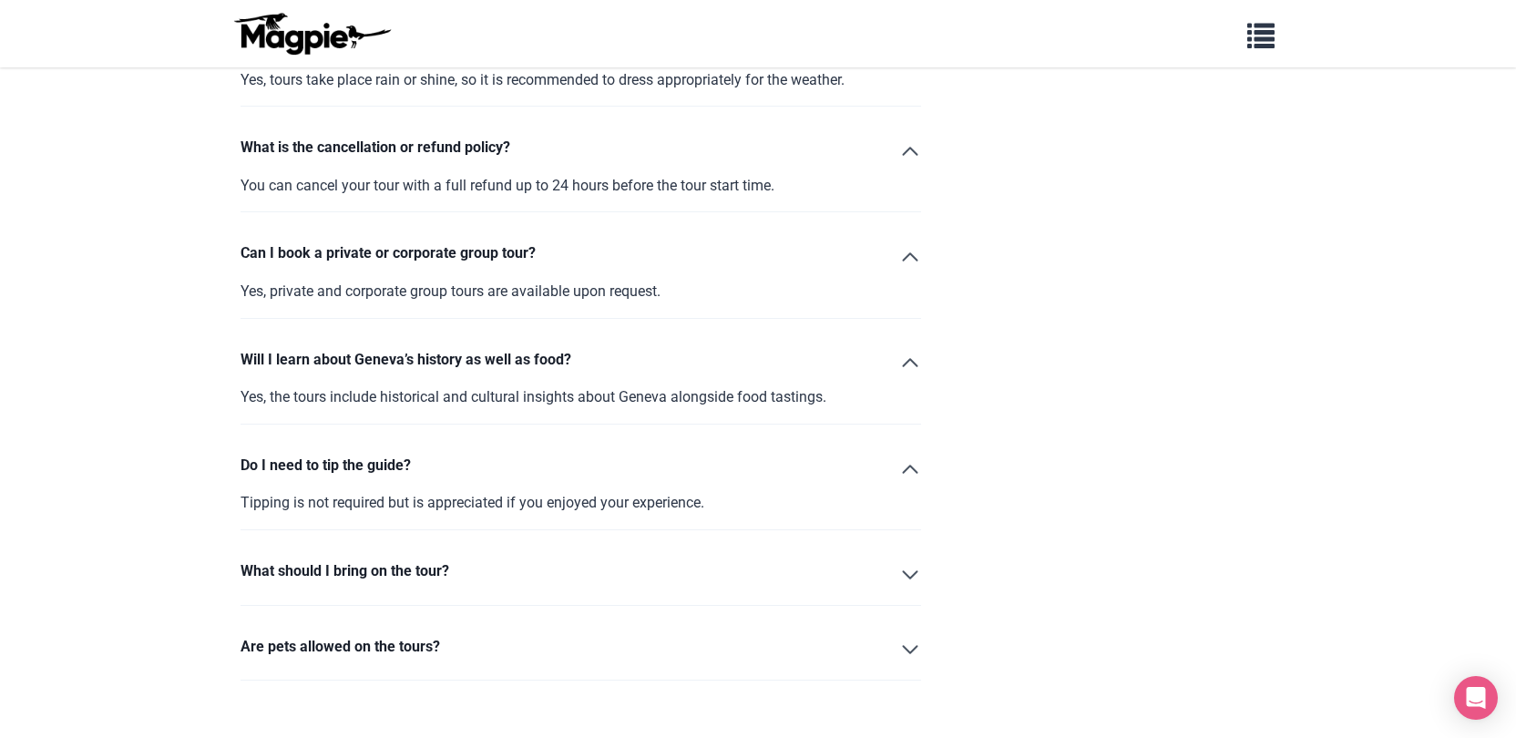
click at [908, 561] on summary "What should I bring on the tour?" at bounding box center [580, 574] width 680 height 31
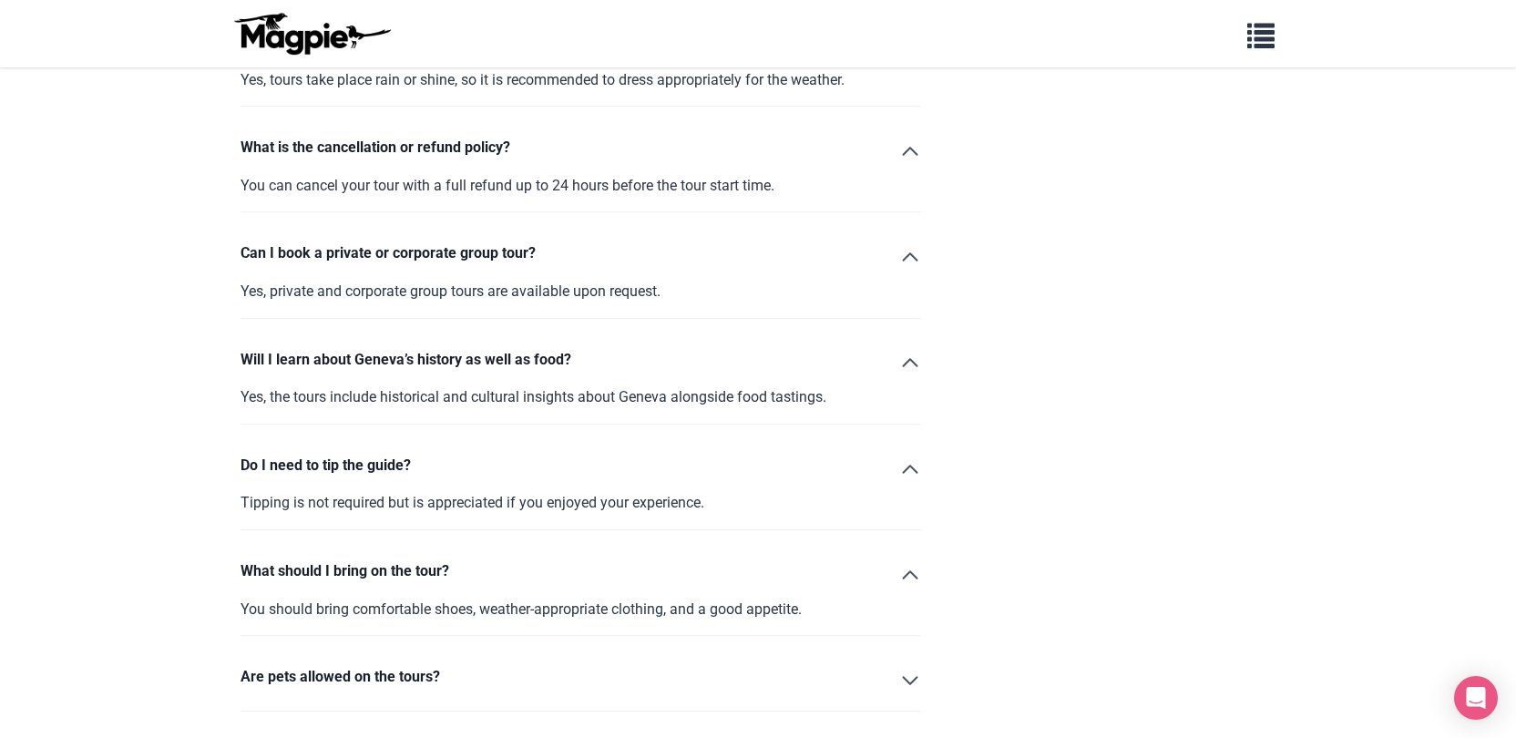
click at [902, 665] on summary "Are pets allowed on the tours?" at bounding box center [580, 680] width 680 height 31
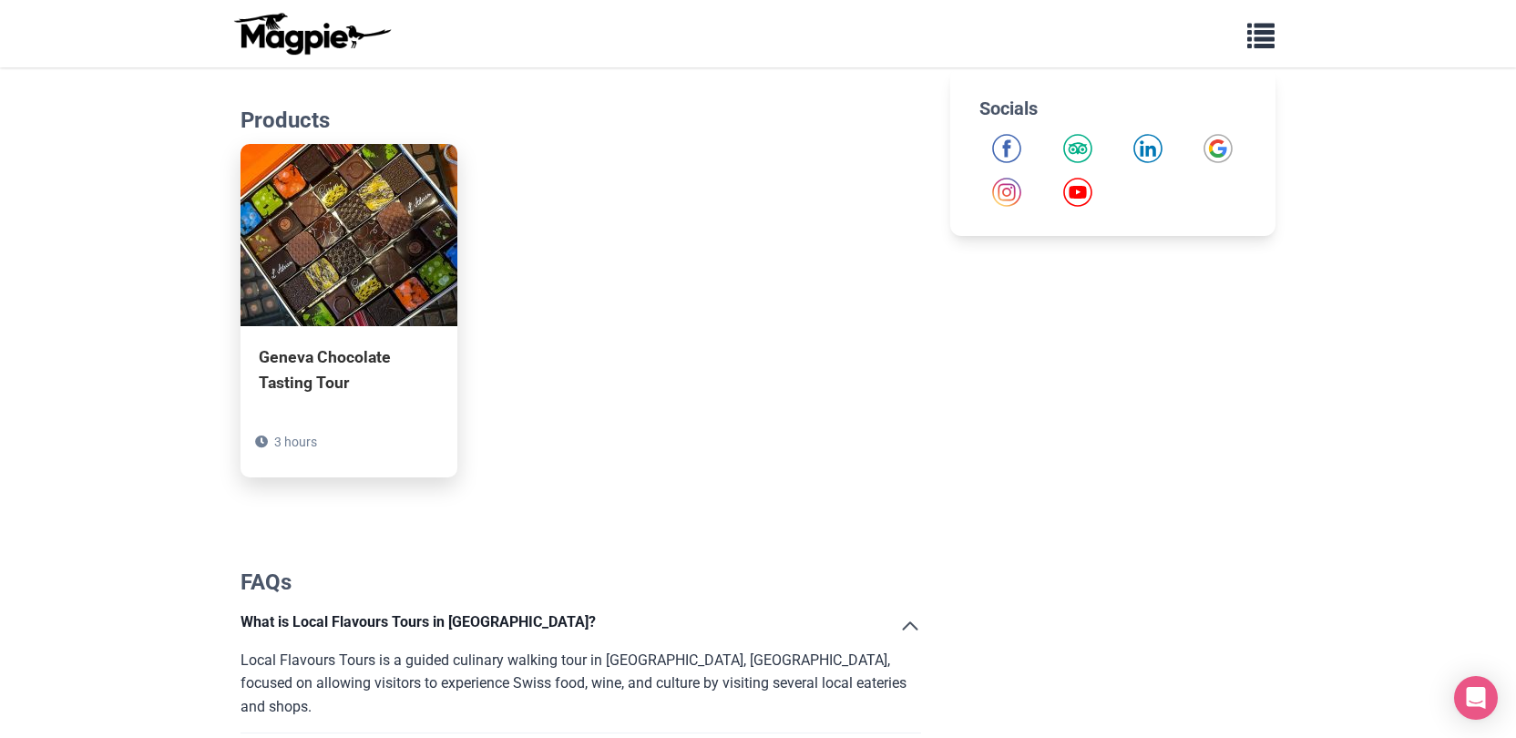
scroll to position [930, 0]
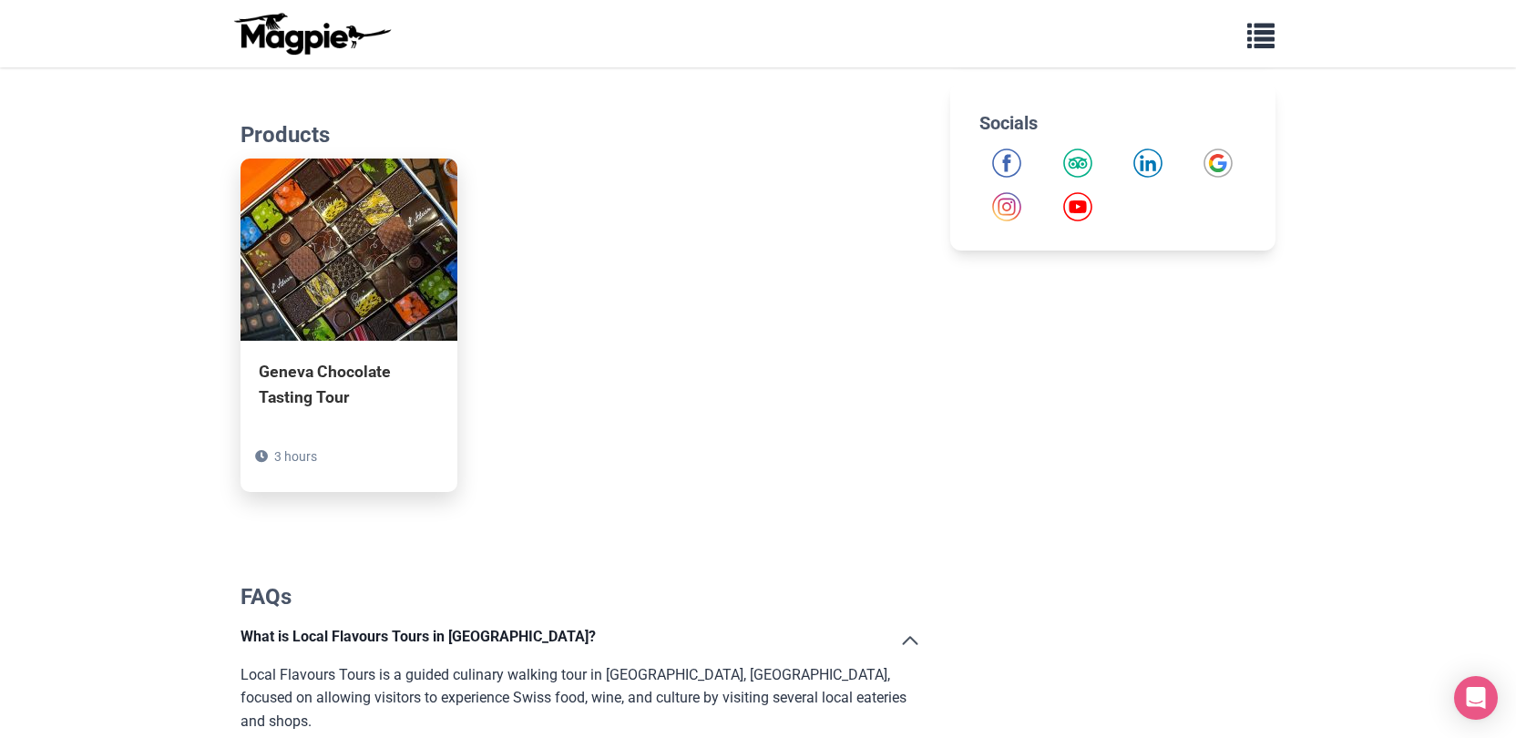
click at [348, 385] on div "Geneva Chocolate Tasting Tour" at bounding box center [349, 384] width 180 height 51
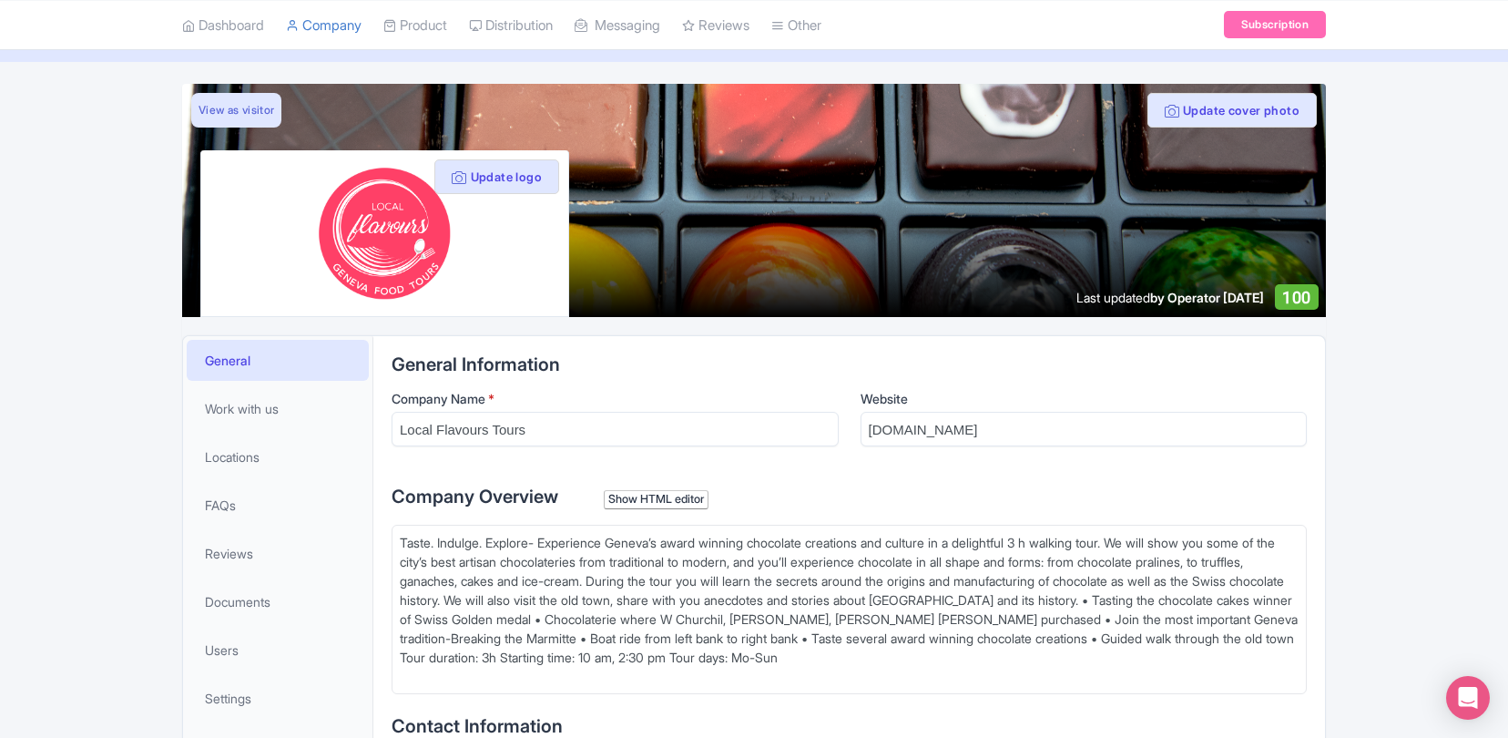
scroll to position [87, 0]
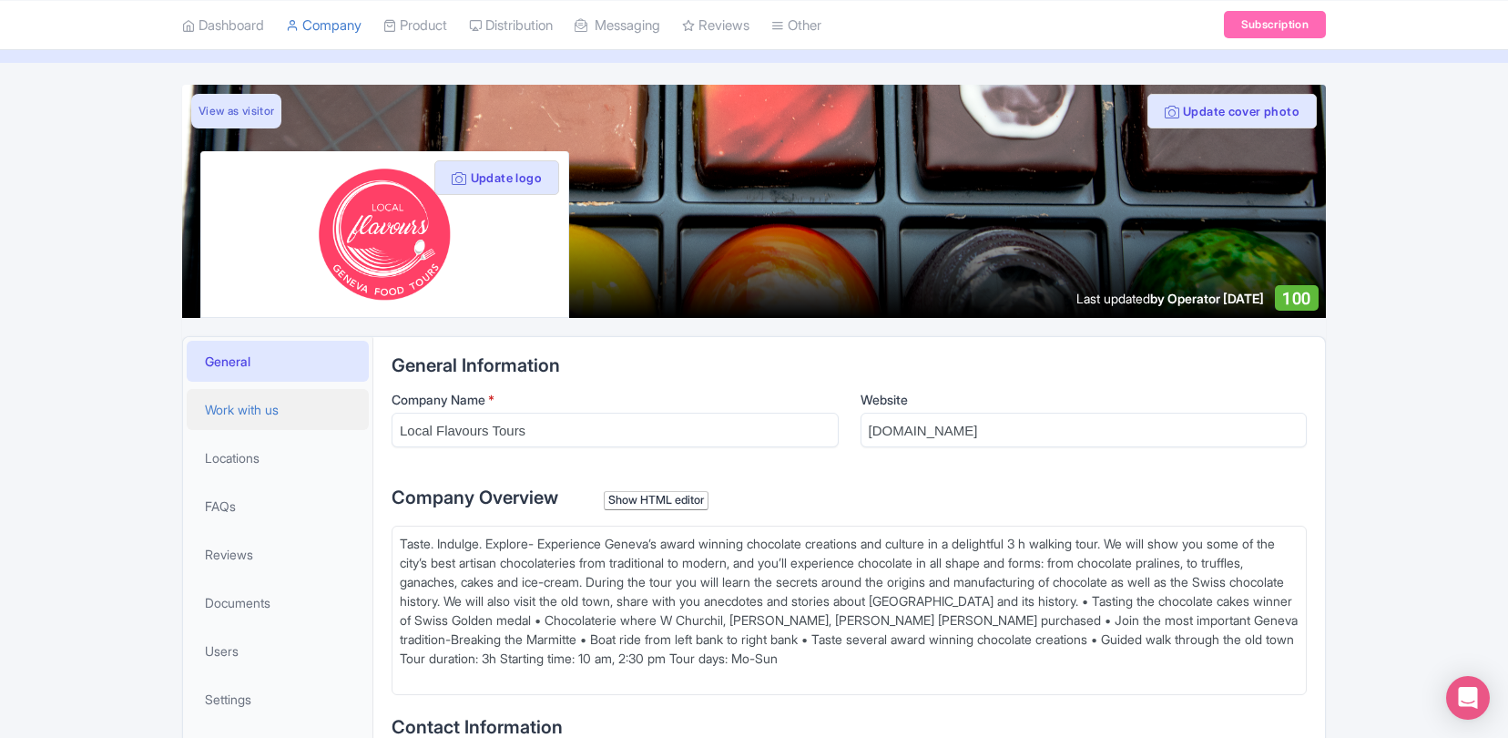
click at [274, 413] on span "Work with us" at bounding box center [242, 409] width 74 height 19
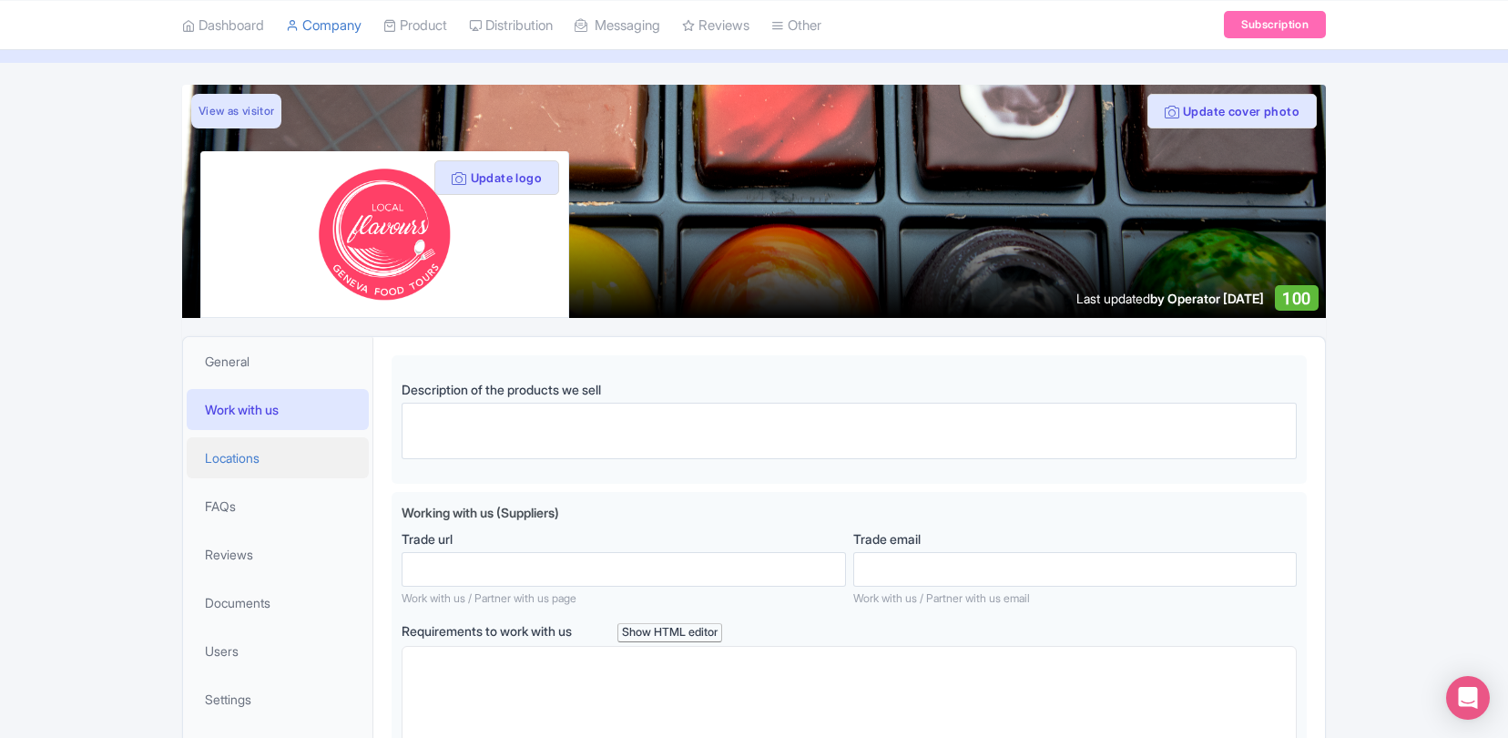
click at [228, 462] on span "Locations" at bounding box center [232, 457] width 55 height 19
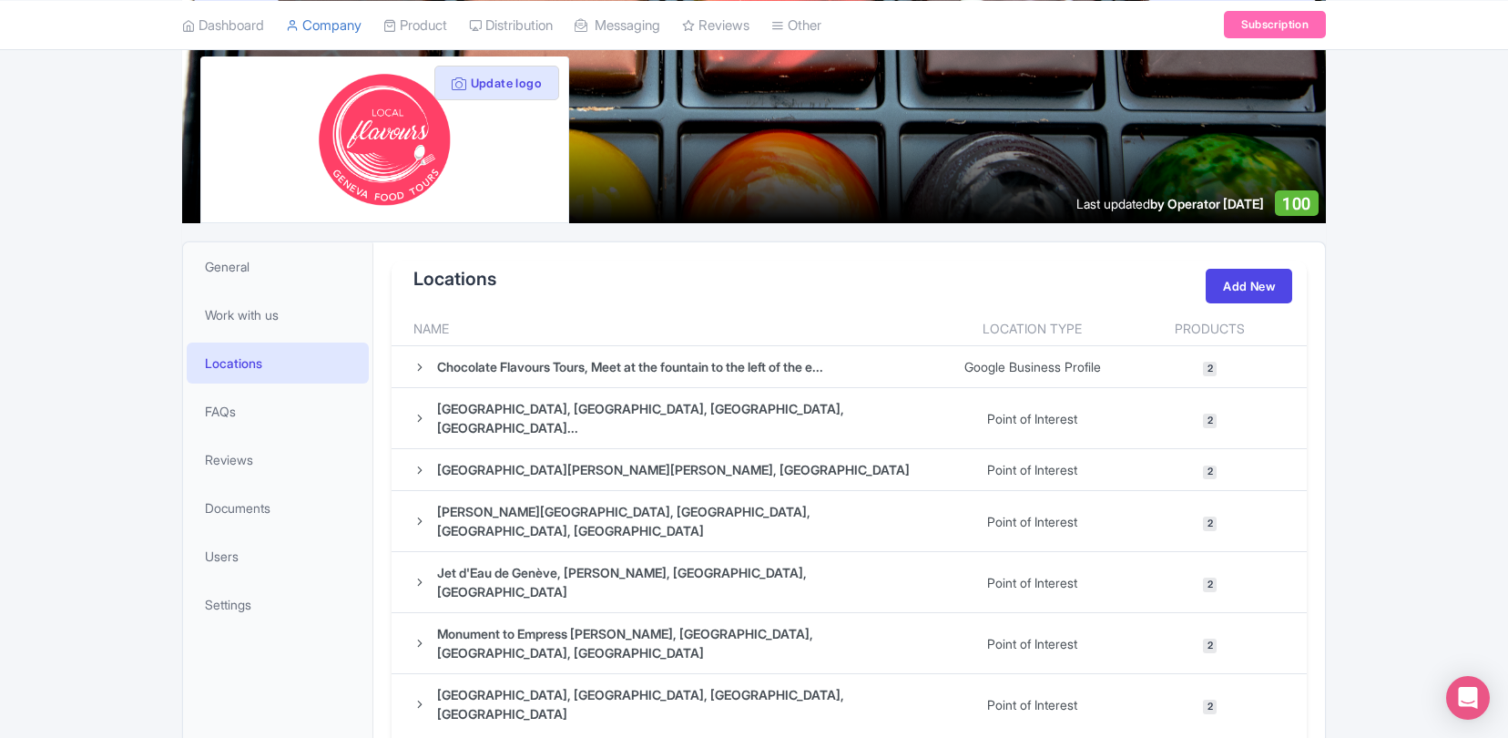
scroll to position [230, 0]
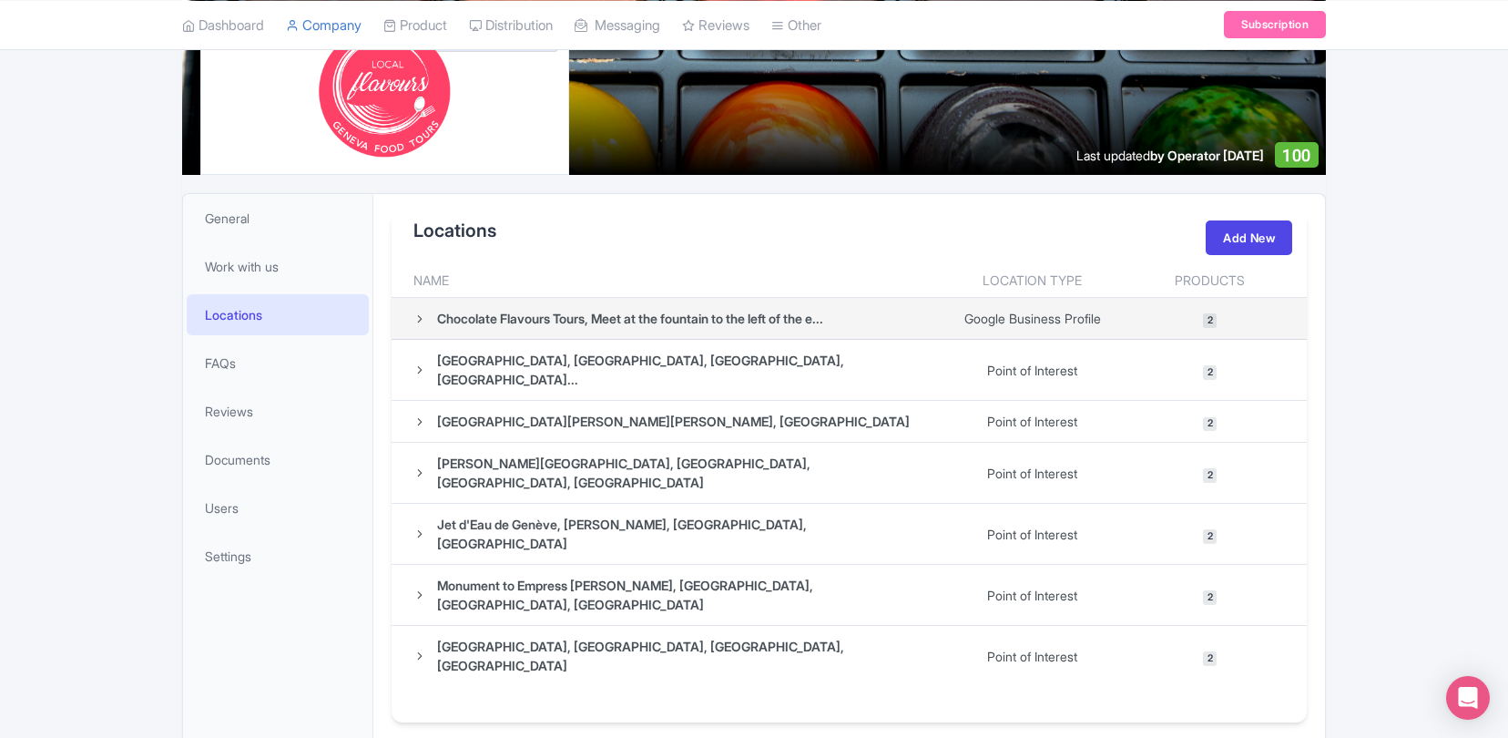
click at [419, 318] on icon at bounding box center [420, 318] width 13 height 13
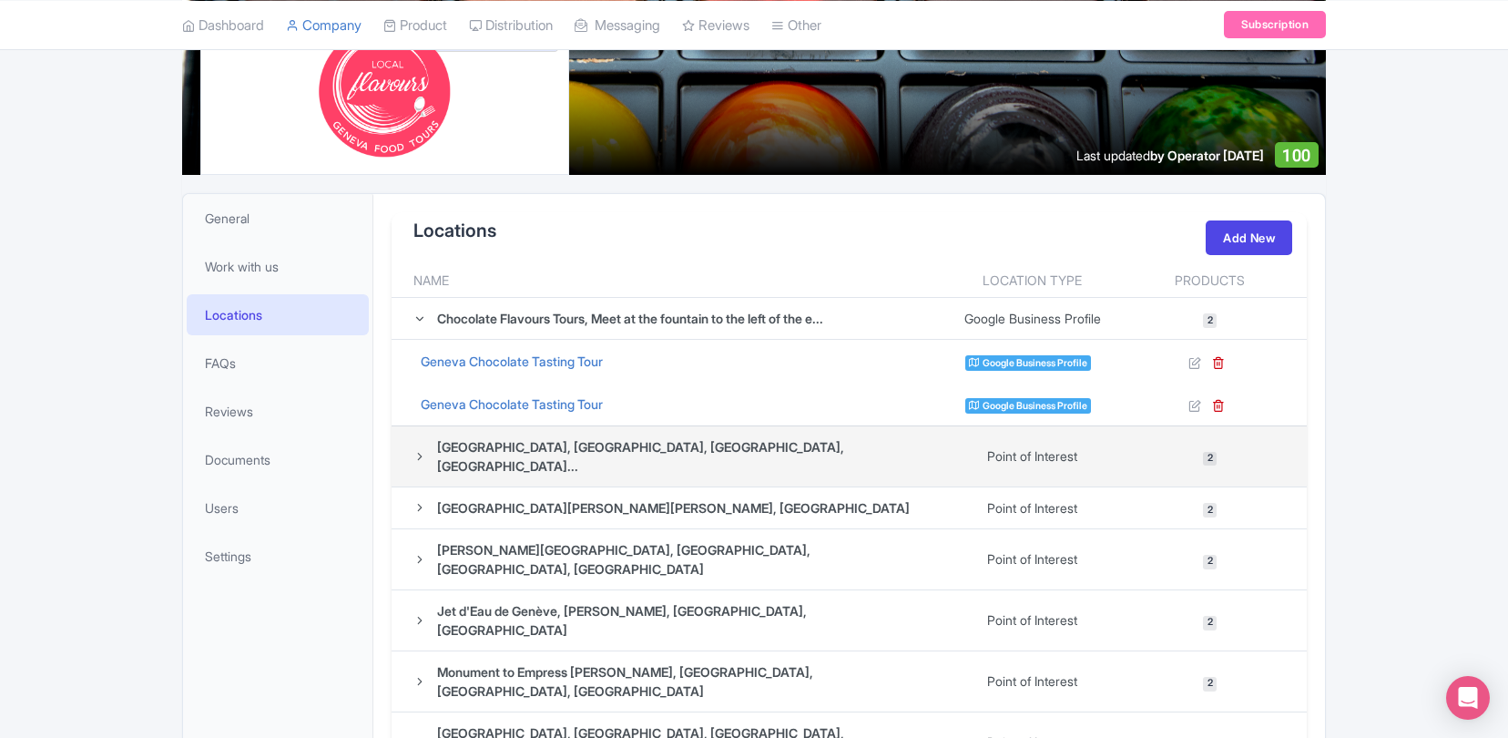
click at [421, 450] on icon at bounding box center [420, 456] width 13 height 13
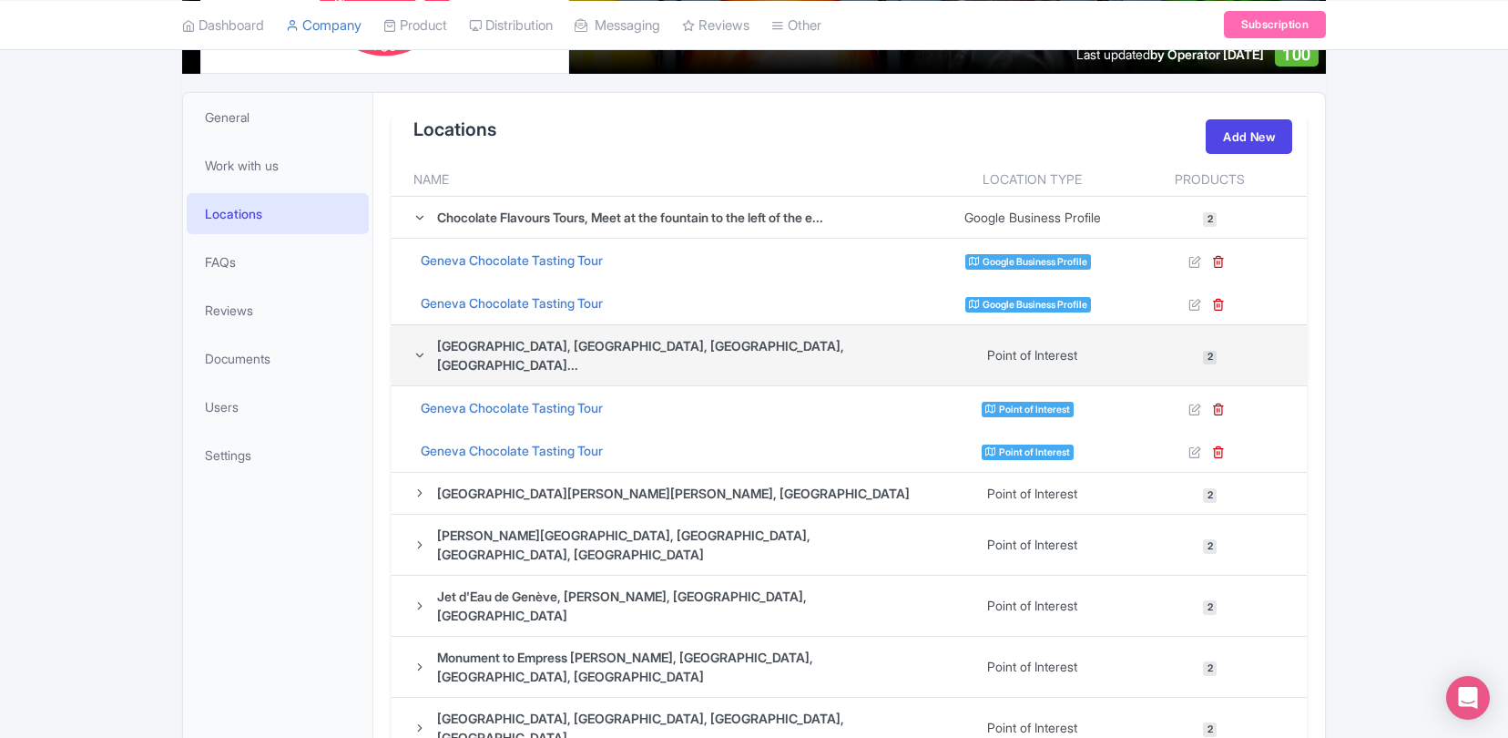
scroll to position [332, 0]
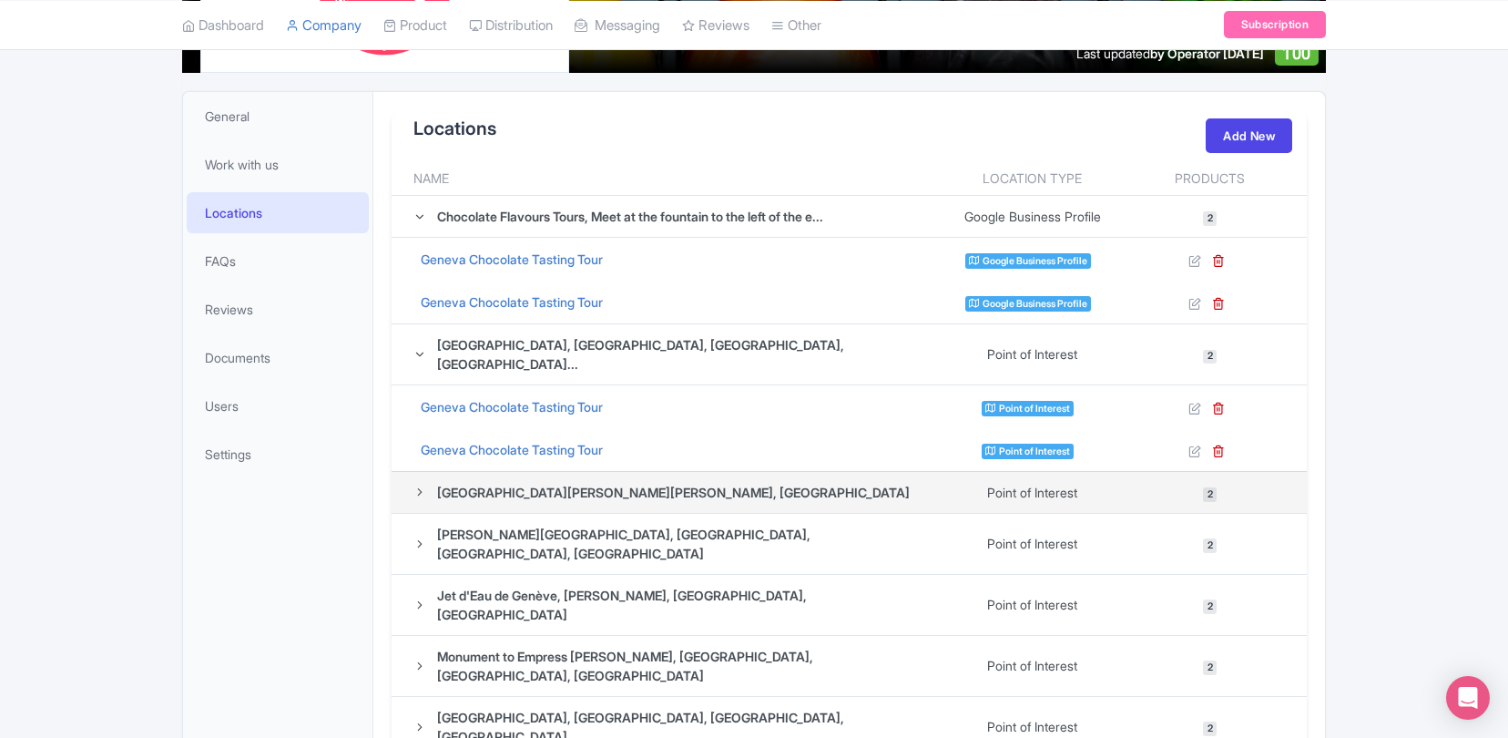
click at [420, 485] on icon at bounding box center [420, 491] width 13 height 13
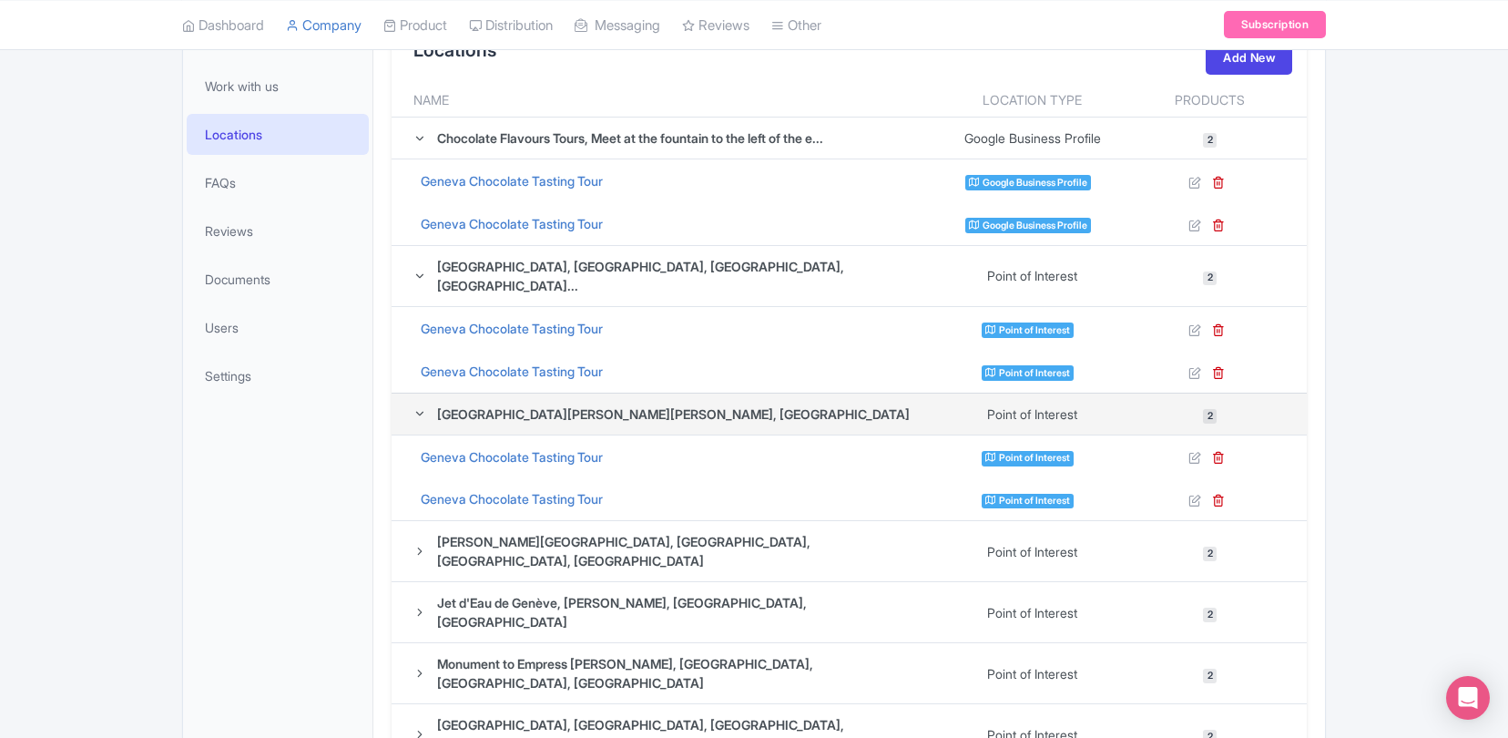
scroll to position [485, 0]
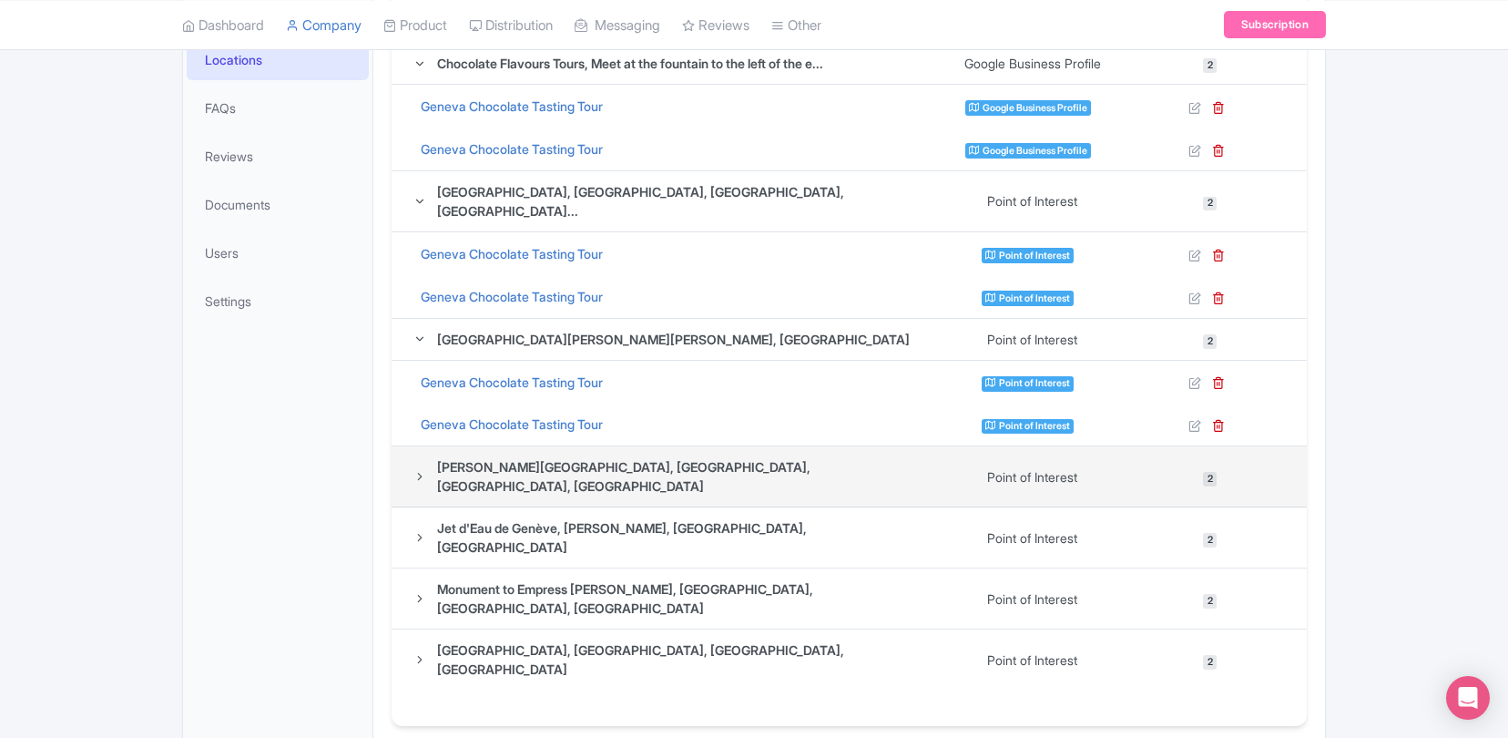
click at [417, 470] on icon at bounding box center [420, 476] width 13 height 13
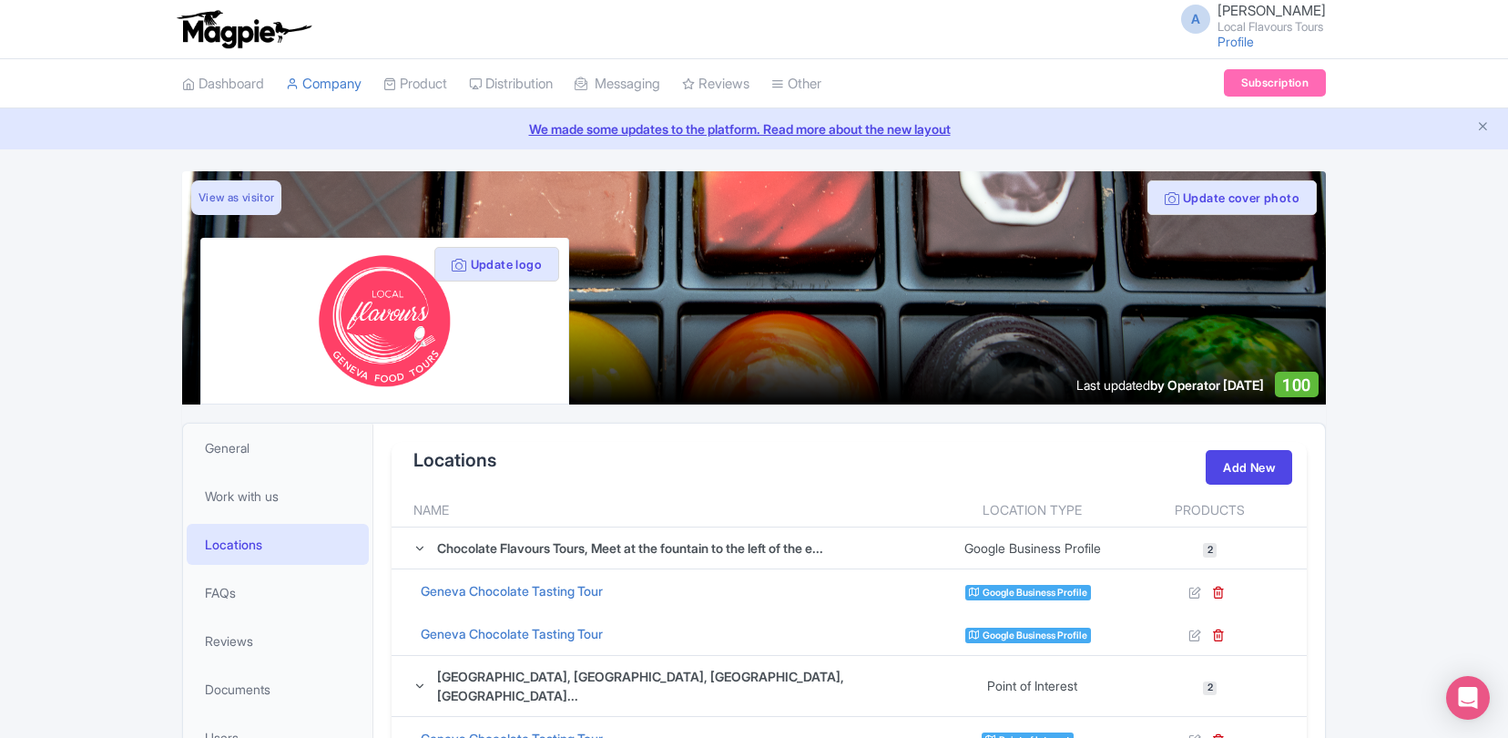
scroll to position [0, 0]
click at [463, 457] on h3 "Locations" at bounding box center [455, 460] width 83 height 22
copy h3 "Locations"
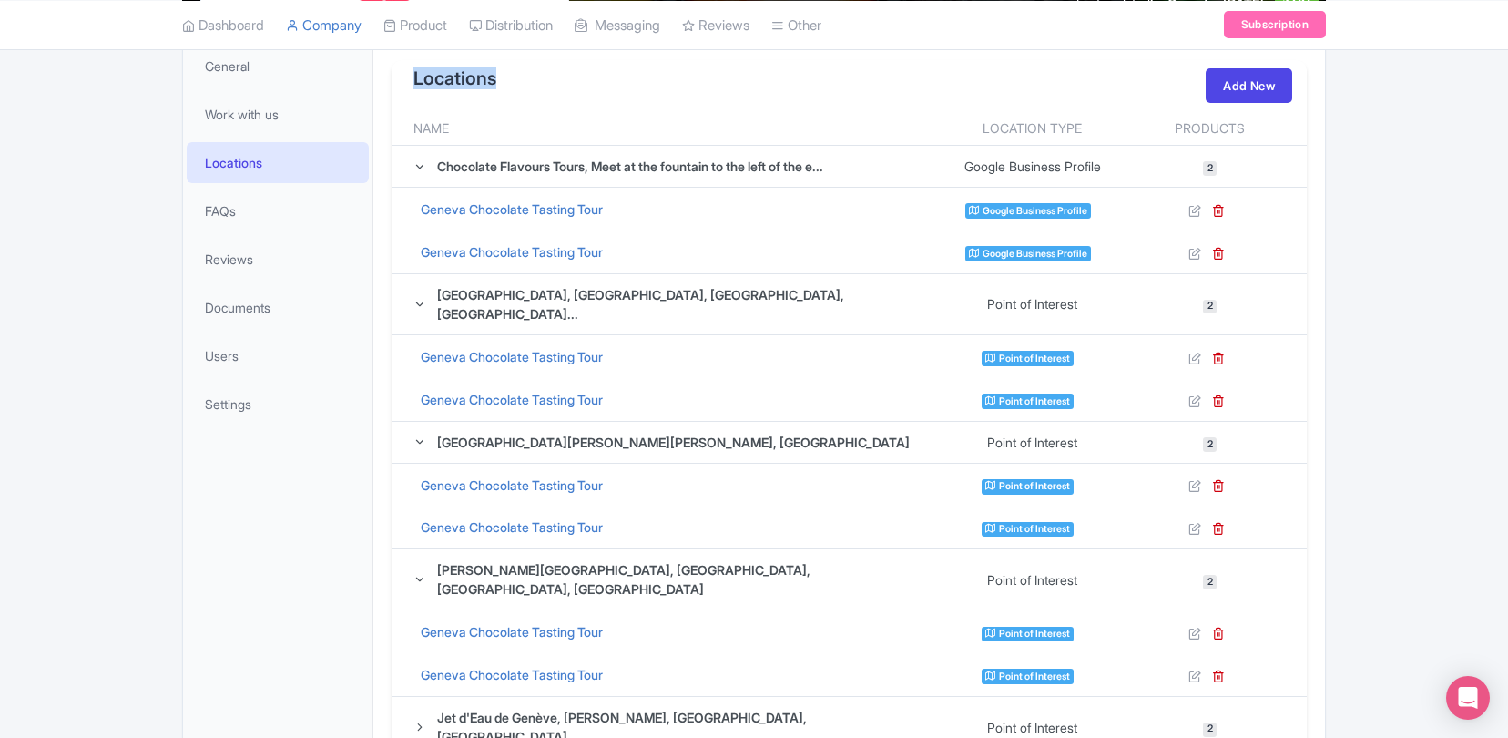
scroll to position [83, 0]
